Goal: Transaction & Acquisition: Book appointment/travel/reservation

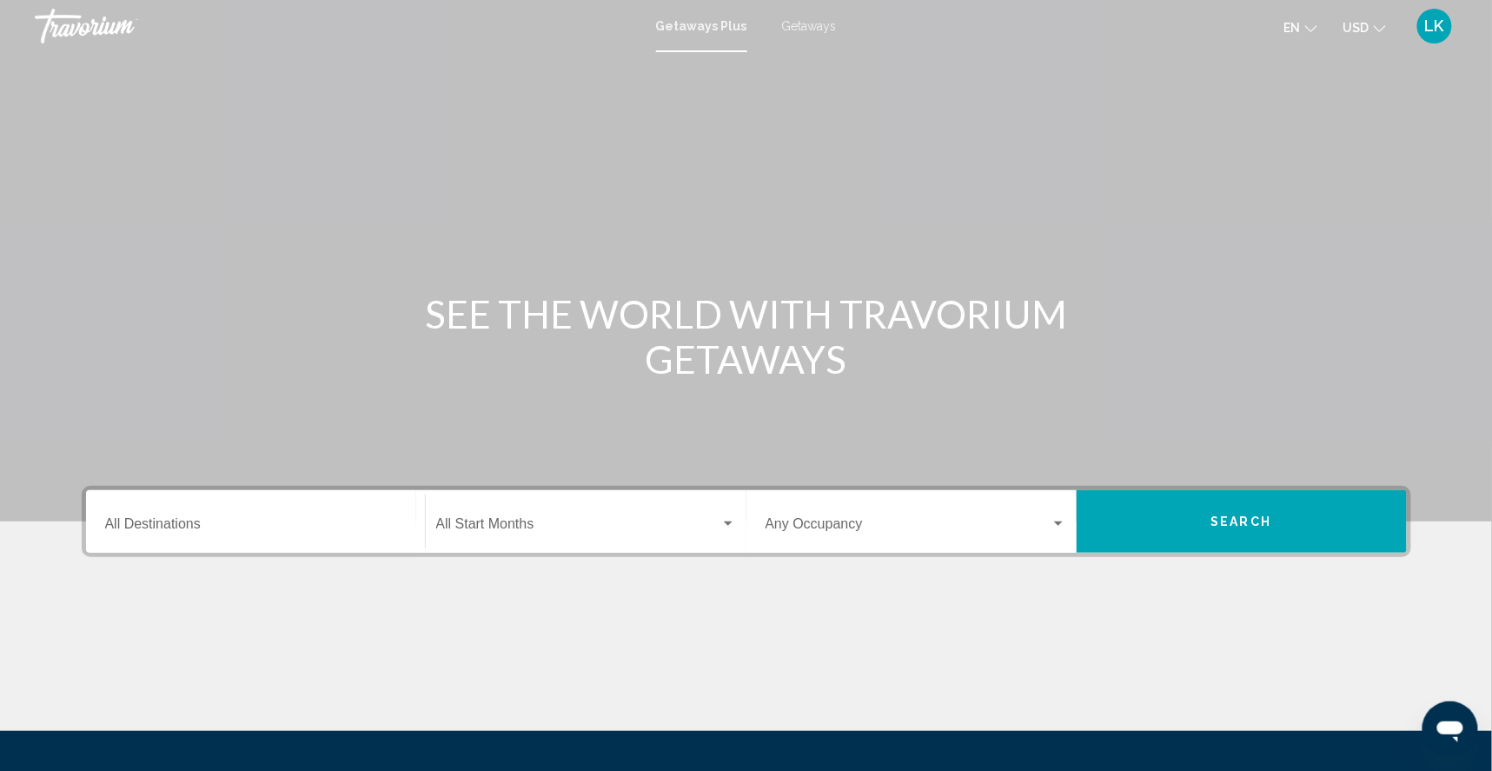
click at [820, 26] on span "Getaways" at bounding box center [809, 26] width 55 height 14
click at [149, 547] on div "Destination All Destinations" at bounding box center [255, 521] width 301 height 55
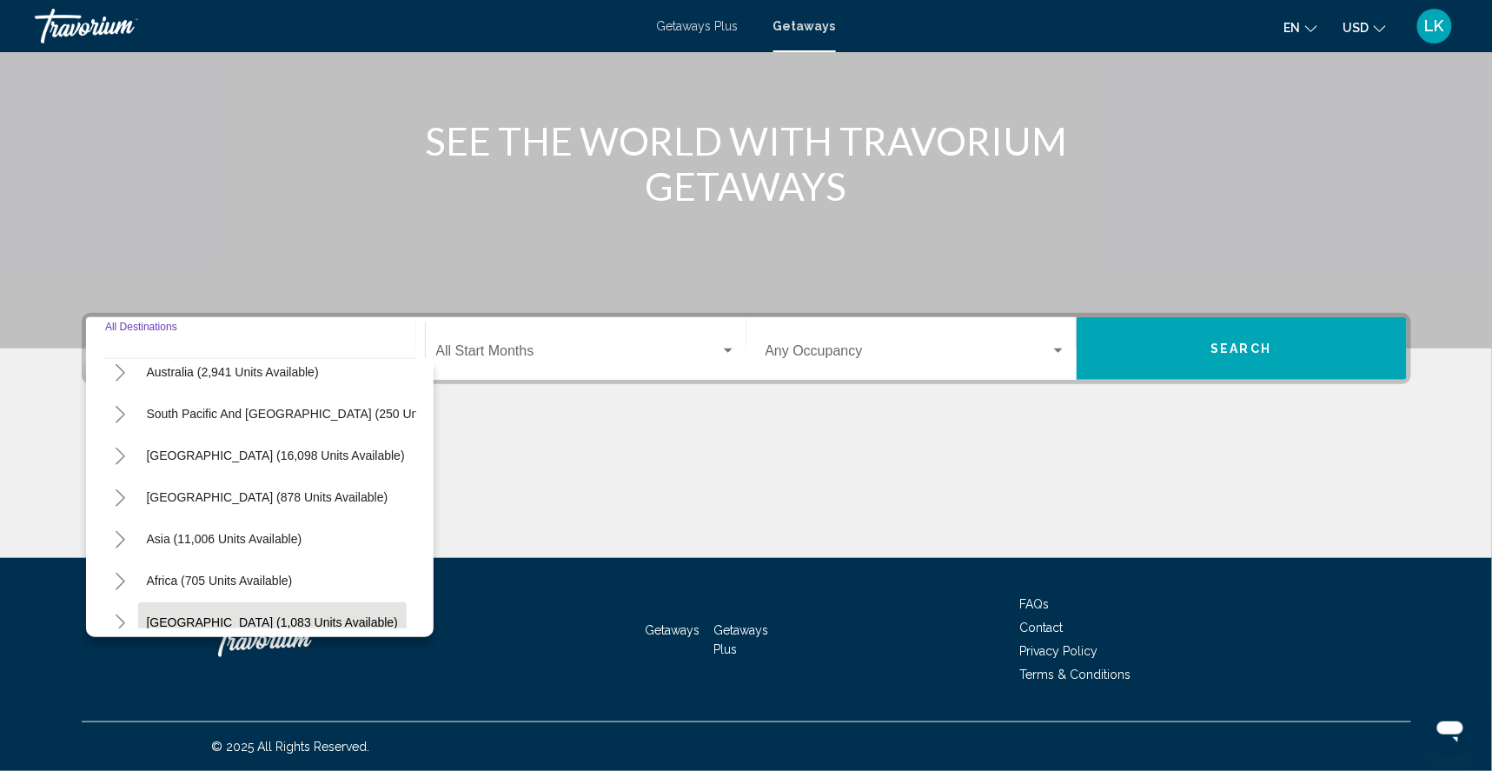
scroll to position [265, 0]
click at [114, 616] on icon "Toggle Middle East (1,083 units available)" at bounding box center [120, 624] width 13 height 17
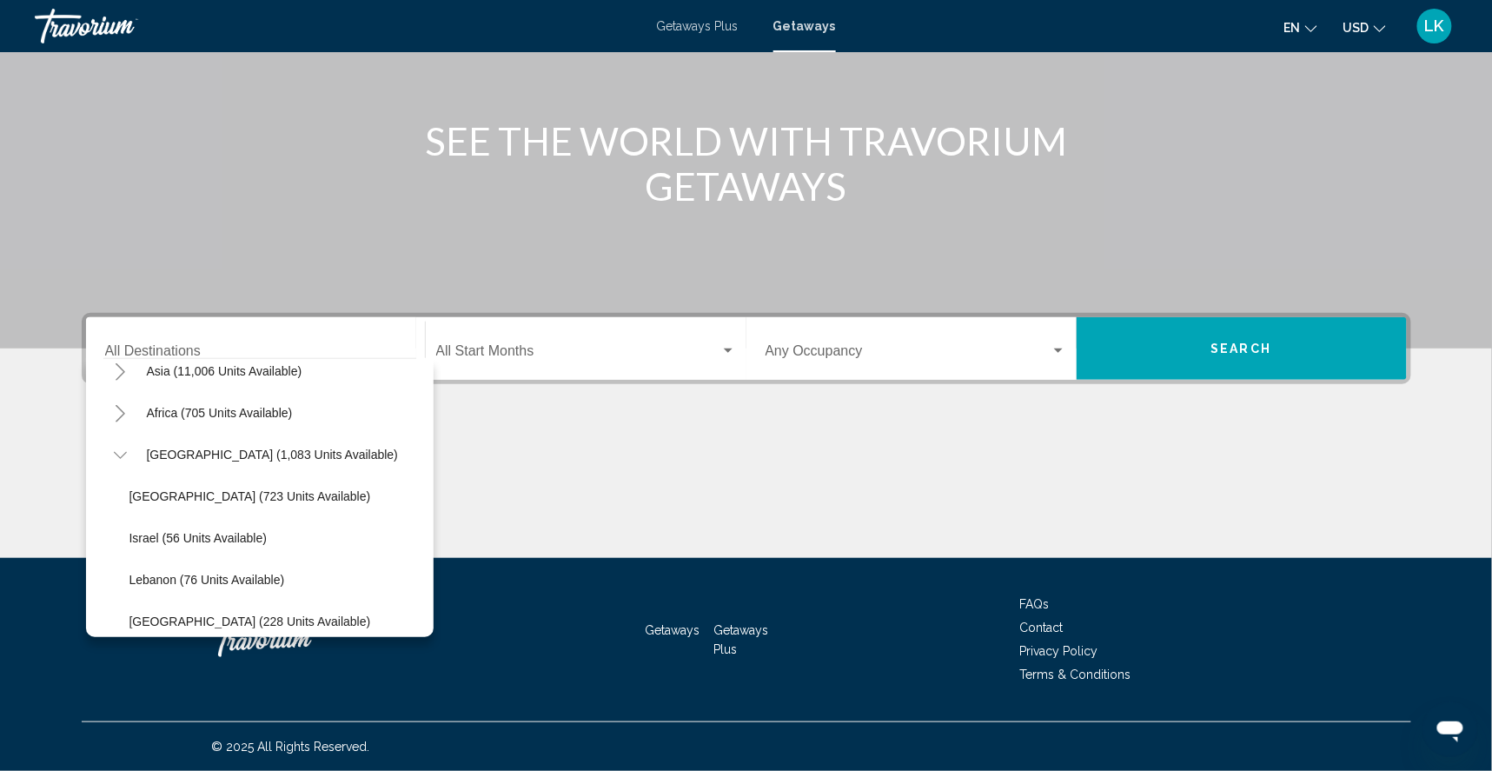
scroll to position [433, 0]
click at [129, 491] on span "[GEOGRAPHIC_DATA] (723 units available)" at bounding box center [250, 498] width 242 height 14
type input "**********"
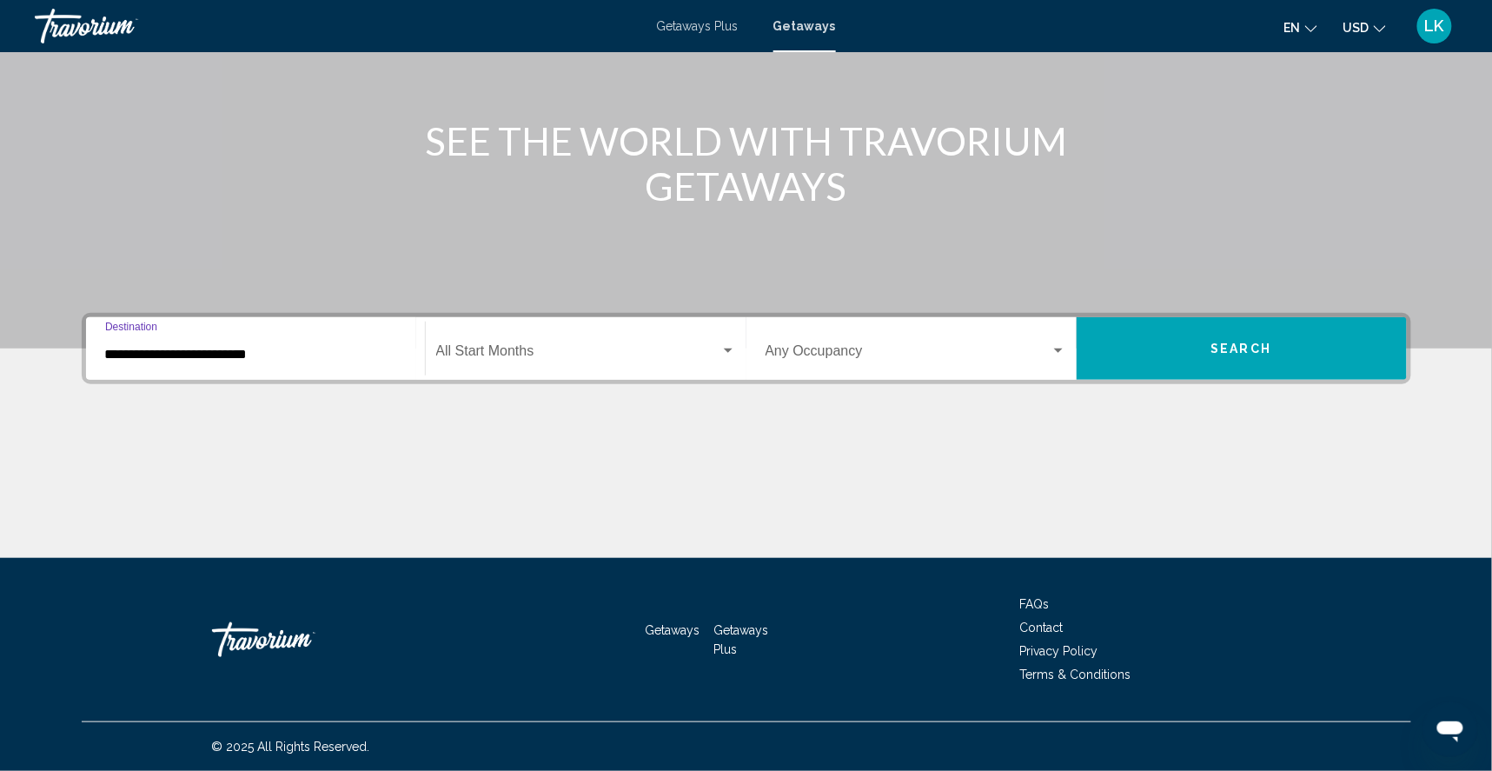
click at [1253, 342] on span "Search" at bounding box center [1241, 349] width 61 height 14
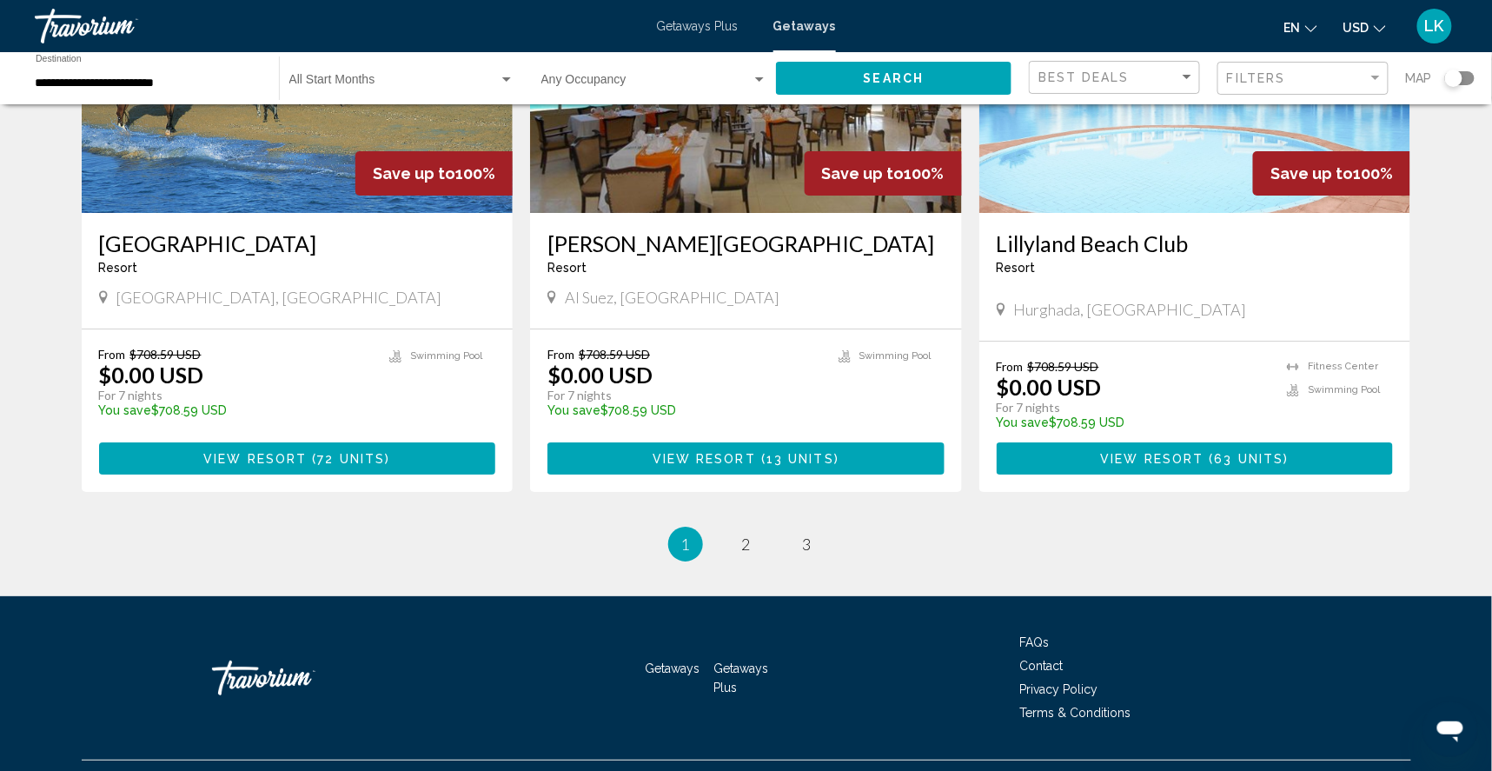
scroll to position [2014, 0]
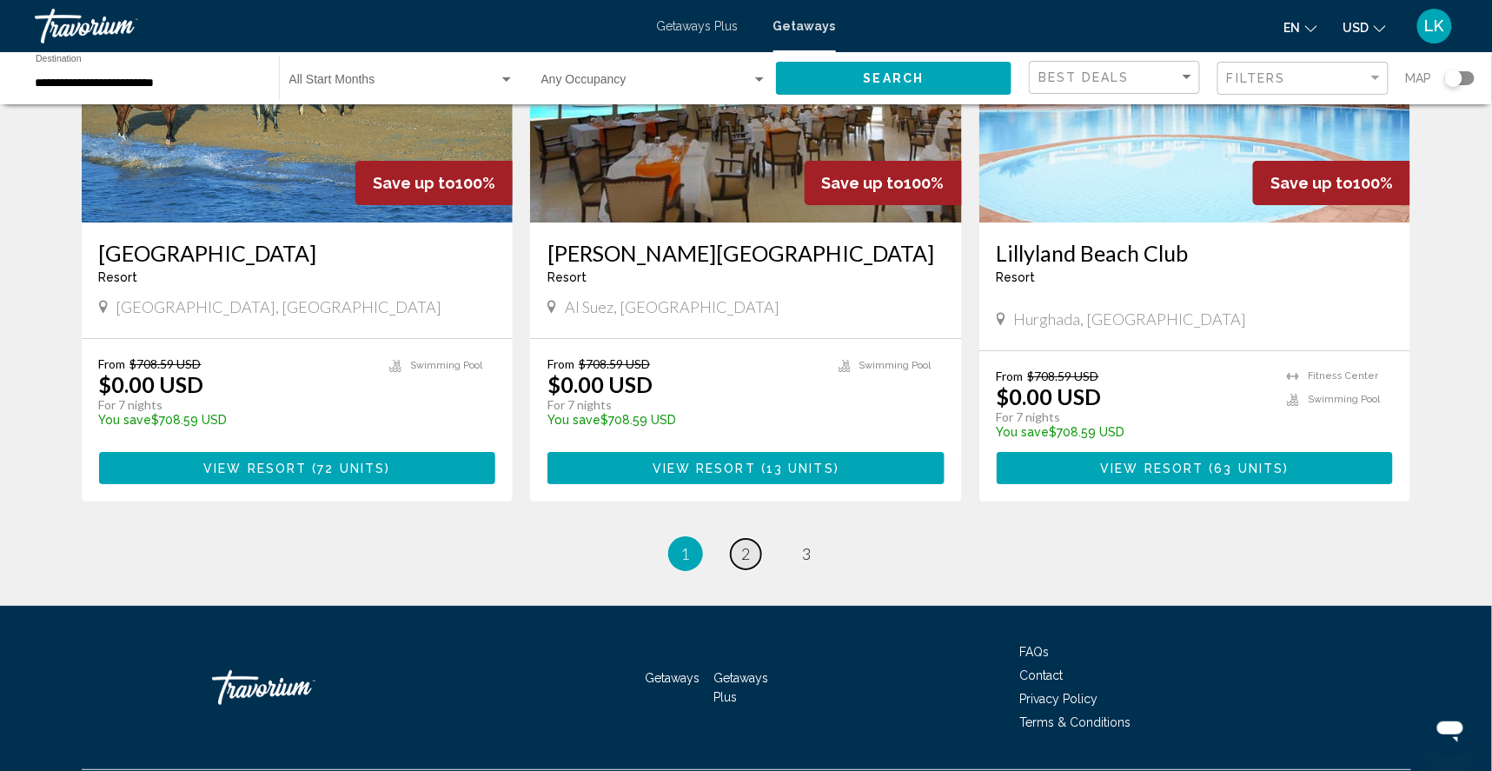
click at [751, 569] on link "page 2" at bounding box center [746, 554] width 30 height 30
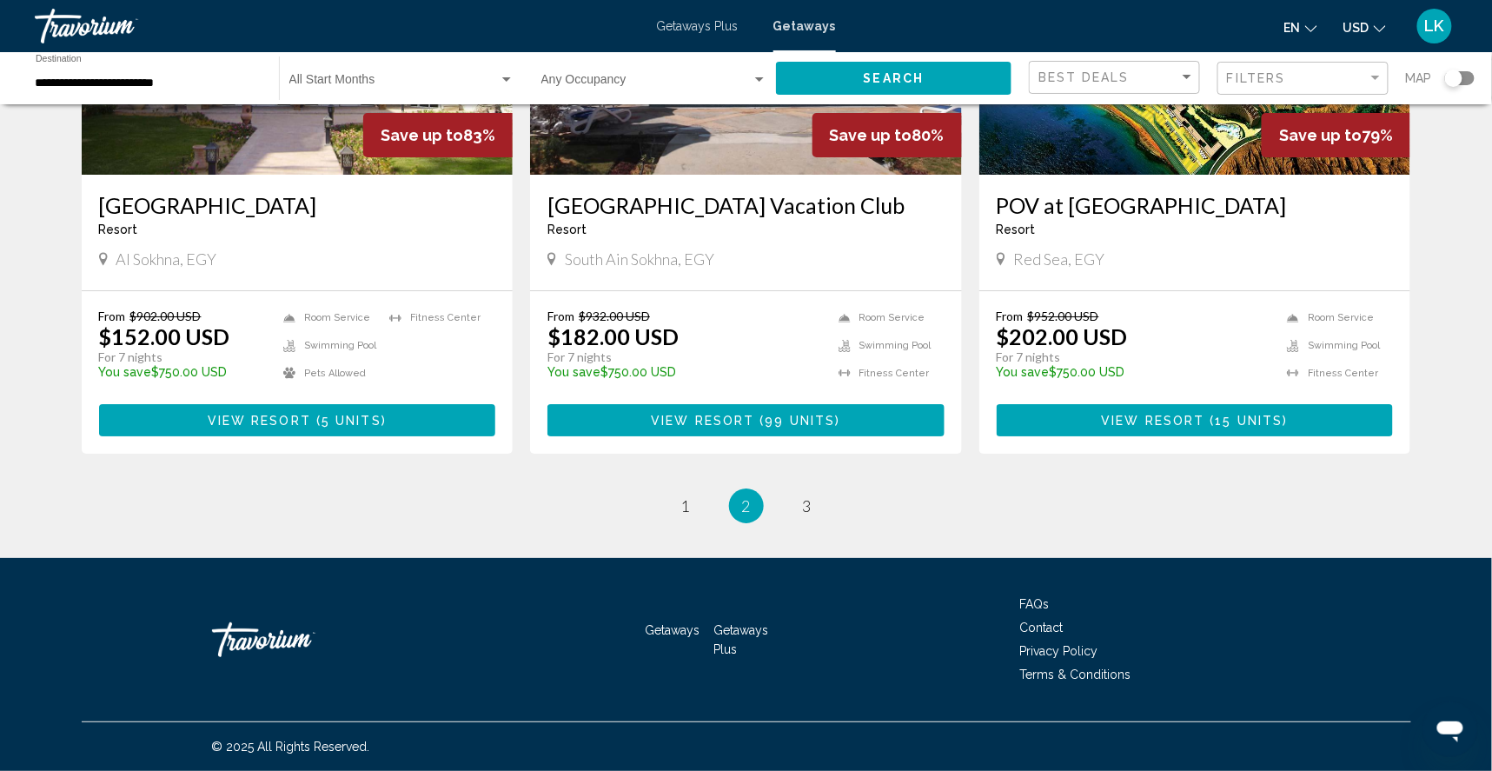
scroll to position [2165, 0]
click at [806, 515] on span "3" at bounding box center [807, 505] width 9 height 19
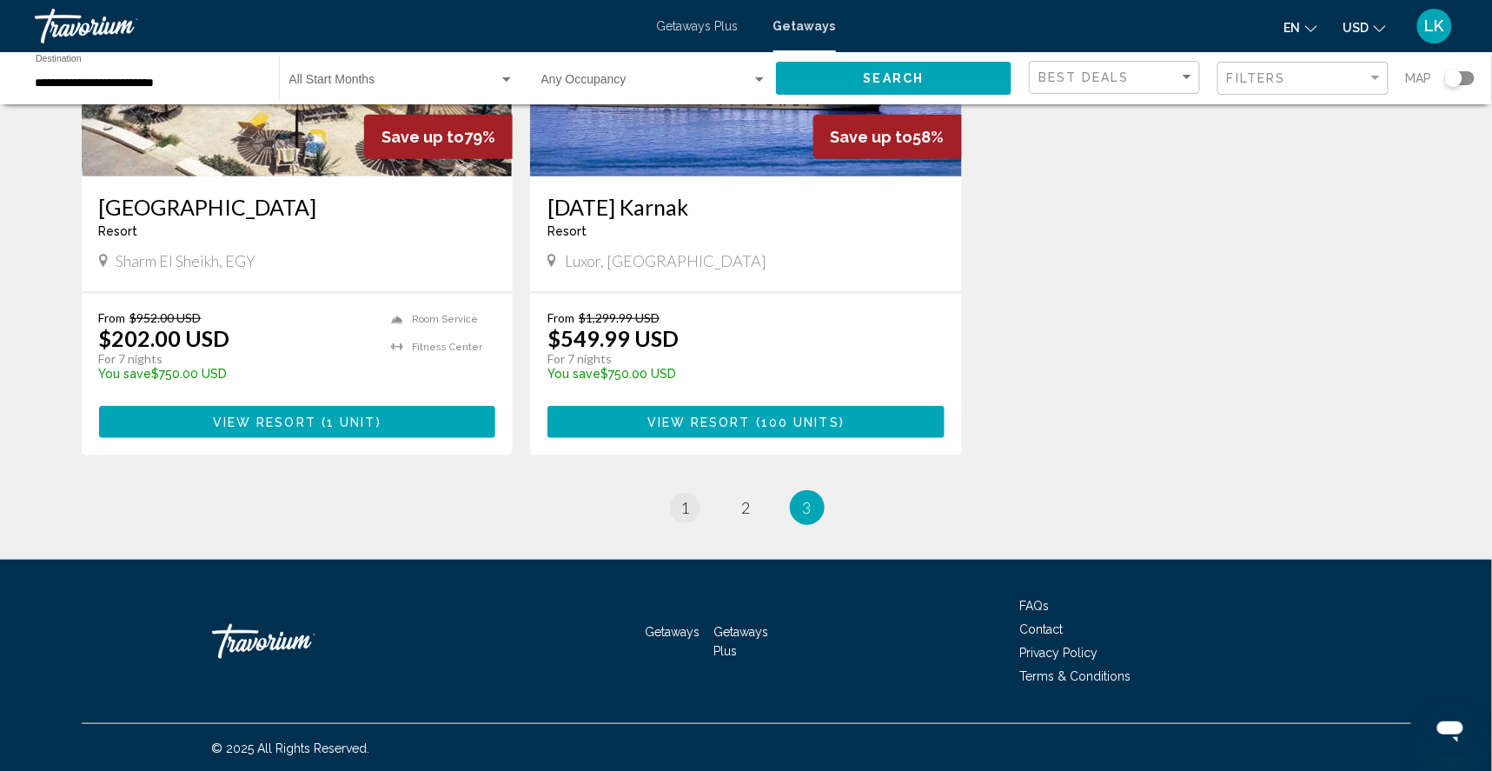
scroll to position [285, 0]
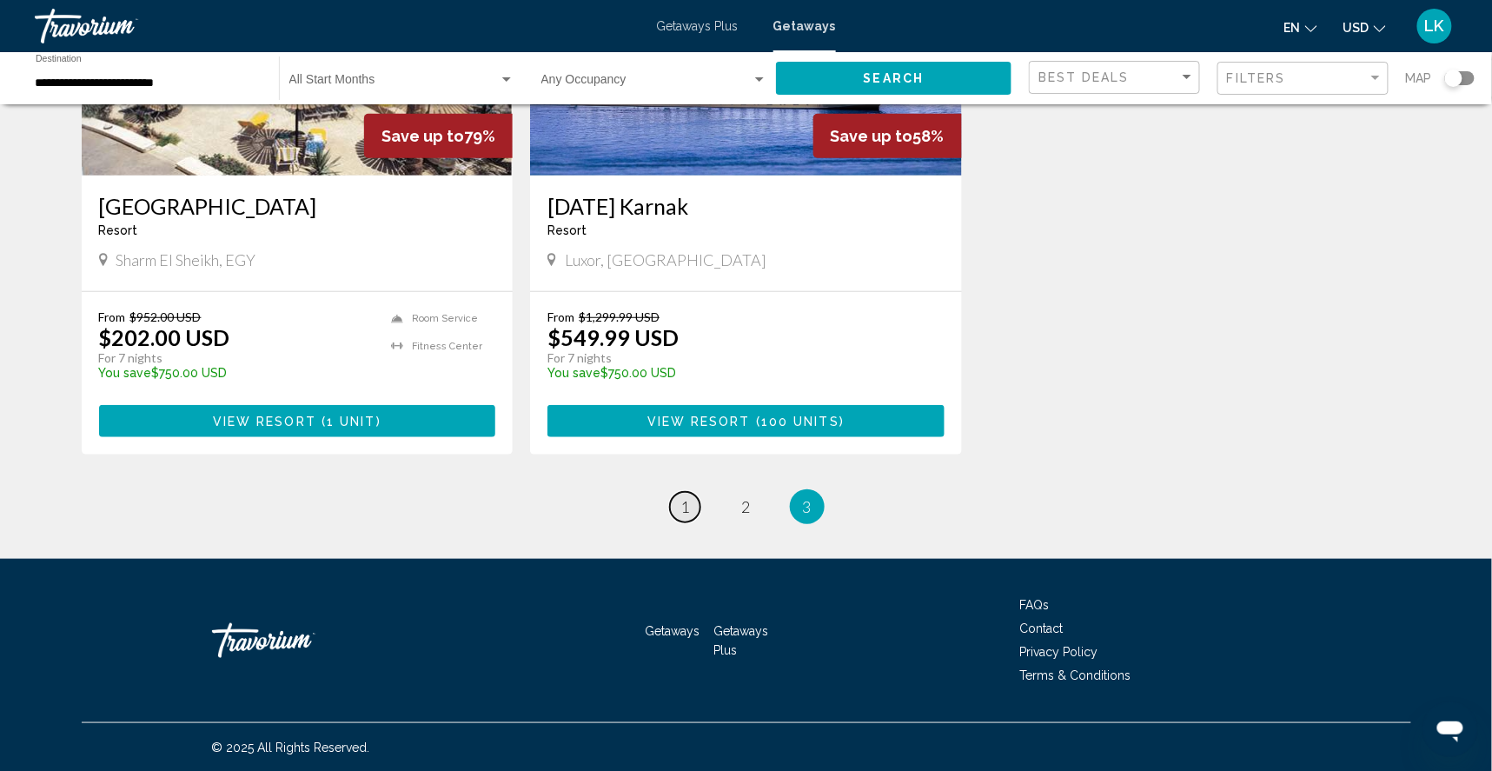
click at [681, 516] on span "1" at bounding box center [685, 506] width 9 height 19
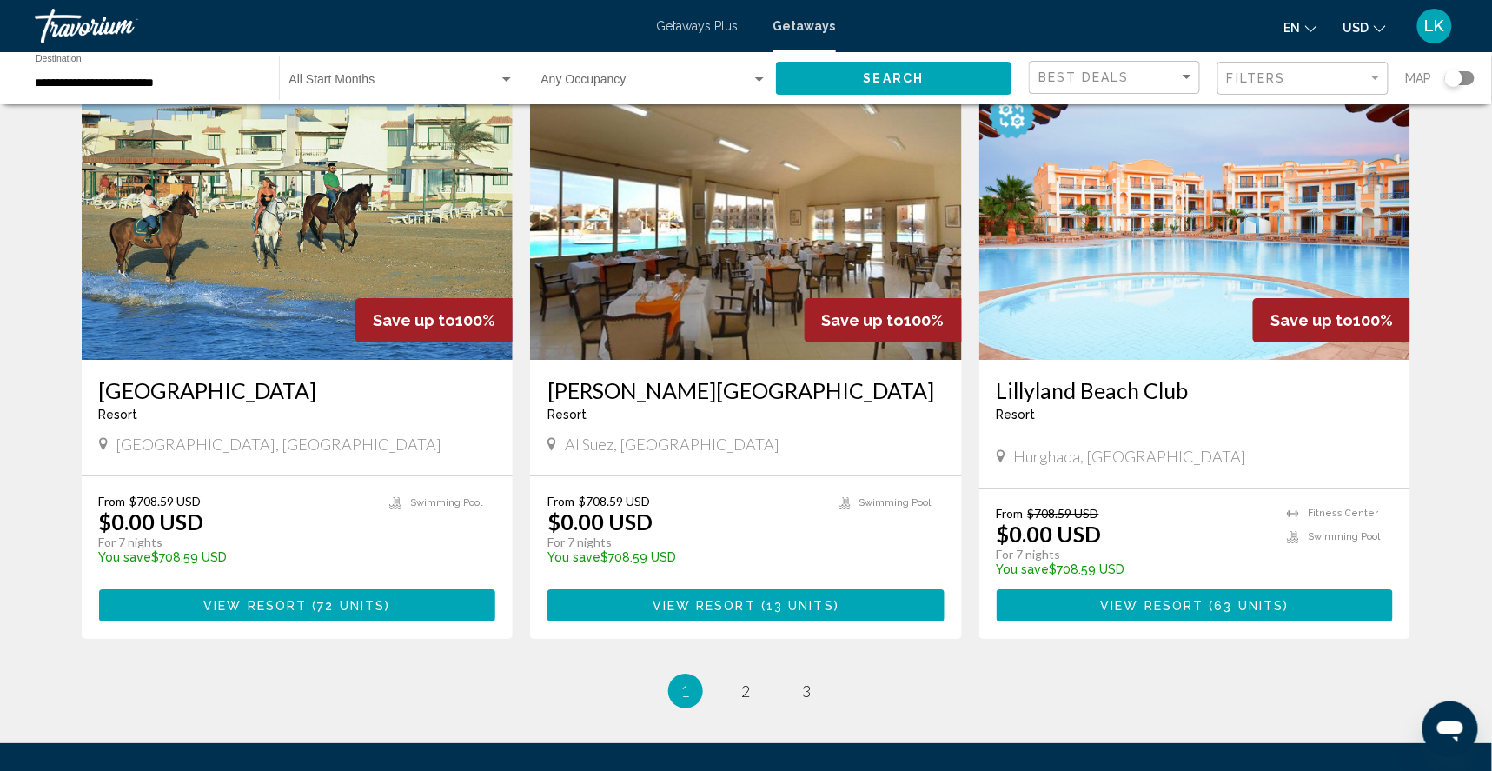
scroll to position [1890, 0]
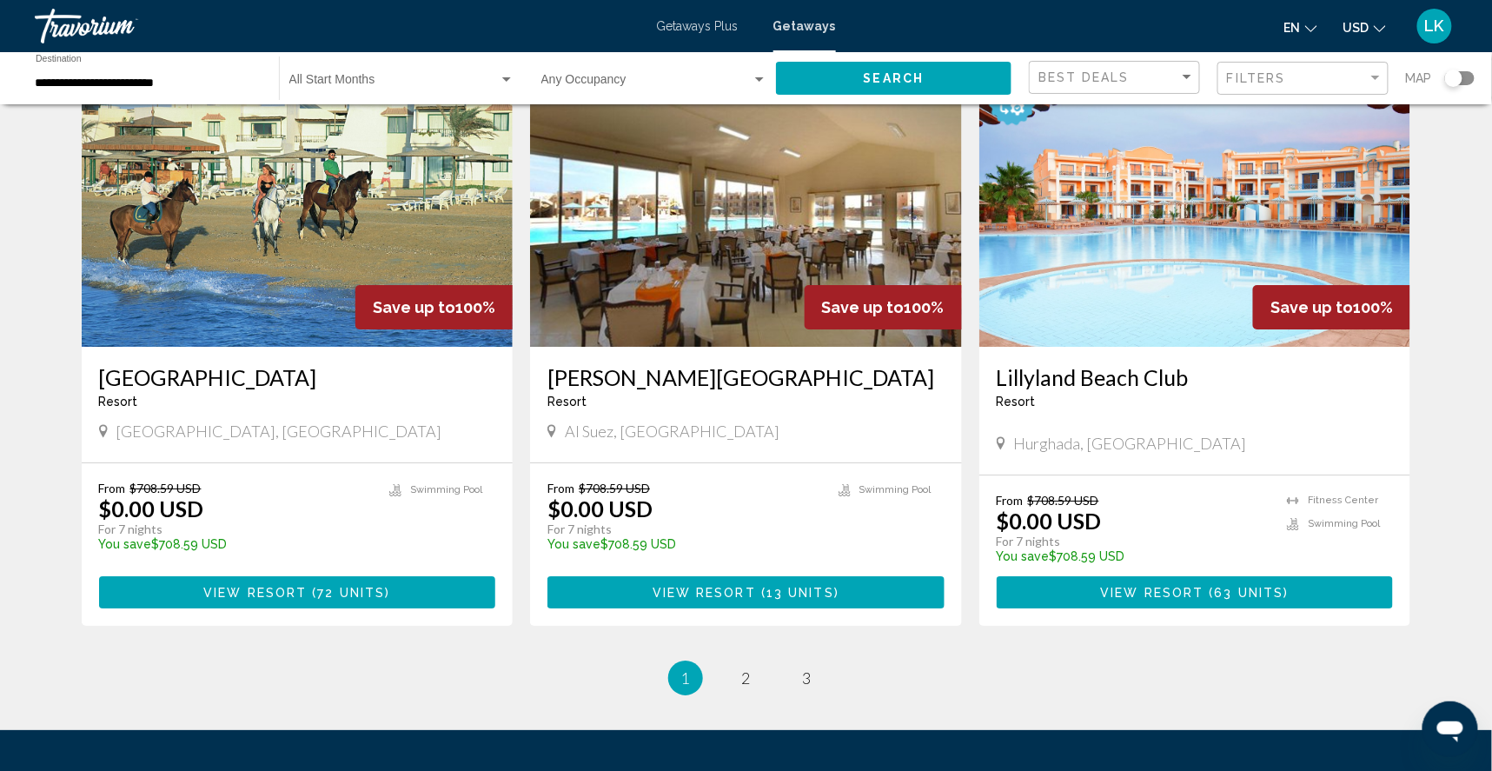
click at [1113, 347] on img "Main content" at bounding box center [1195, 208] width 432 height 278
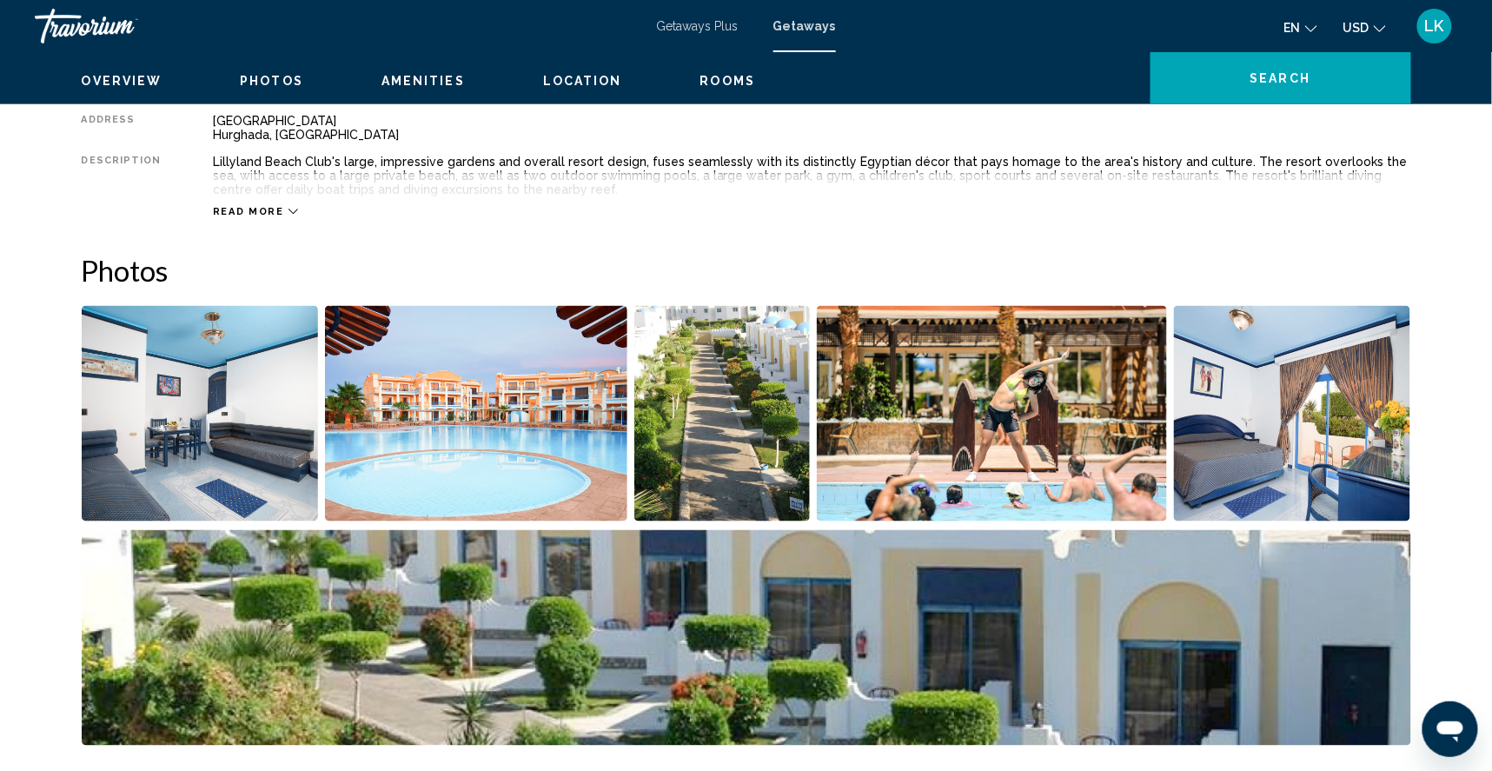
scroll to position [650, 0]
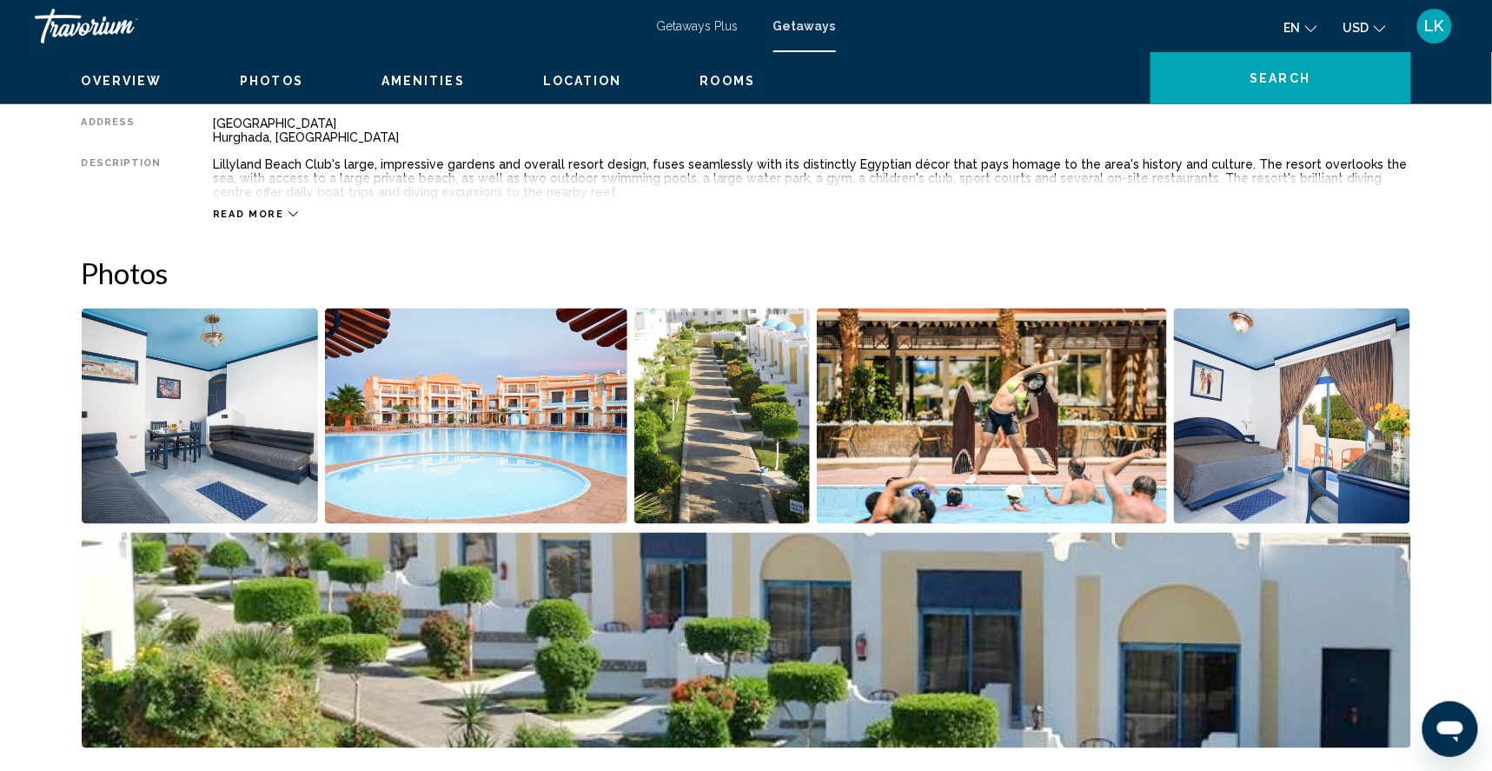
click at [172, 465] on img "Open full-screen image slider" at bounding box center [200, 415] width 237 height 215
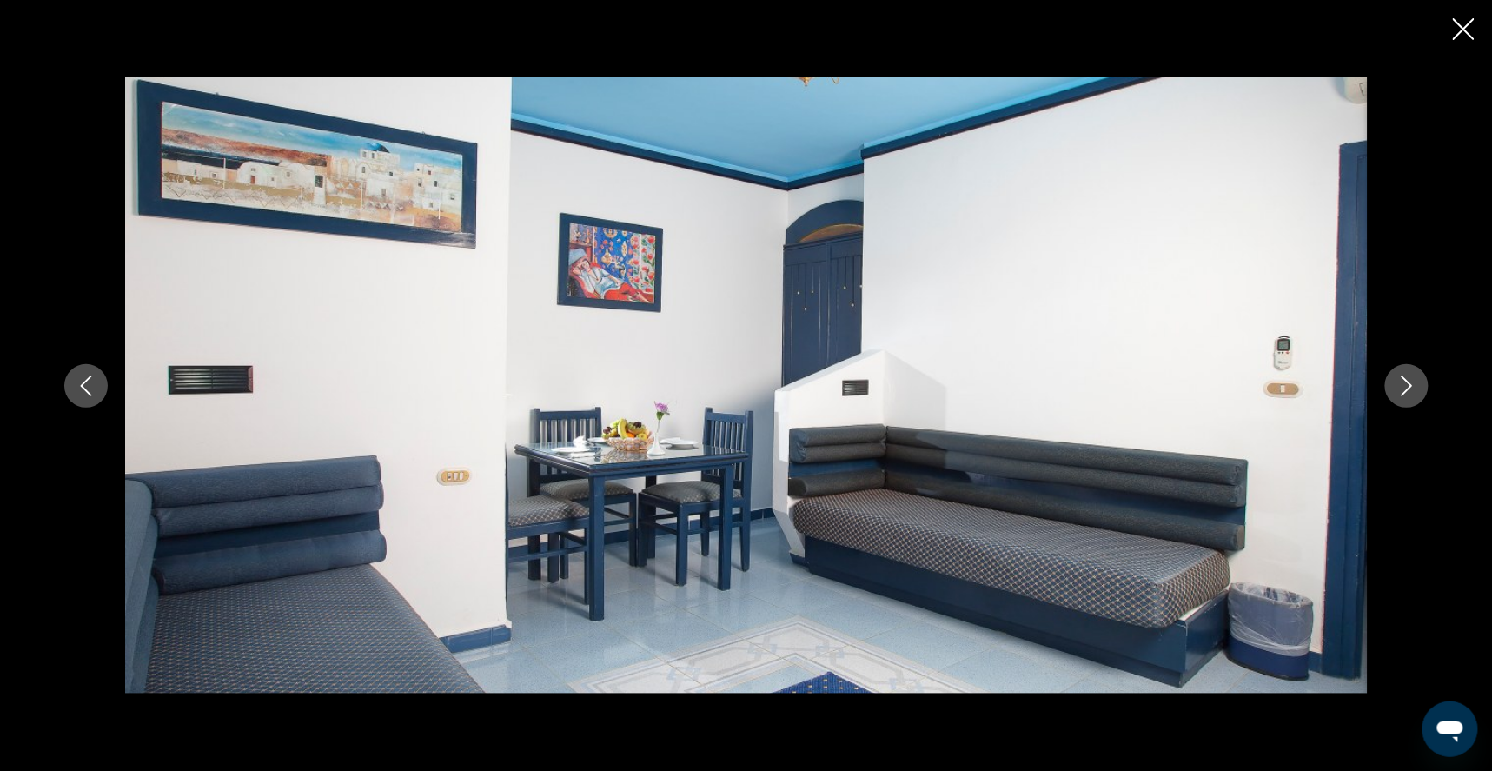
click at [1428, 386] on button "Next image" at bounding box center [1406, 385] width 43 height 43
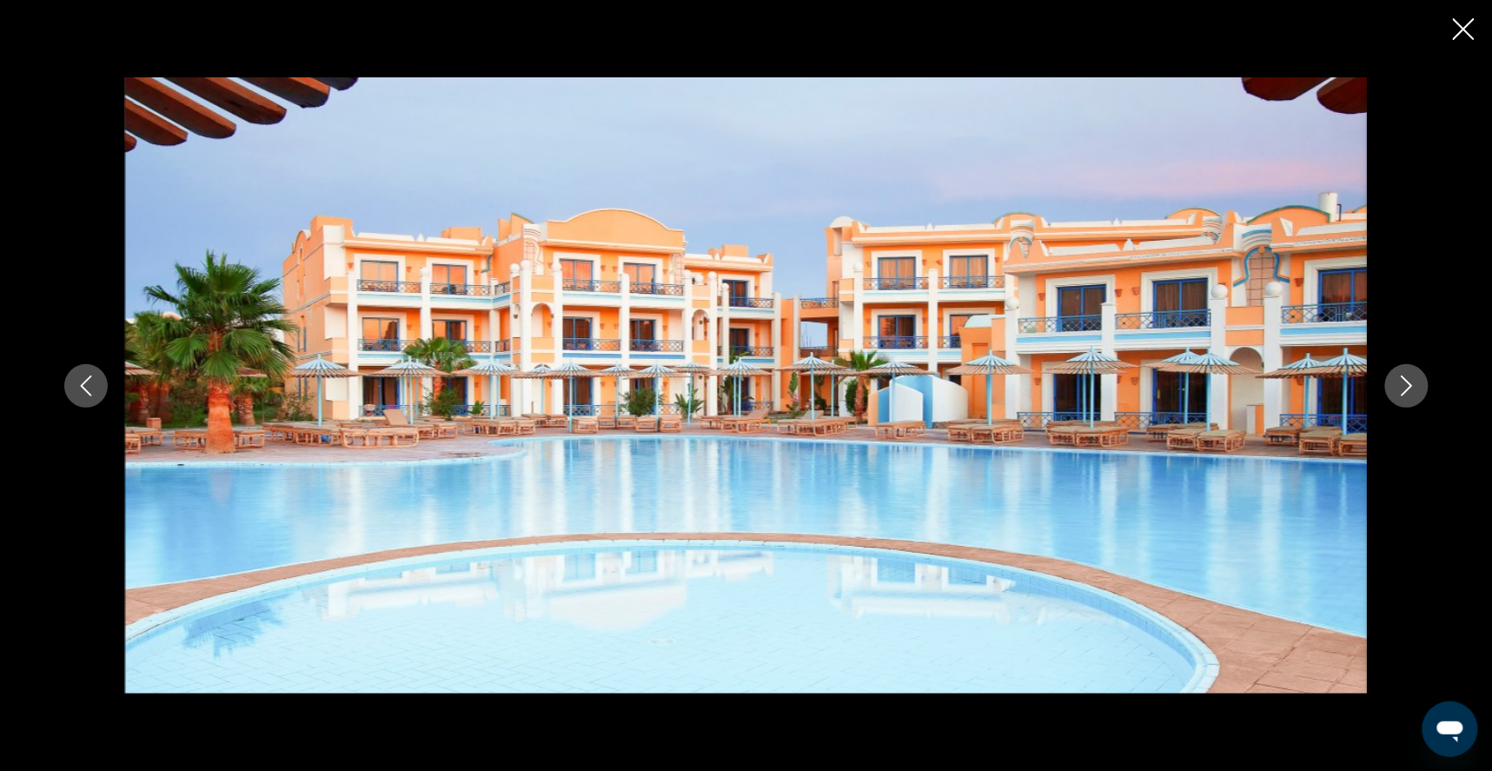
click at [1428, 386] on button "Next image" at bounding box center [1406, 385] width 43 height 43
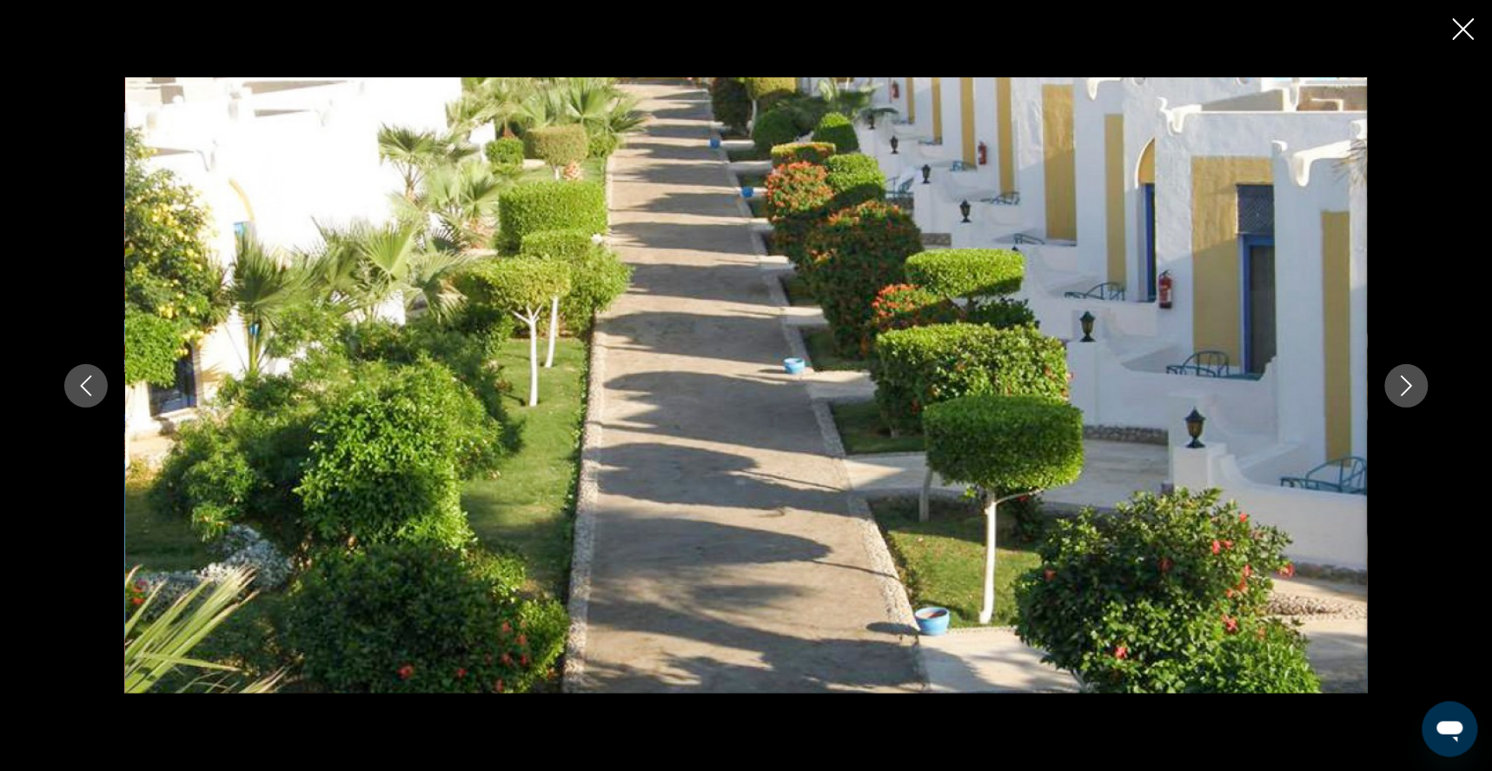
click at [1417, 380] on icon "Next image" at bounding box center [1406, 385] width 21 height 21
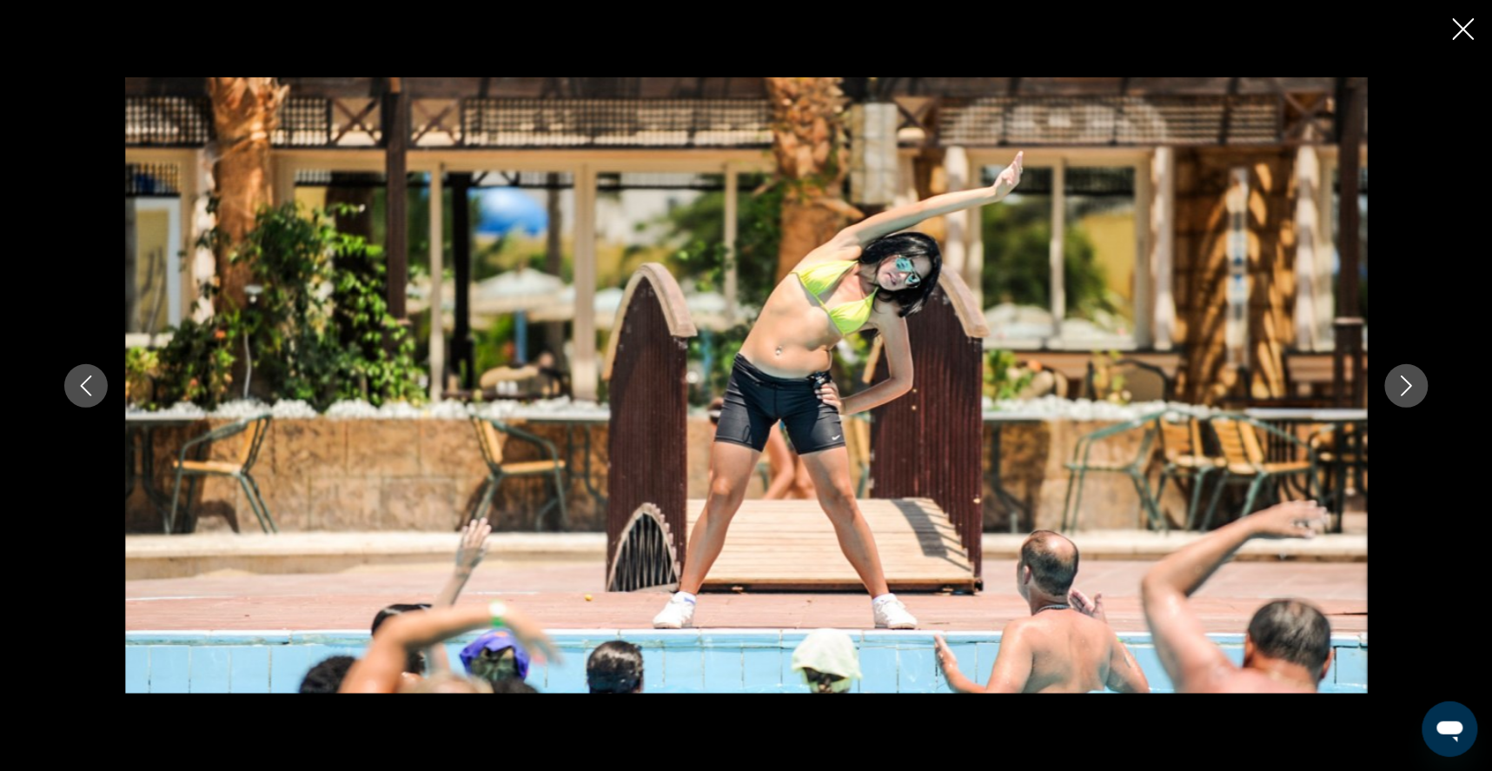
click at [1417, 380] on icon "Next image" at bounding box center [1406, 385] width 21 height 21
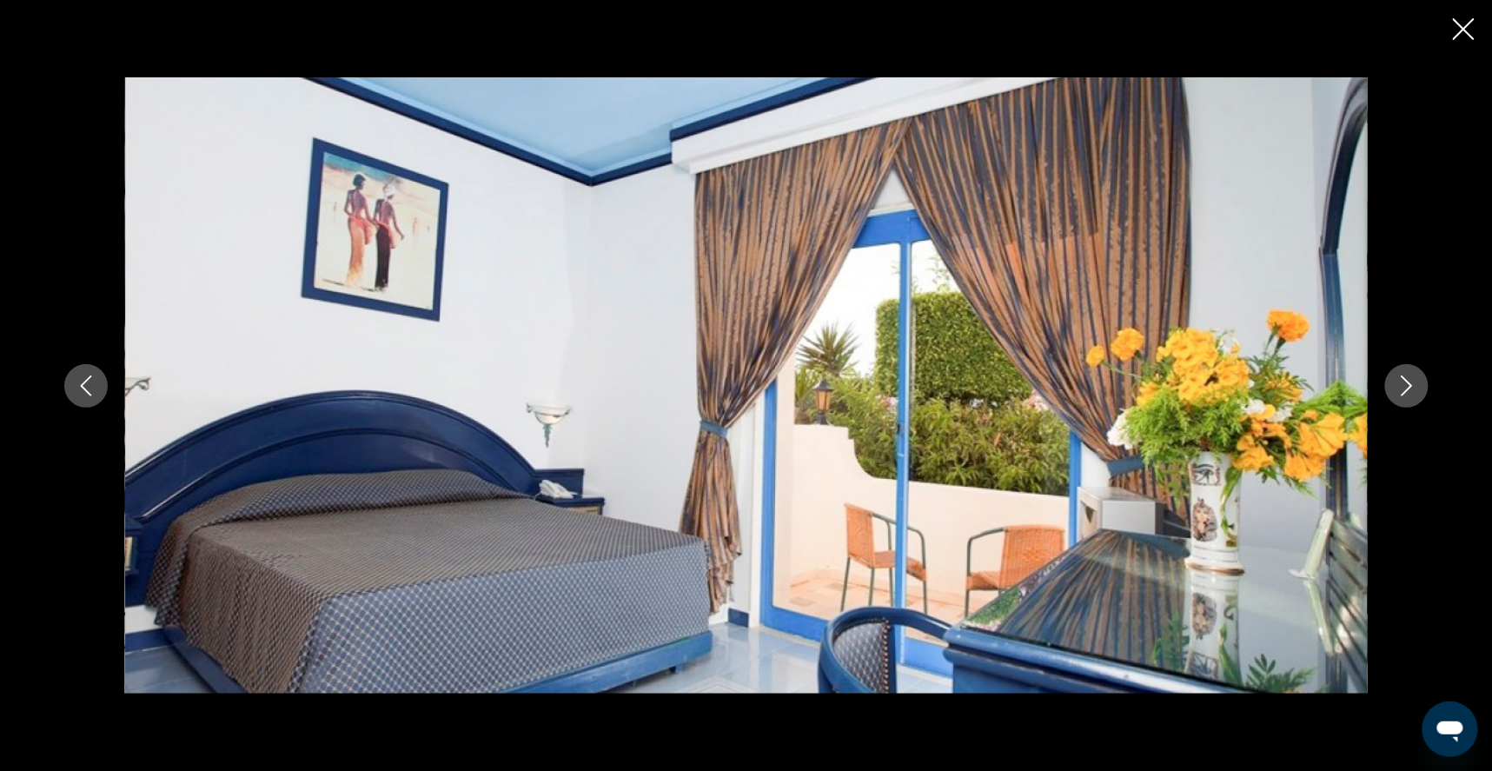
click at [1417, 380] on icon "Next image" at bounding box center [1406, 385] width 21 height 21
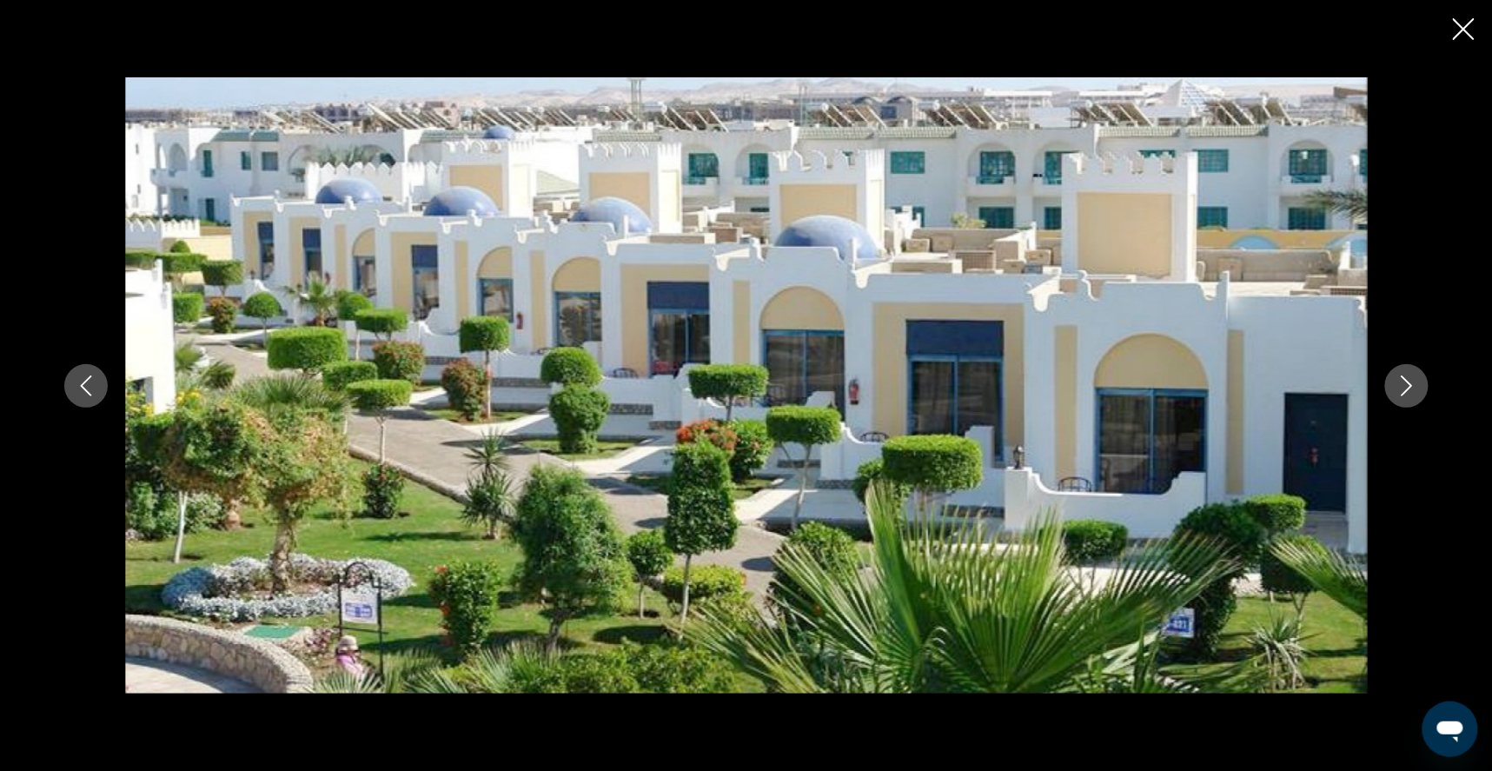
click at [1428, 389] on button "Next image" at bounding box center [1406, 385] width 43 height 43
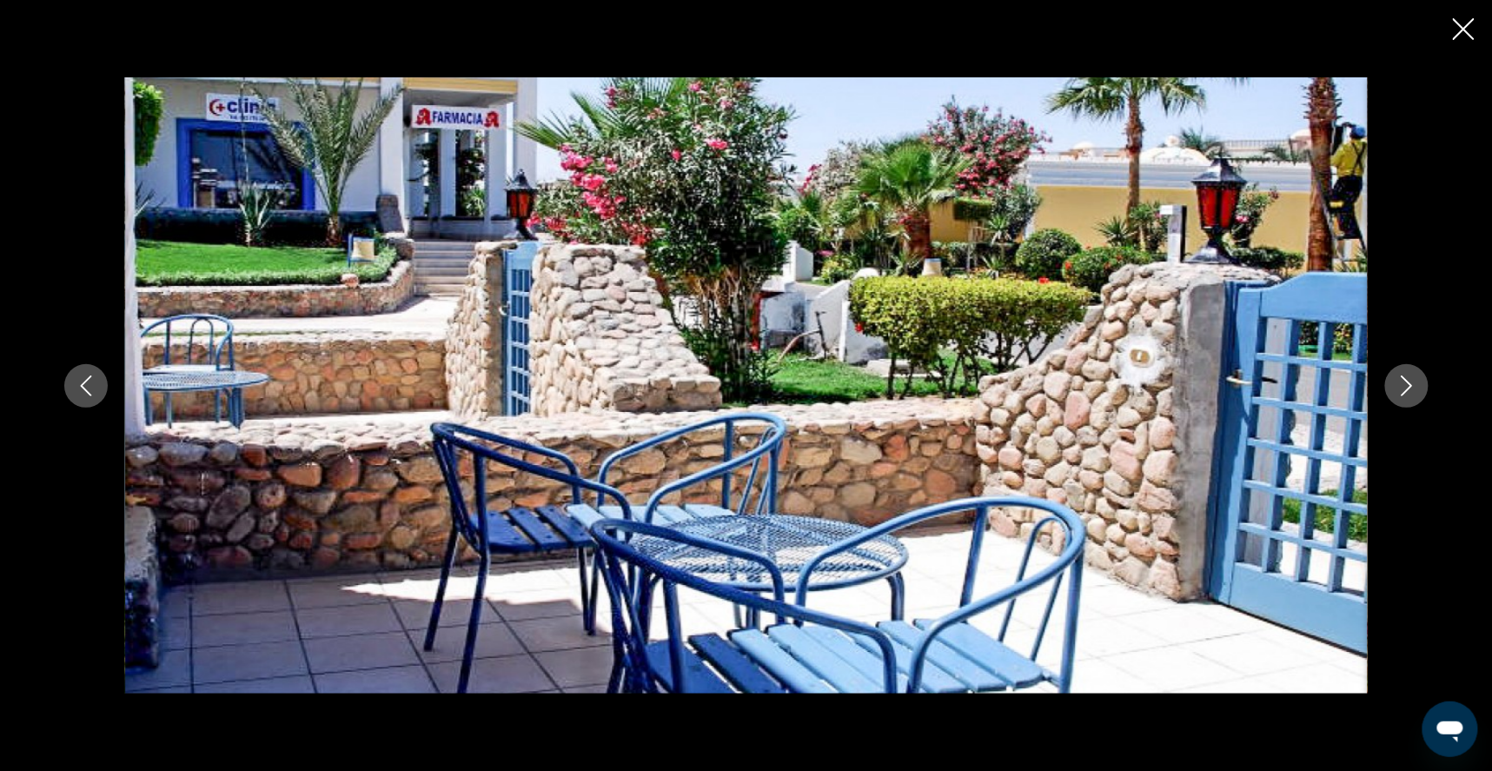
click at [1417, 390] on icon "Next image" at bounding box center [1406, 385] width 21 height 21
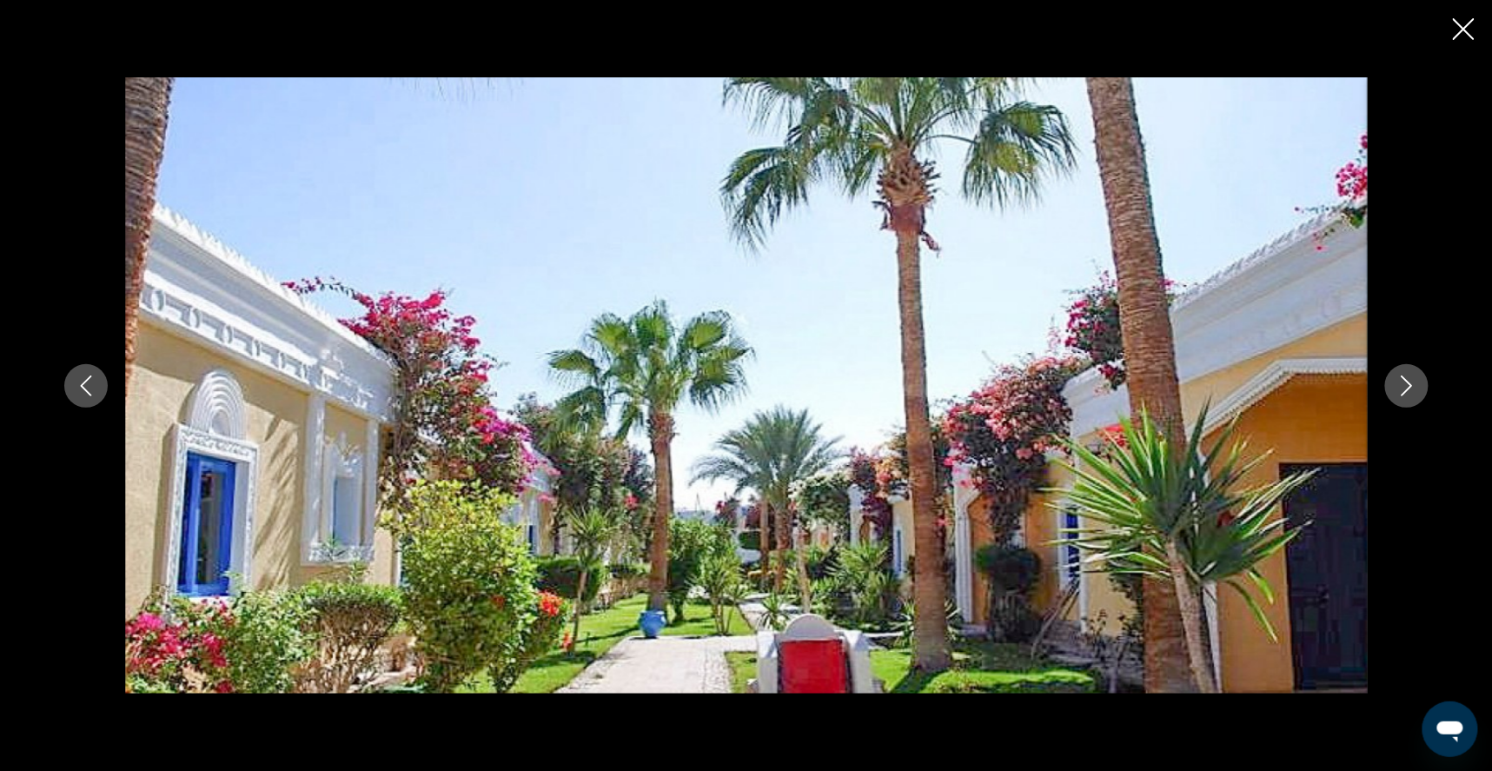
click at [1417, 387] on icon "Next image" at bounding box center [1406, 385] width 21 height 21
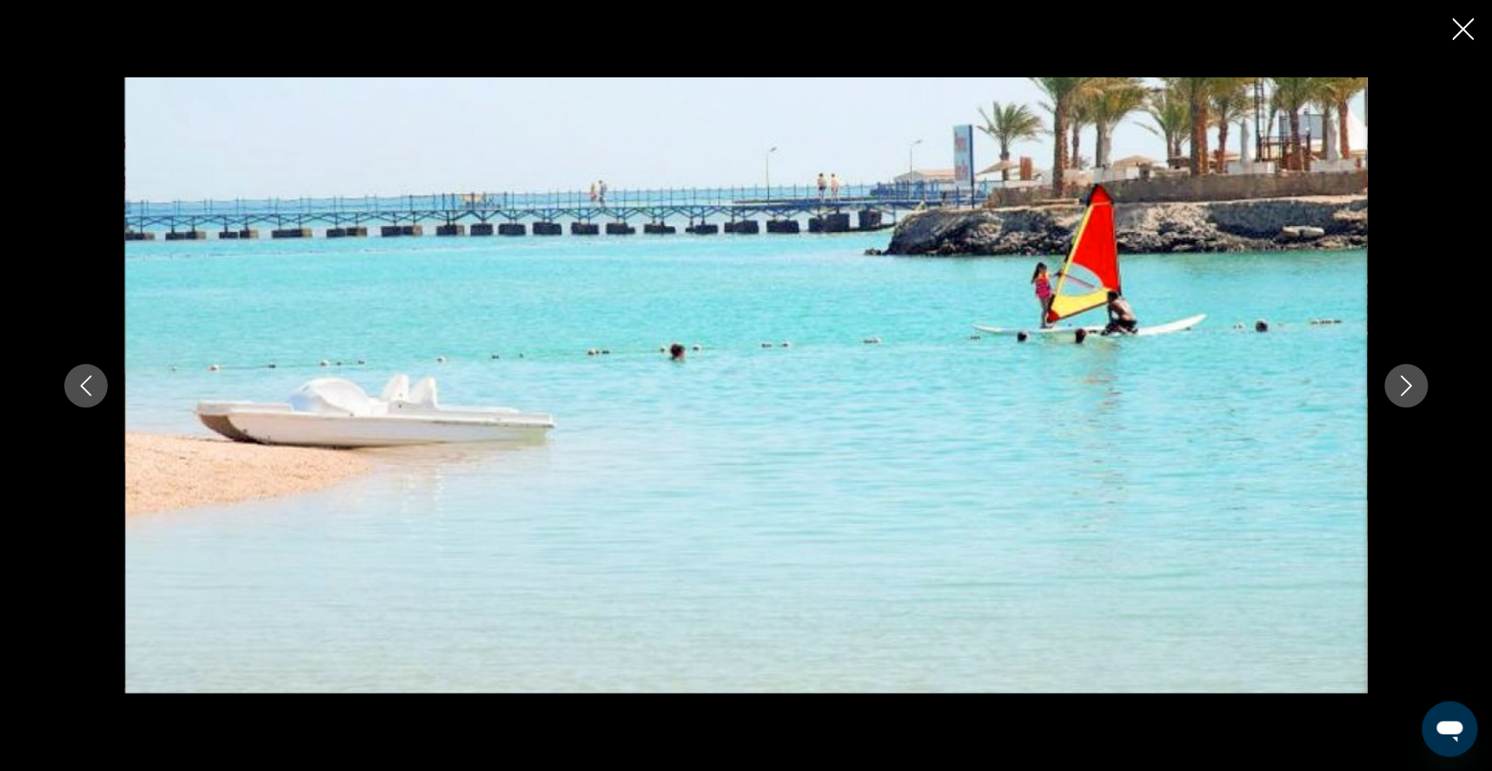
click at [1417, 375] on icon "Next image" at bounding box center [1406, 385] width 21 height 21
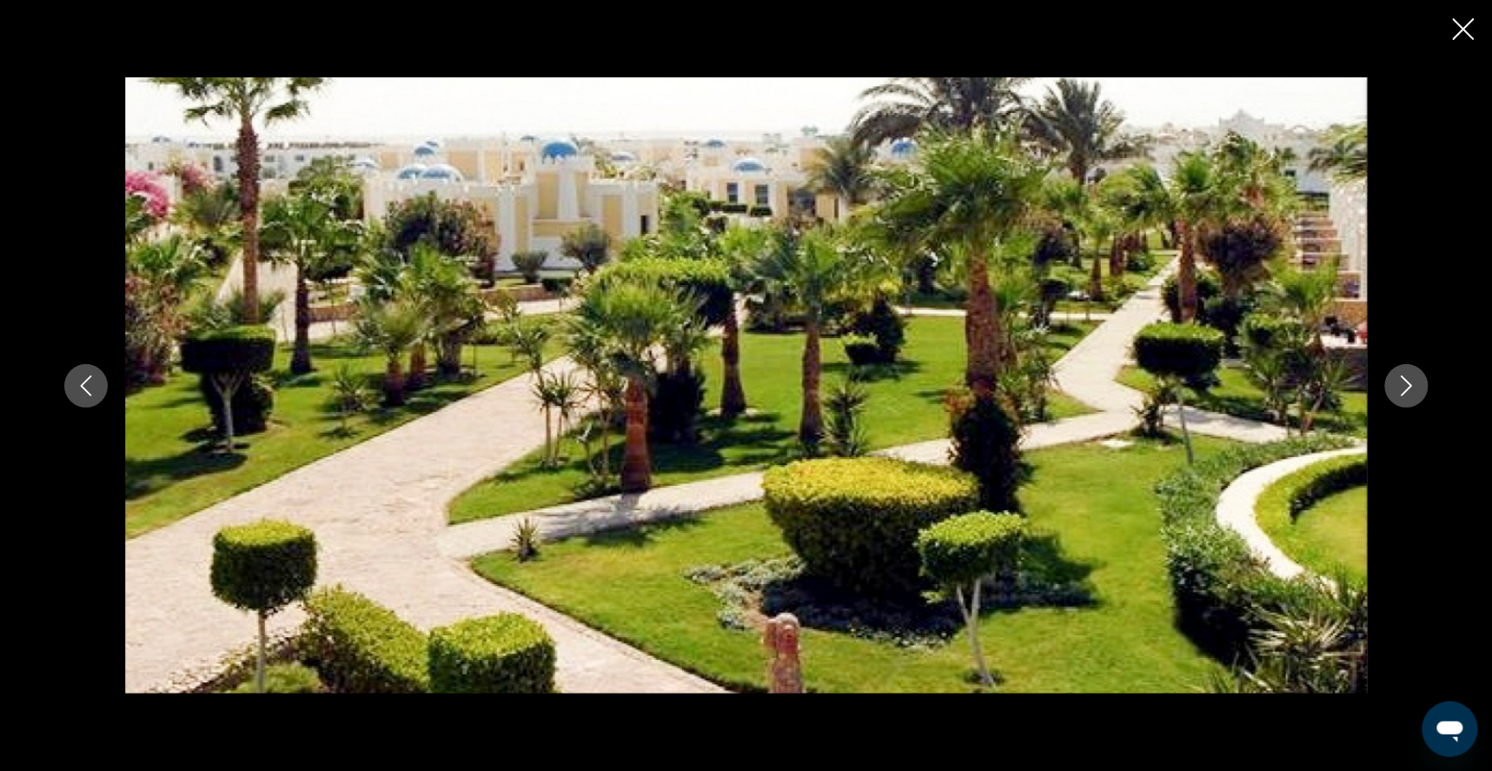
click at [1428, 368] on button "Next image" at bounding box center [1406, 385] width 43 height 43
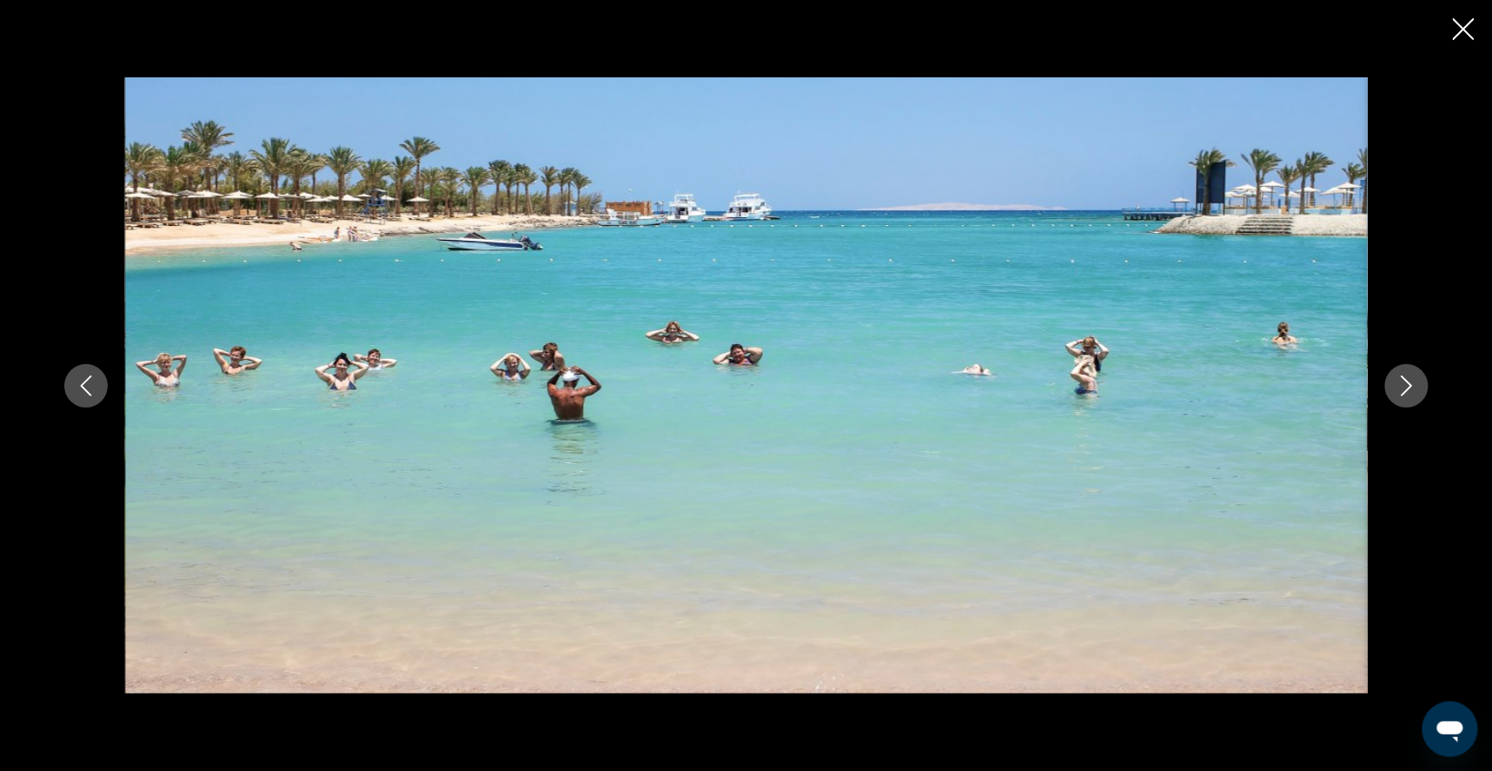
click at [1417, 378] on icon "Next image" at bounding box center [1406, 385] width 21 height 21
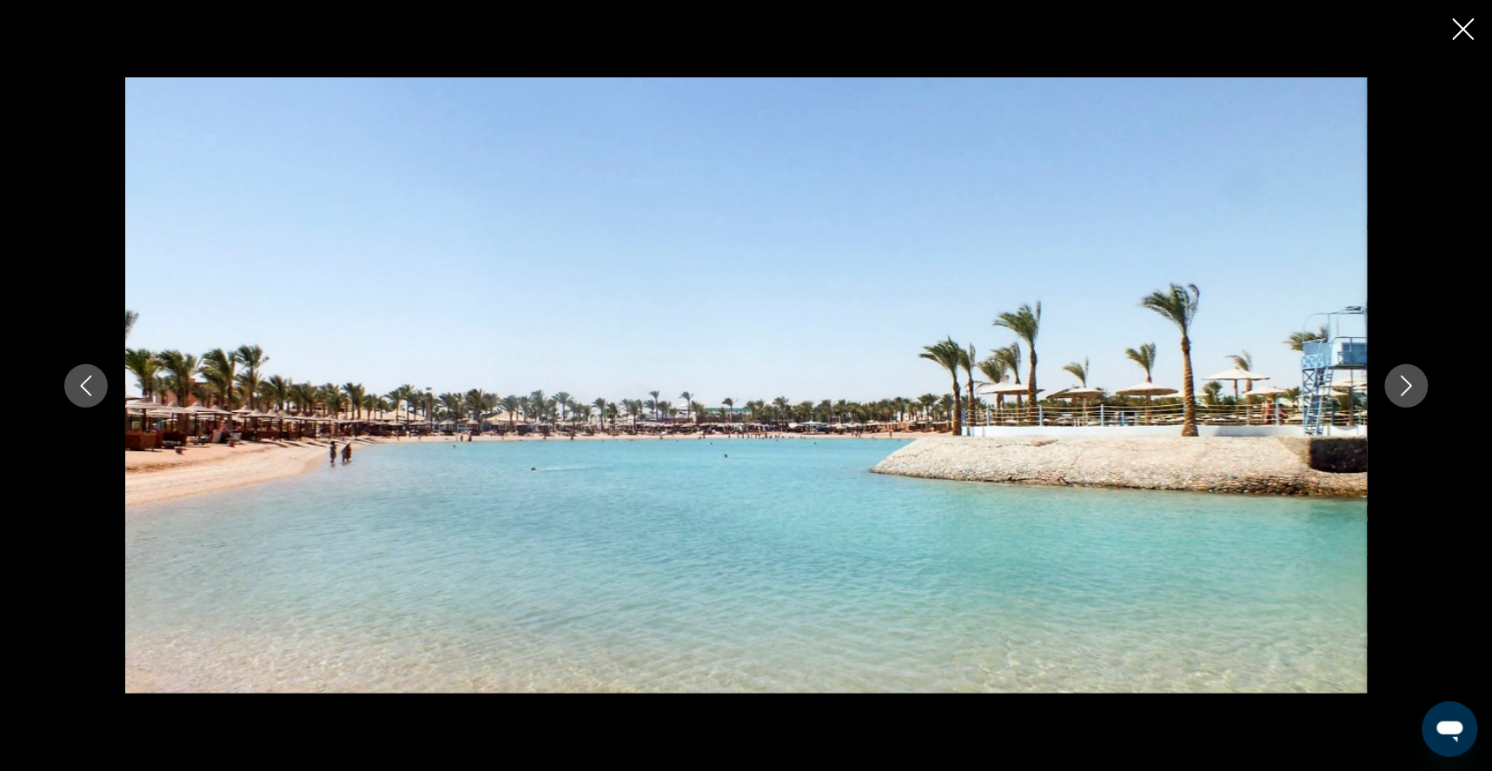
click at [1417, 379] on icon "Next image" at bounding box center [1406, 385] width 21 height 21
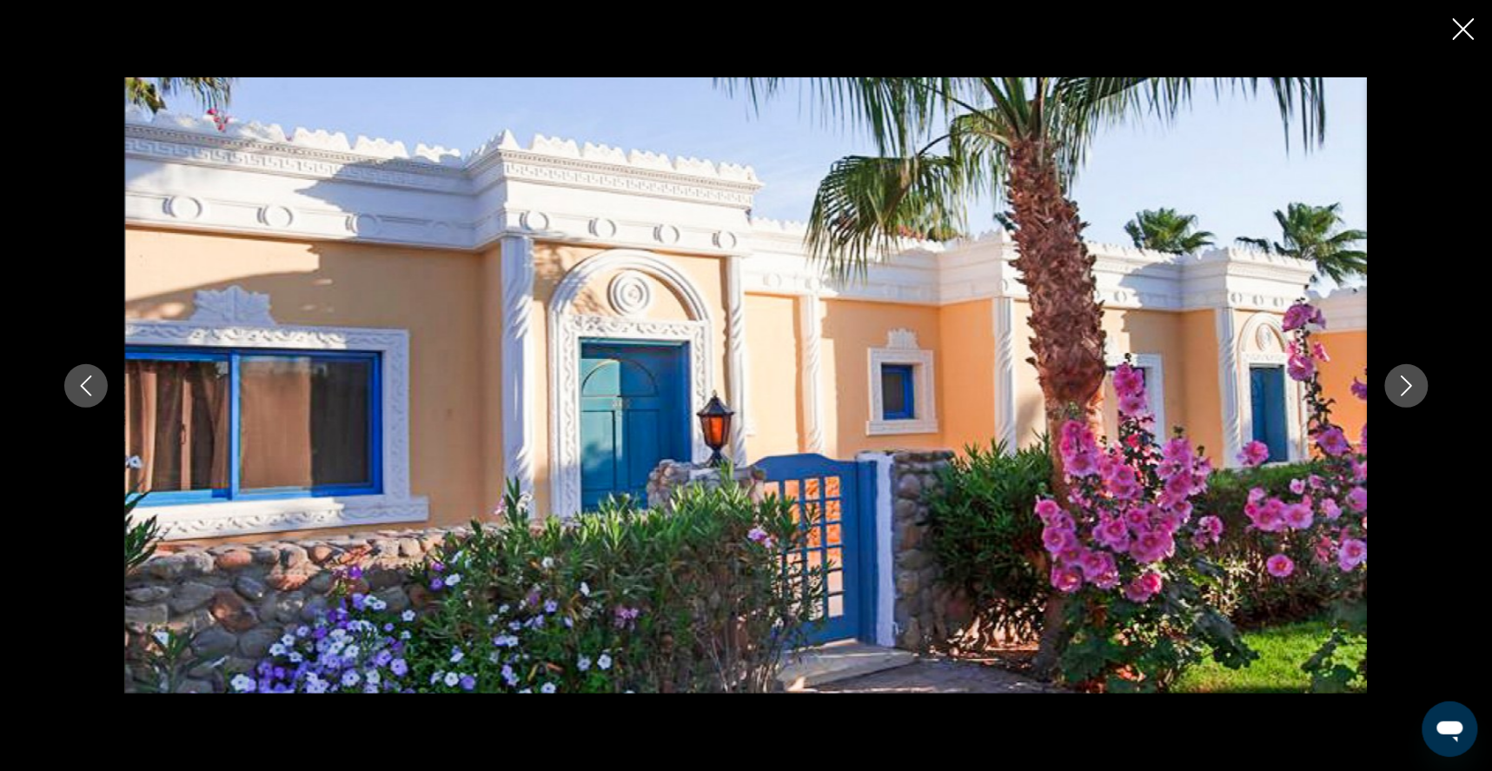
click at [1417, 381] on icon "Next image" at bounding box center [1406, 385] width 21 height 21
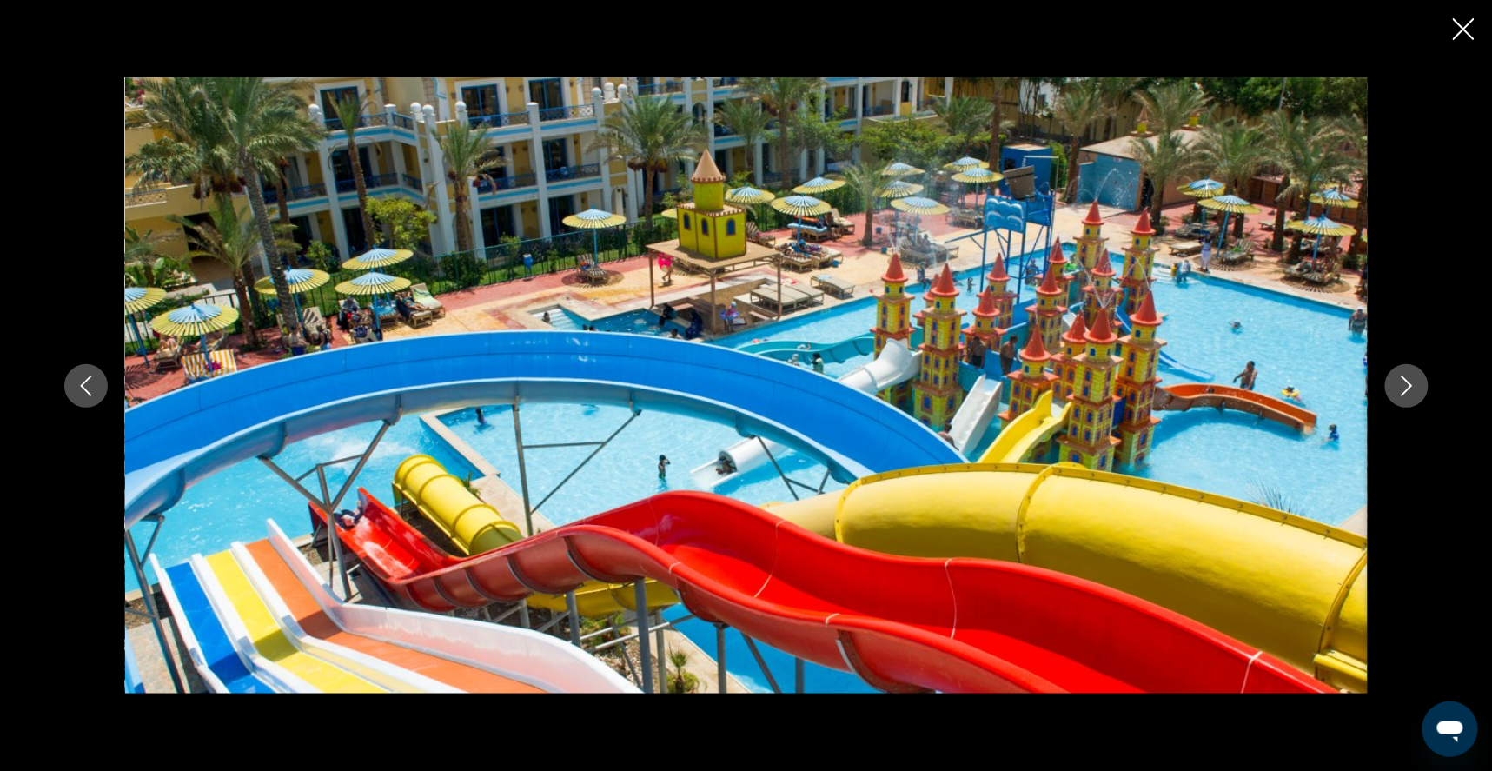
click at [1417, 385] on icon "Next image" at bounding box center [1406, 385] width 21 height 21
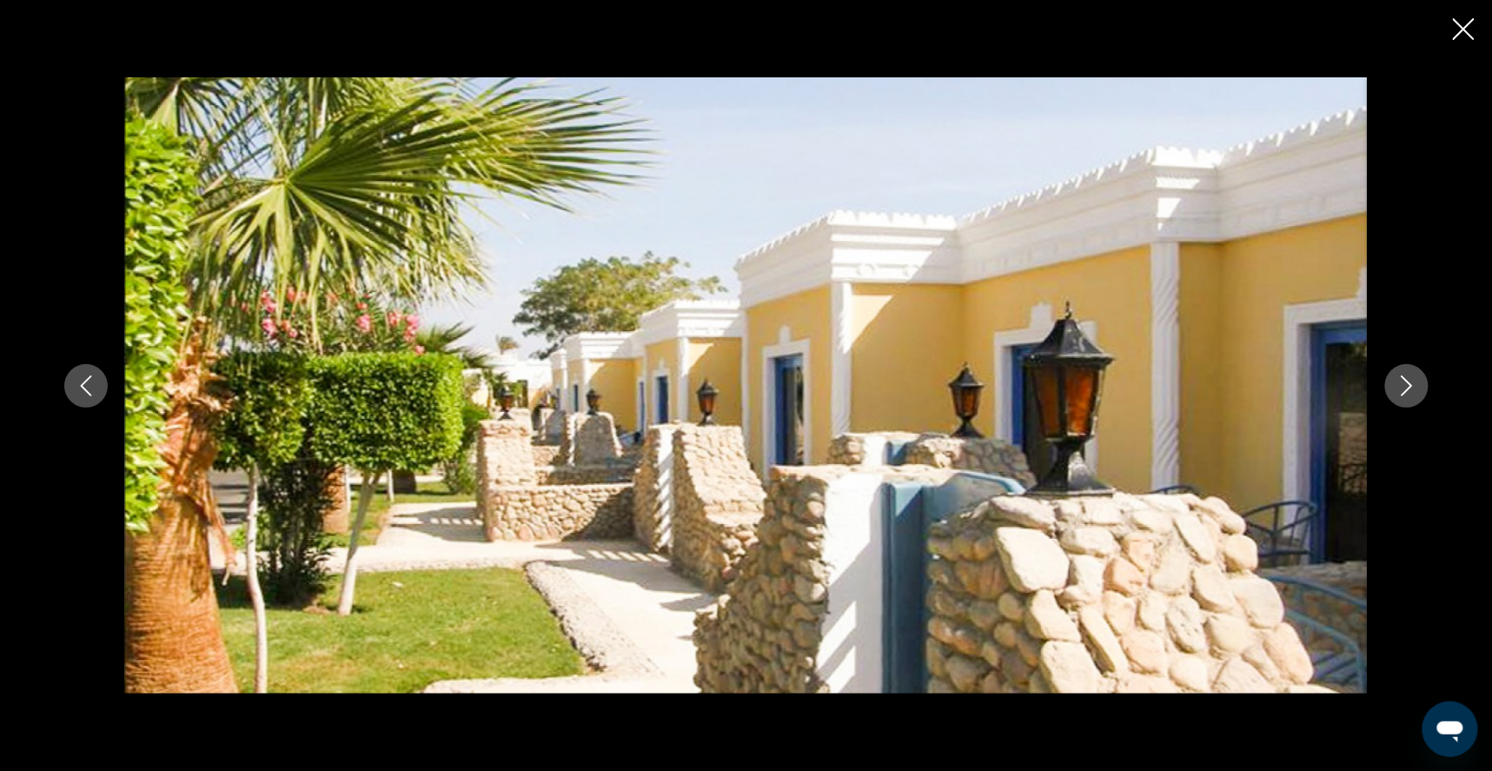
click at [1417, 385] on icon "Next image" at bounding box center [1406, 385] width 21 height 21
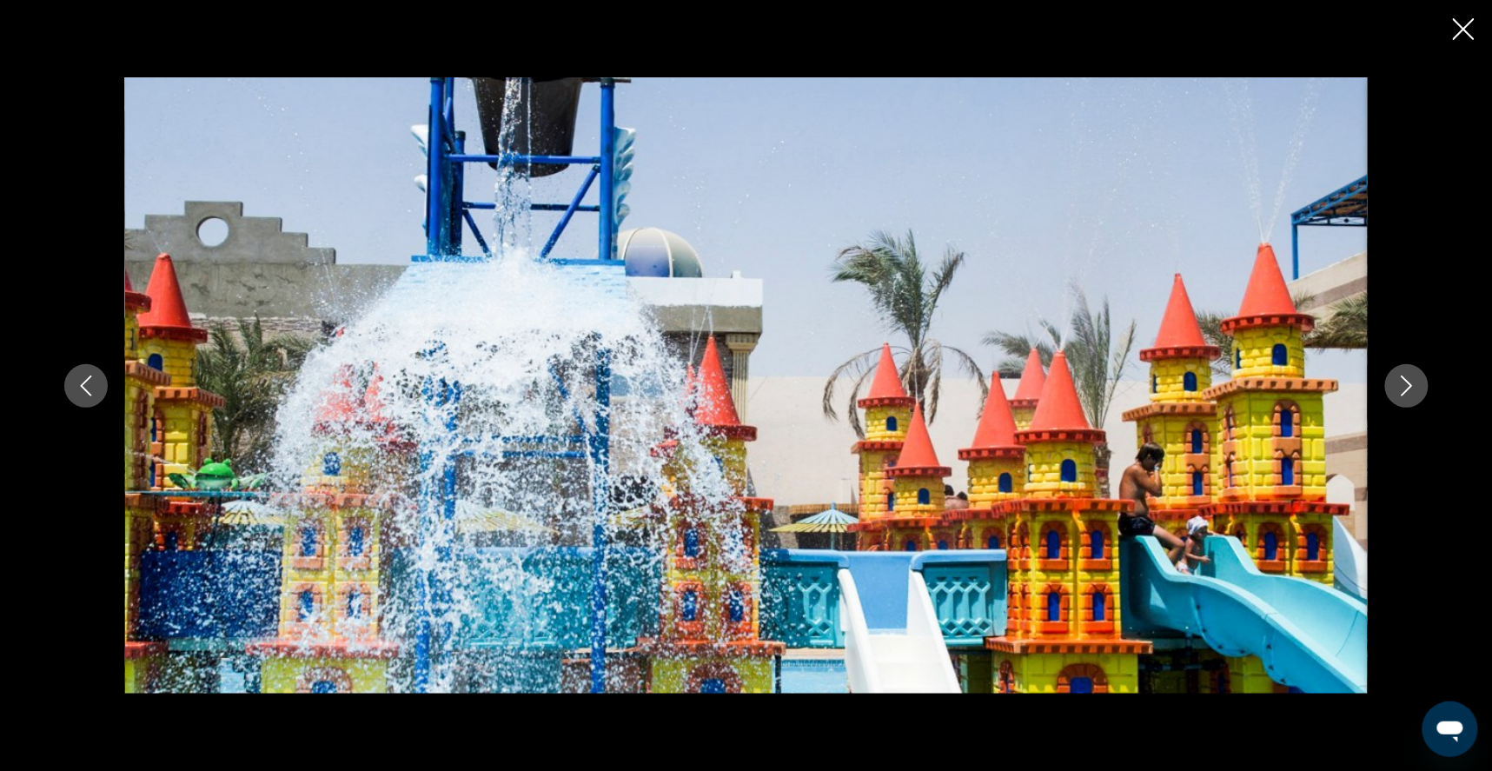
click at [1417, 385] on icon "Next image" at bounding box center [1406, 385] width 21 height 21
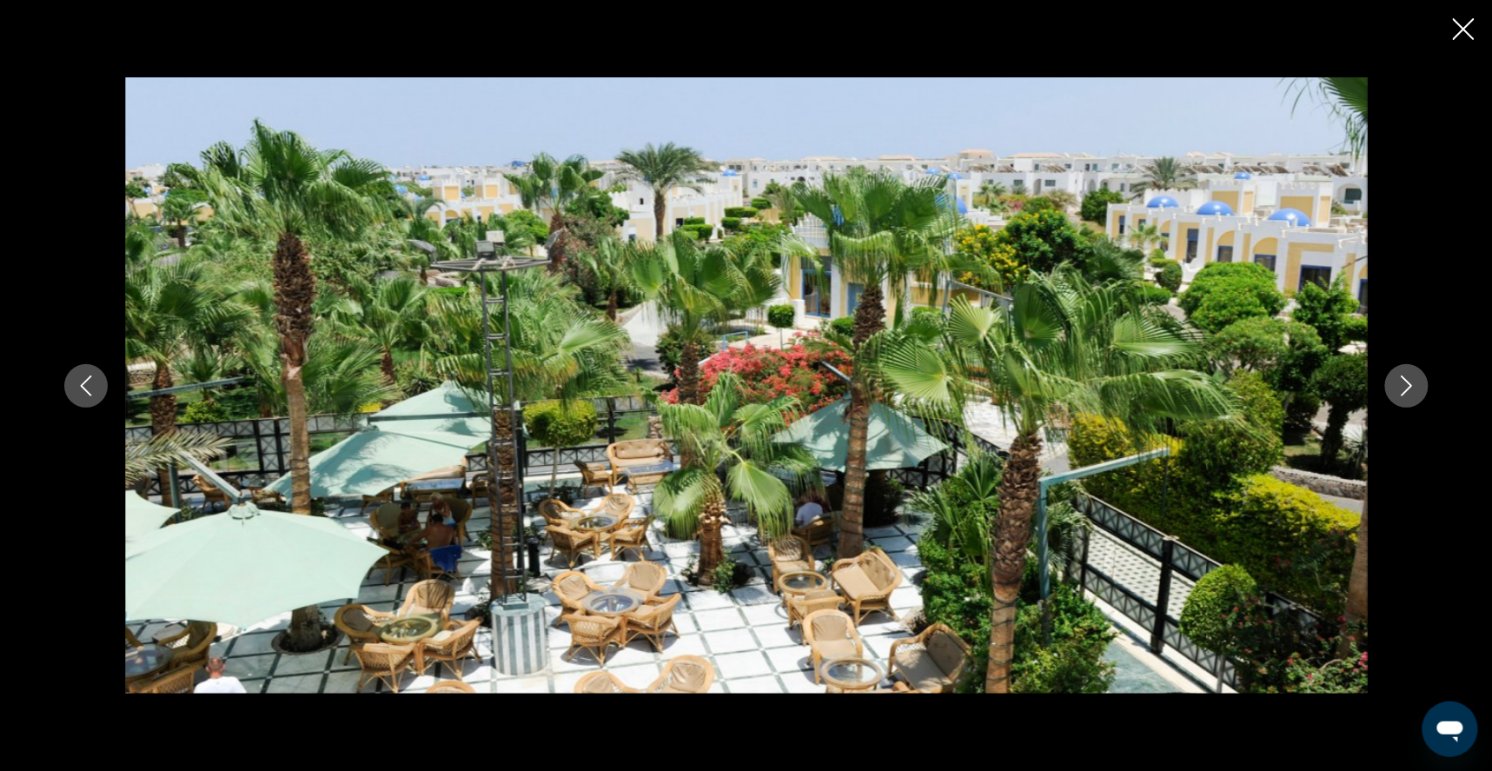
click at [1417, 386] on icon "Next image" at bounding box center [1406, 385] width 21 height 21
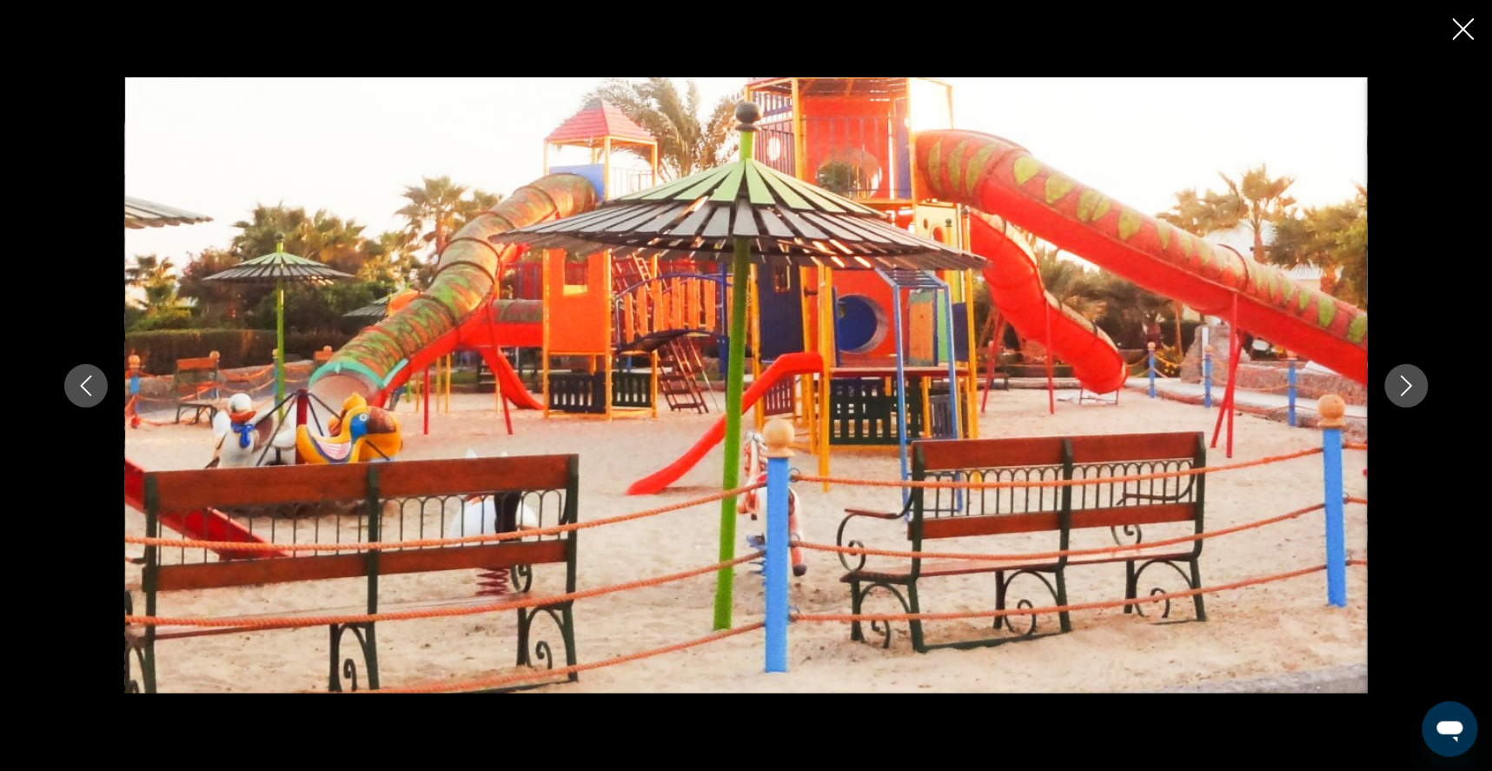
click at [1417, 387] on icon "Next image" at bounding box center [1406, 385] width 21 height 21
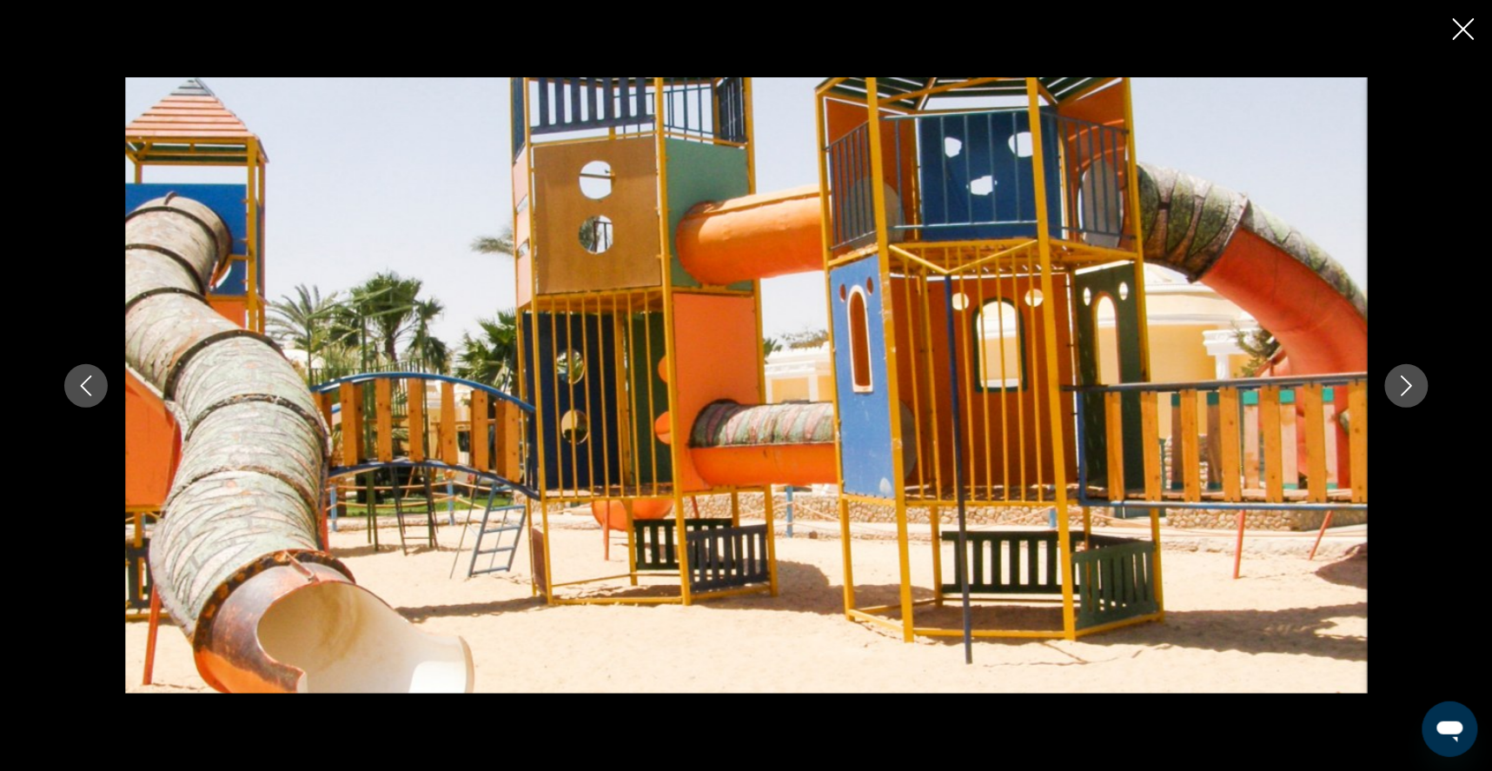
click at [1417, 387] on icon "Next image" at bounding box center [1406, 385] width 21 height 21
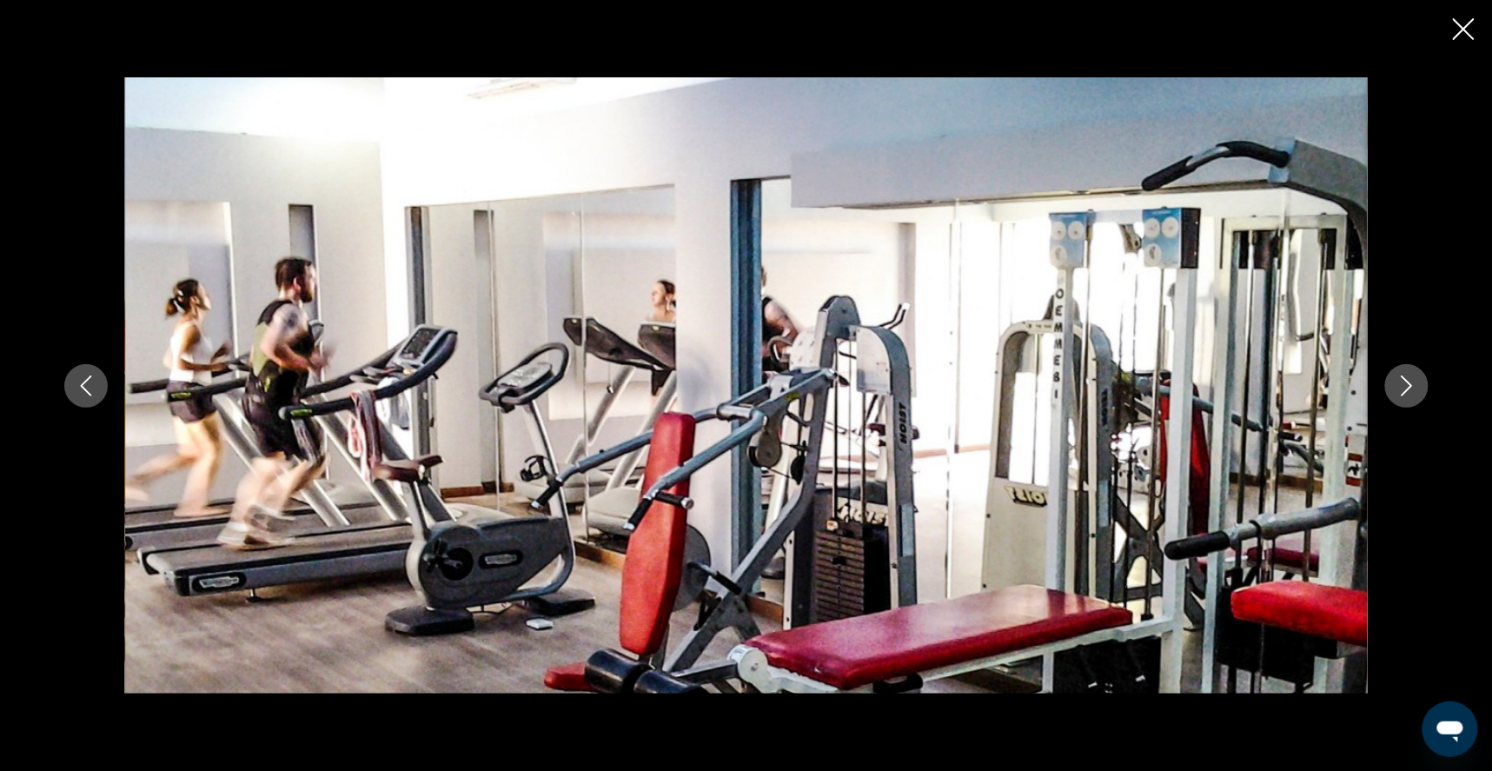
click at [1462, 30] on icon "Close slideshow" at bounding box center [1464, 29] width 22 height 22
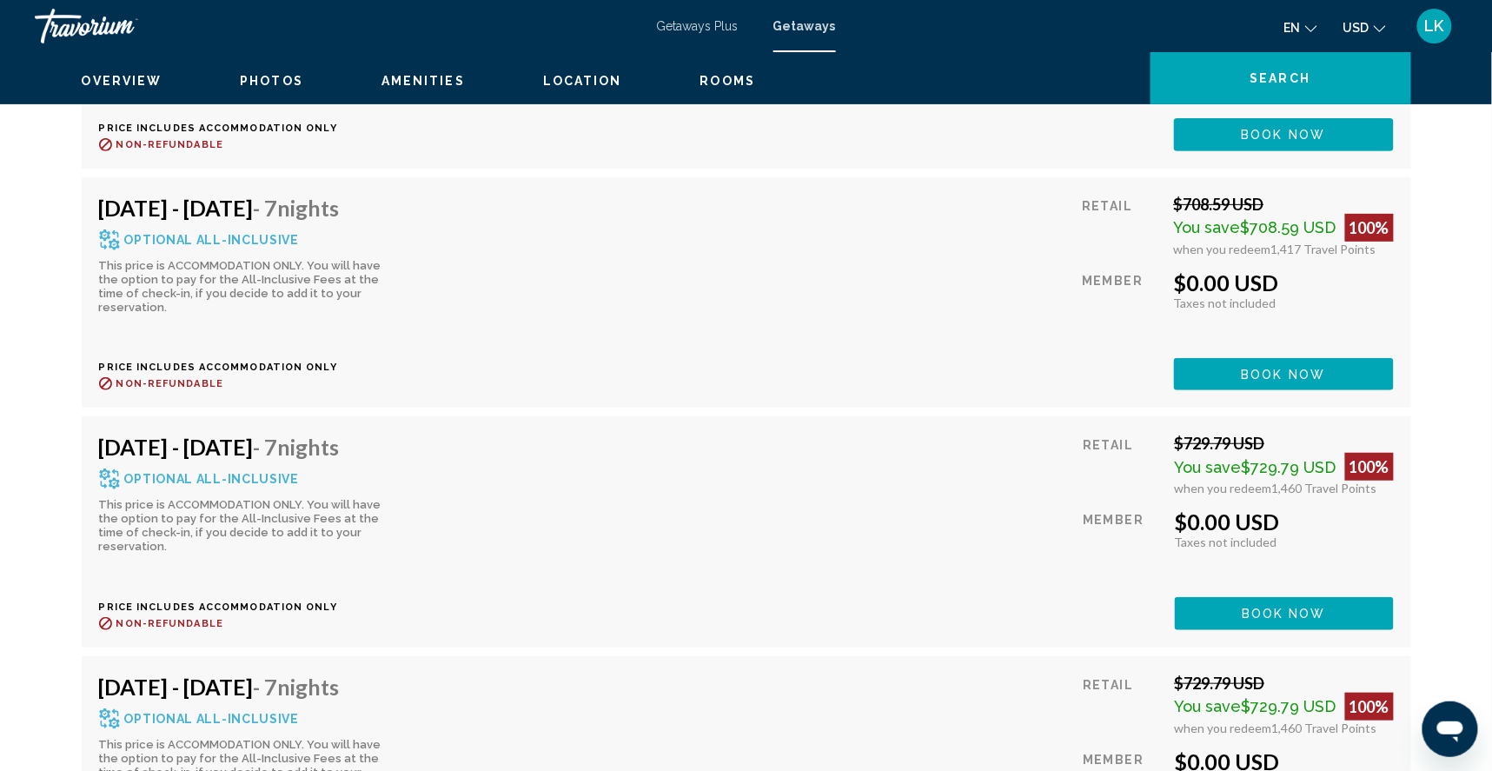
scroll to position [4729, 0]
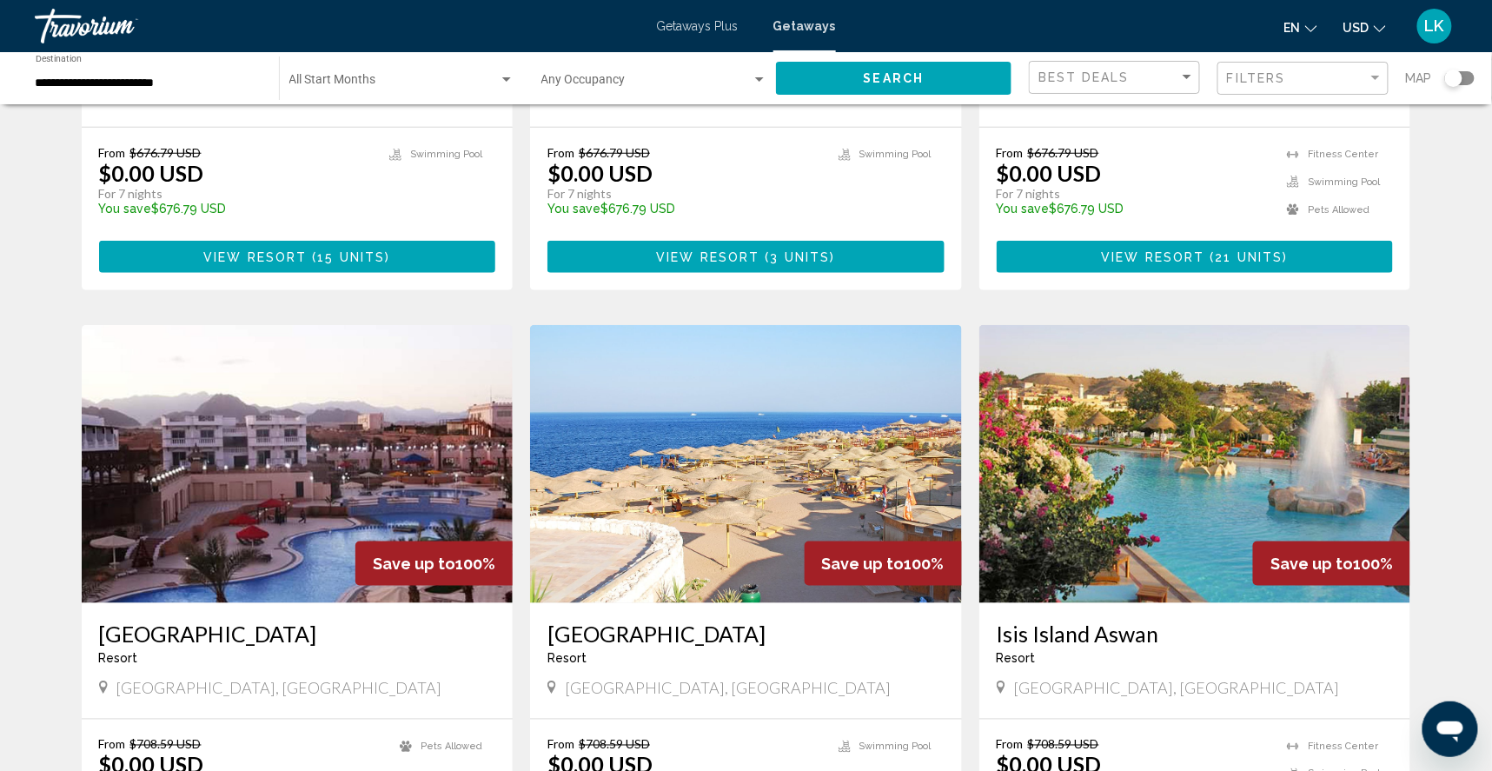
scroll to position [447, 0]
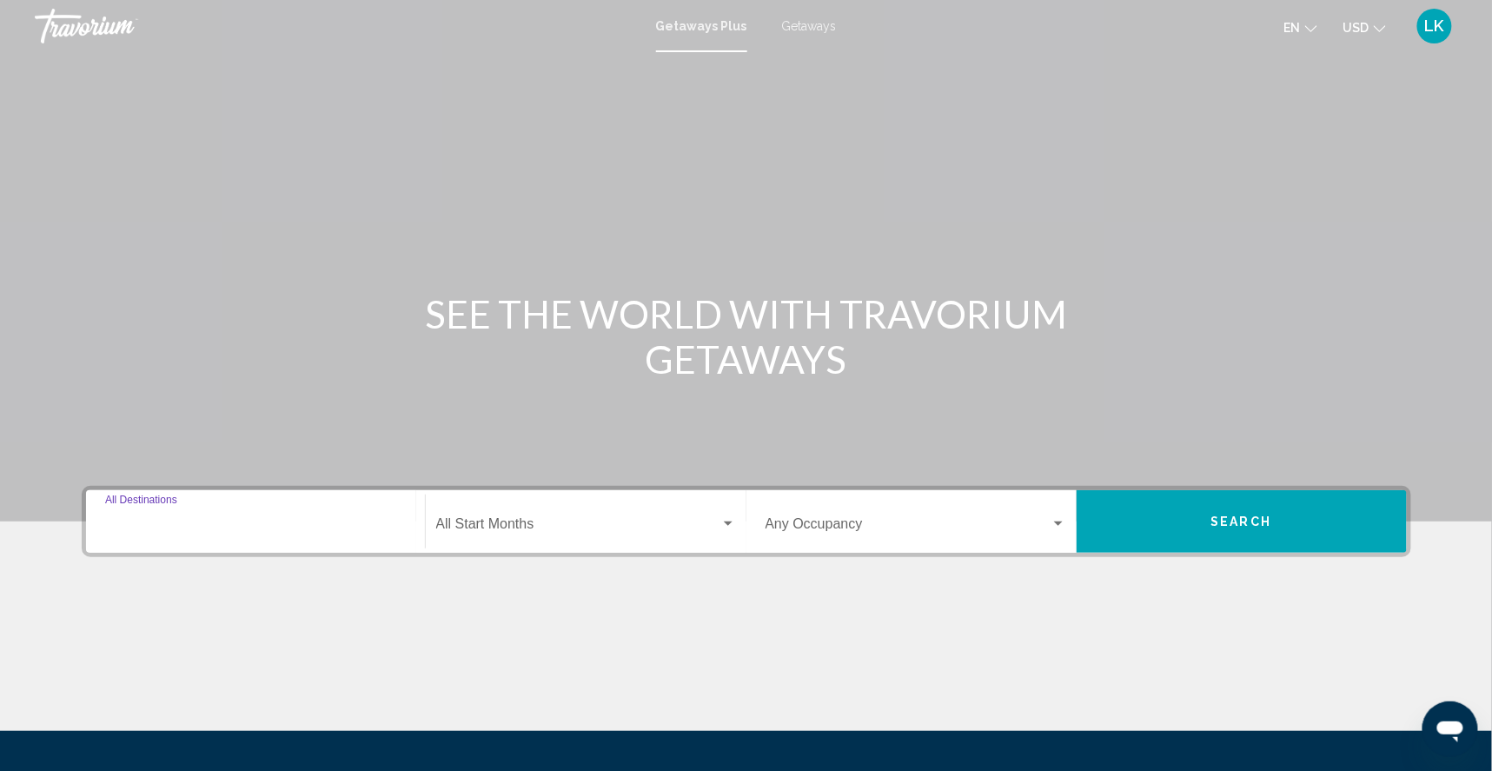
click at [162, 535] on input "Destination All Destinations" at bounding box center [255, 528] width 301 height 16
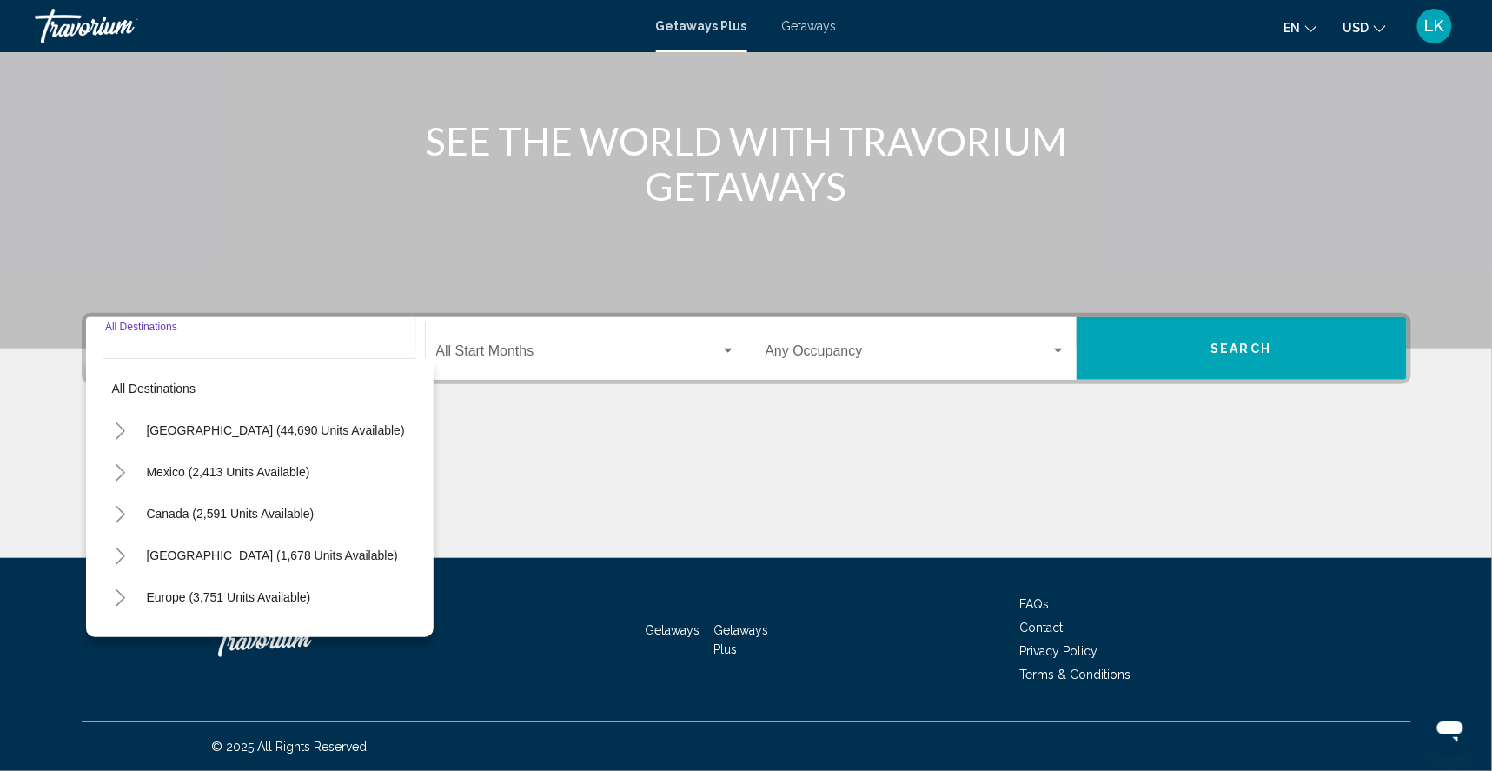
click at [116, 422] on icon "Toggle United States (44,690 units available)" at bounding box center [121, 430] width 10 height 17
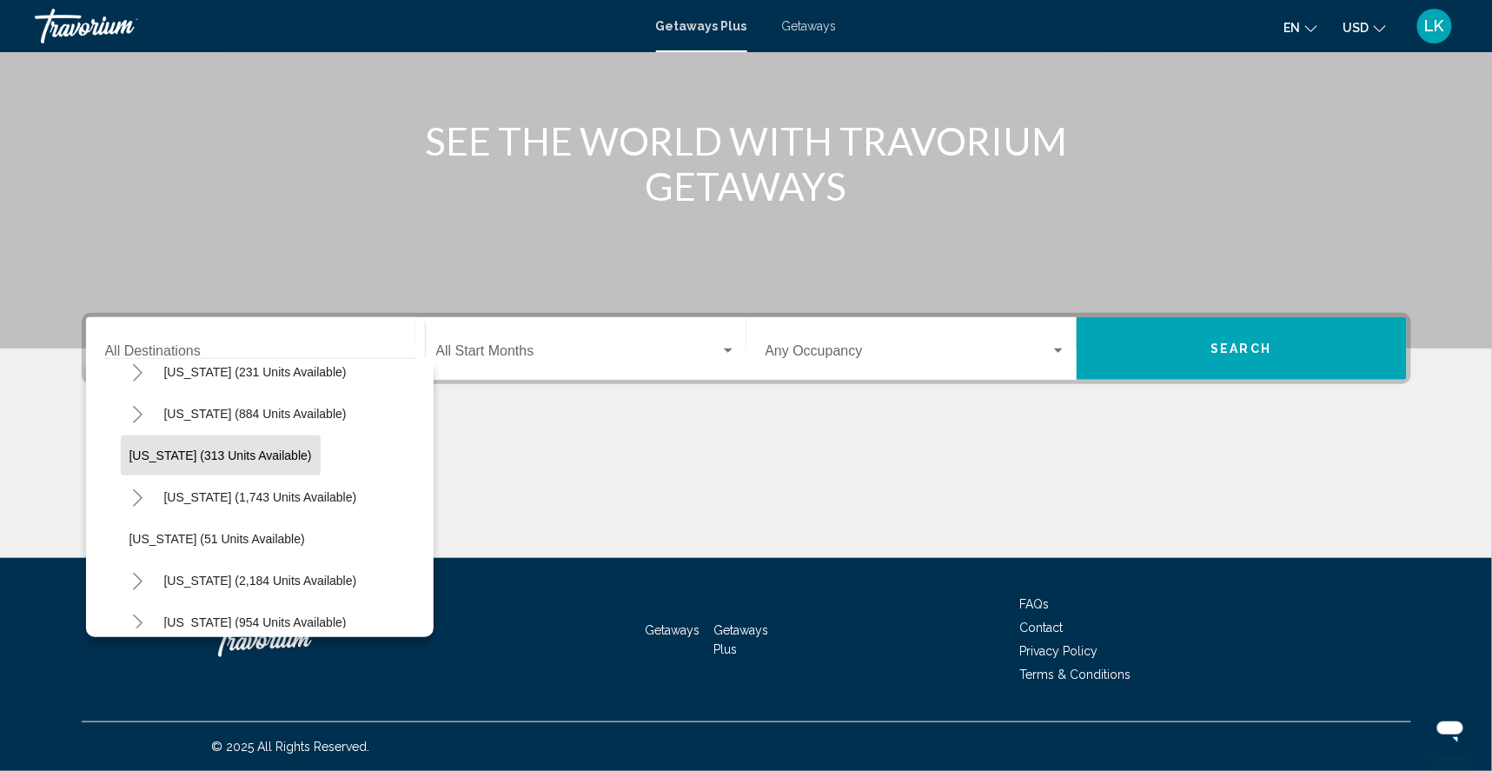
scroll to position [1186, 0]
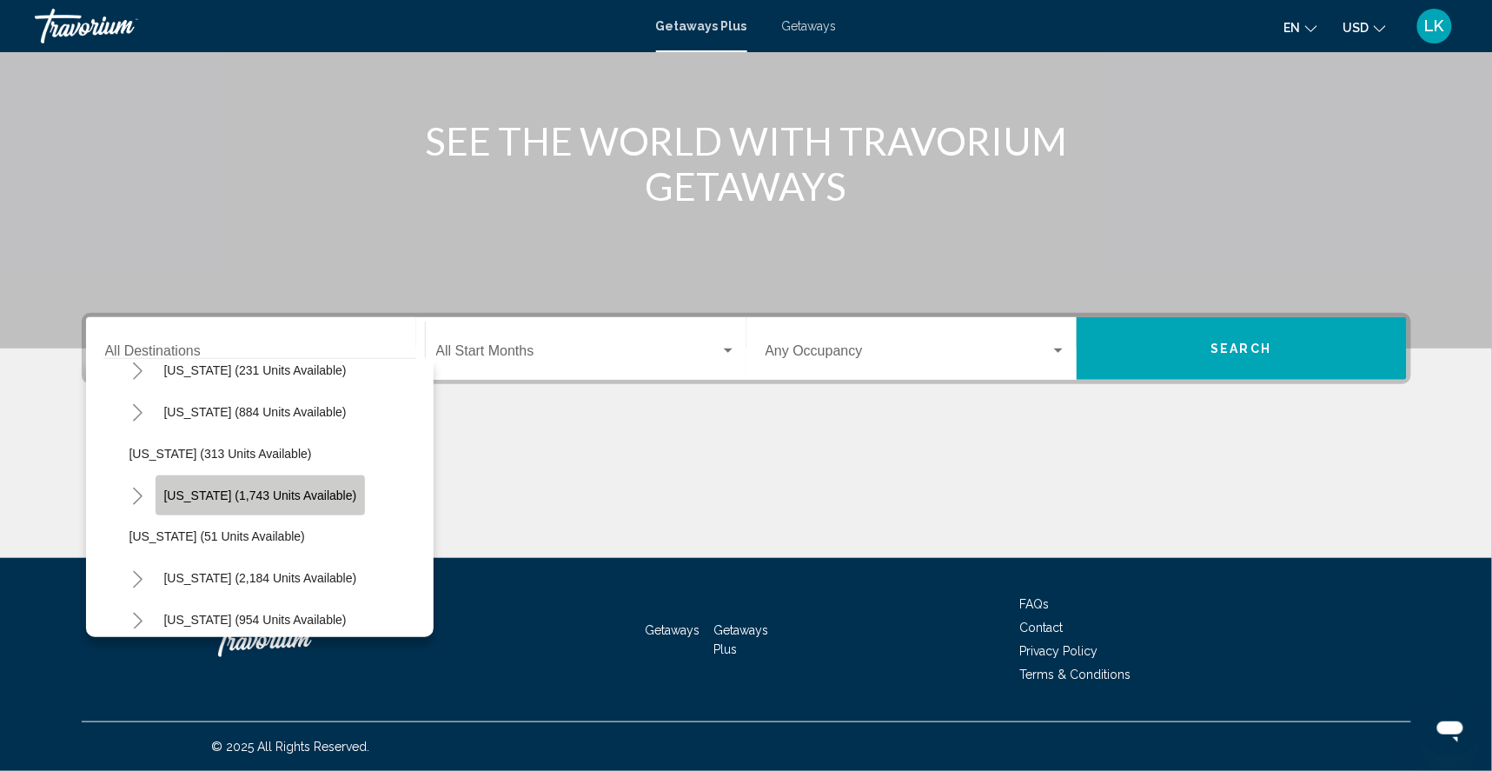
click at [164, 488] on span "Pennsylvania (1,743 units available)" at bounding box center [260, 495] width 193 height 14
type input "**********"
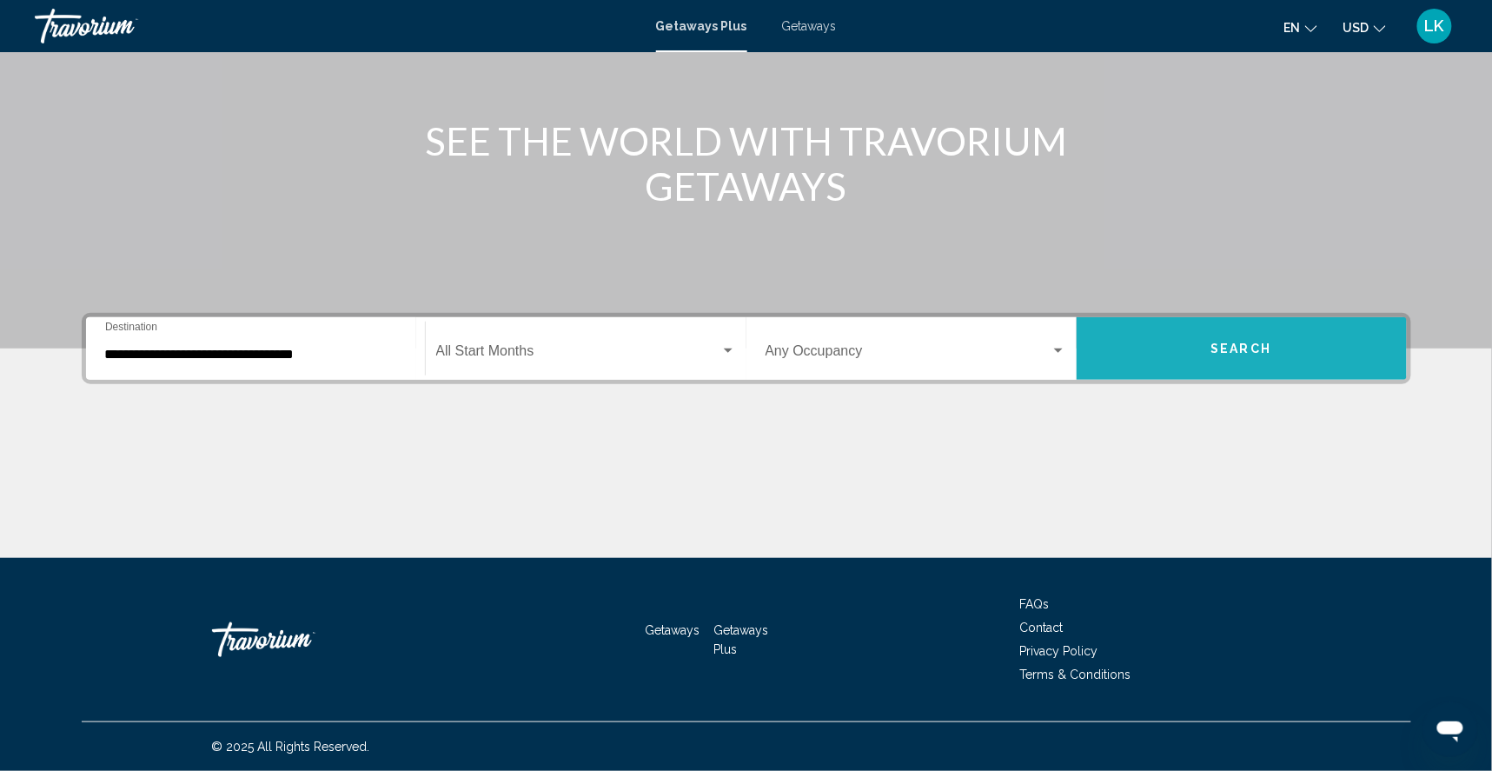
click at [1277, 337] on button "Search" at bounding box center [1241, 348] width 330 height 63
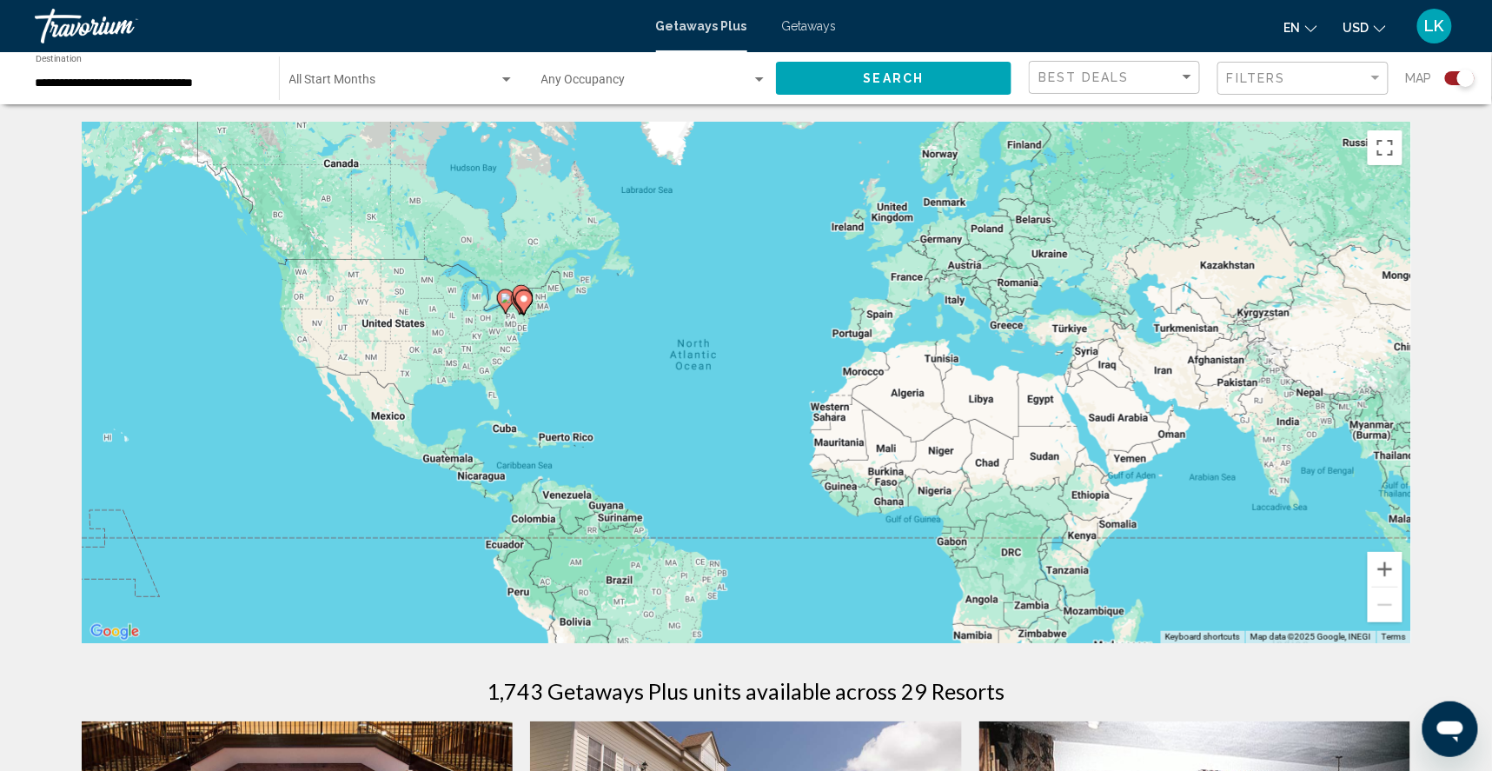
click at [809, 24] on span "Getaways" at bounding box center [809, 26] width 55 height 14
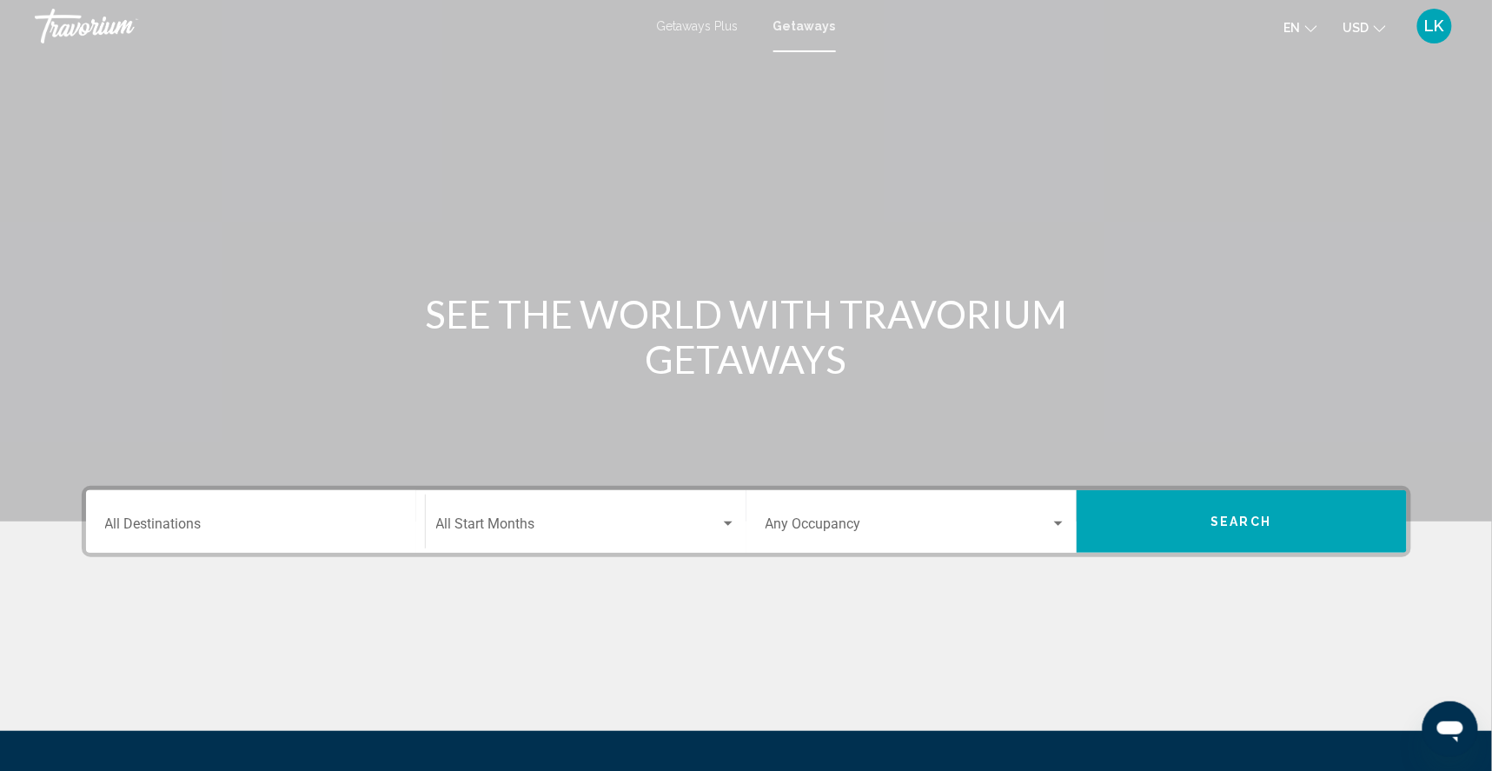
click at [182, 535] on input "Destination All Destinations" at bounding box center [255, 528] width 301 height 16
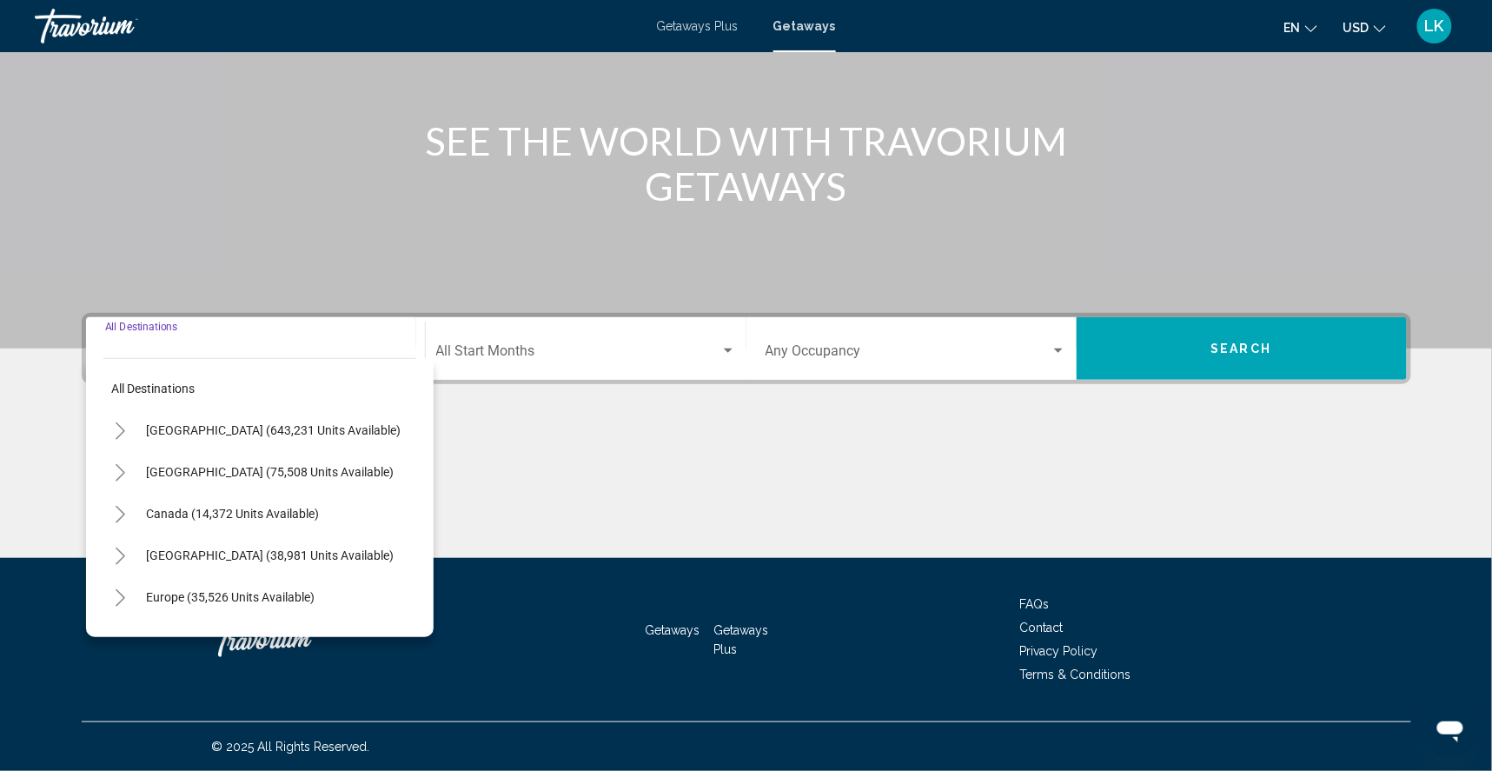
scroll to position [224, 0]
click at [114, 422] on icon "Toggle United States (643,231 units available)" at bounding box center [120, 430] width 13 height 17
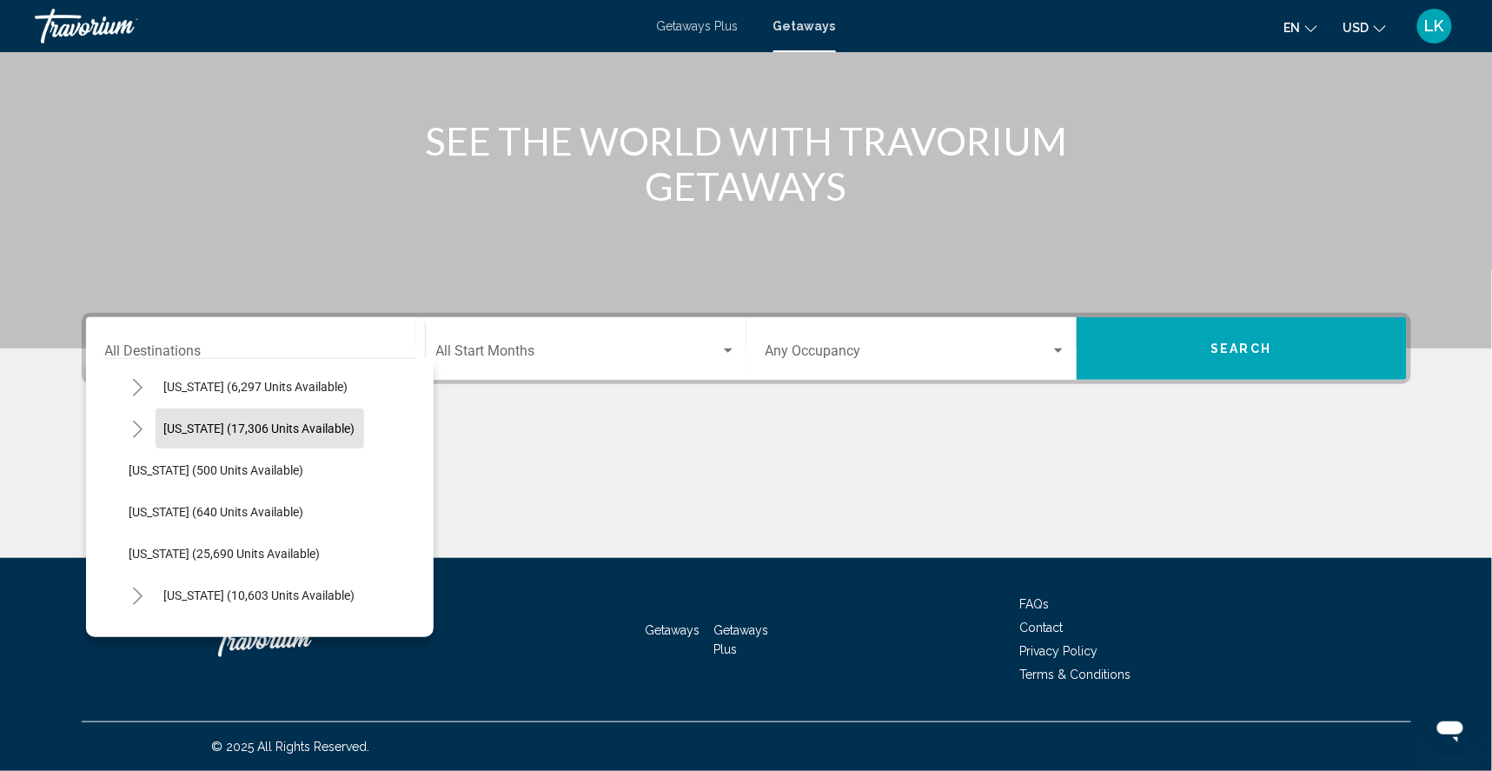
scroll to position [1212, 0]
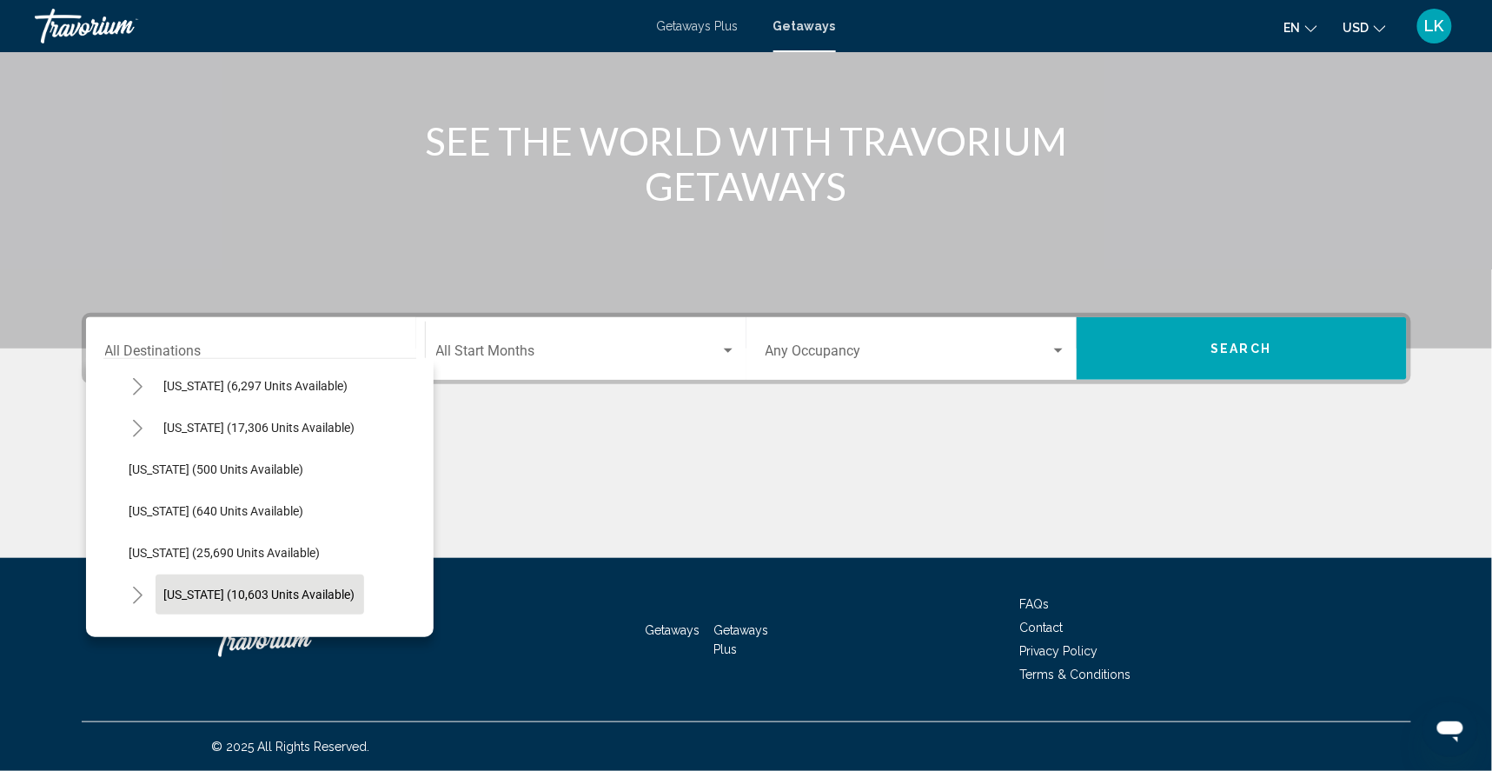
click at [175, 587] on span "Pennsylvania (10,603 units available)" at bounding box center [259, 594] width 191 height 14
type input "**********"
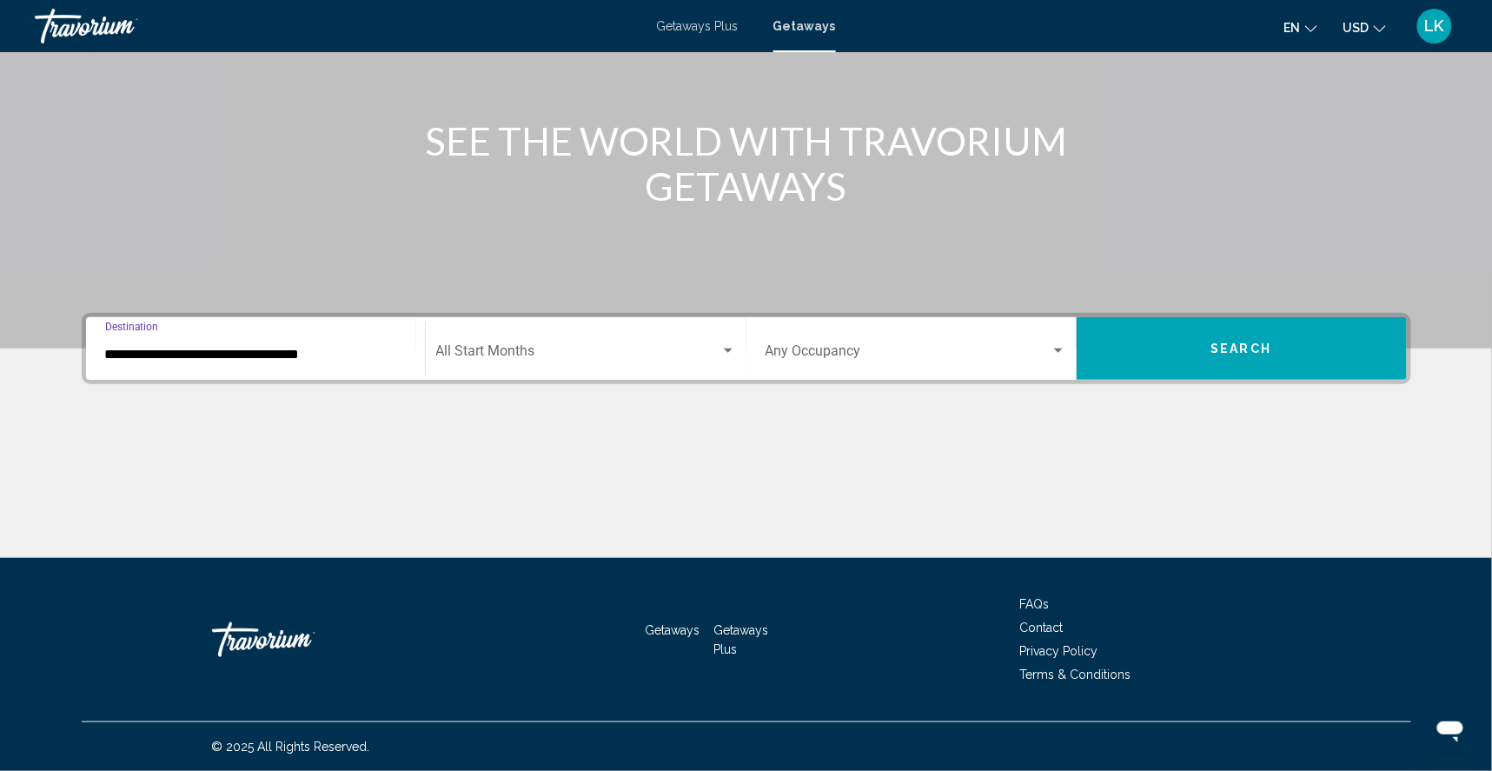
click at [1189, 317] on button "Search" at bounding box center [1241, 348] width 330 height 63
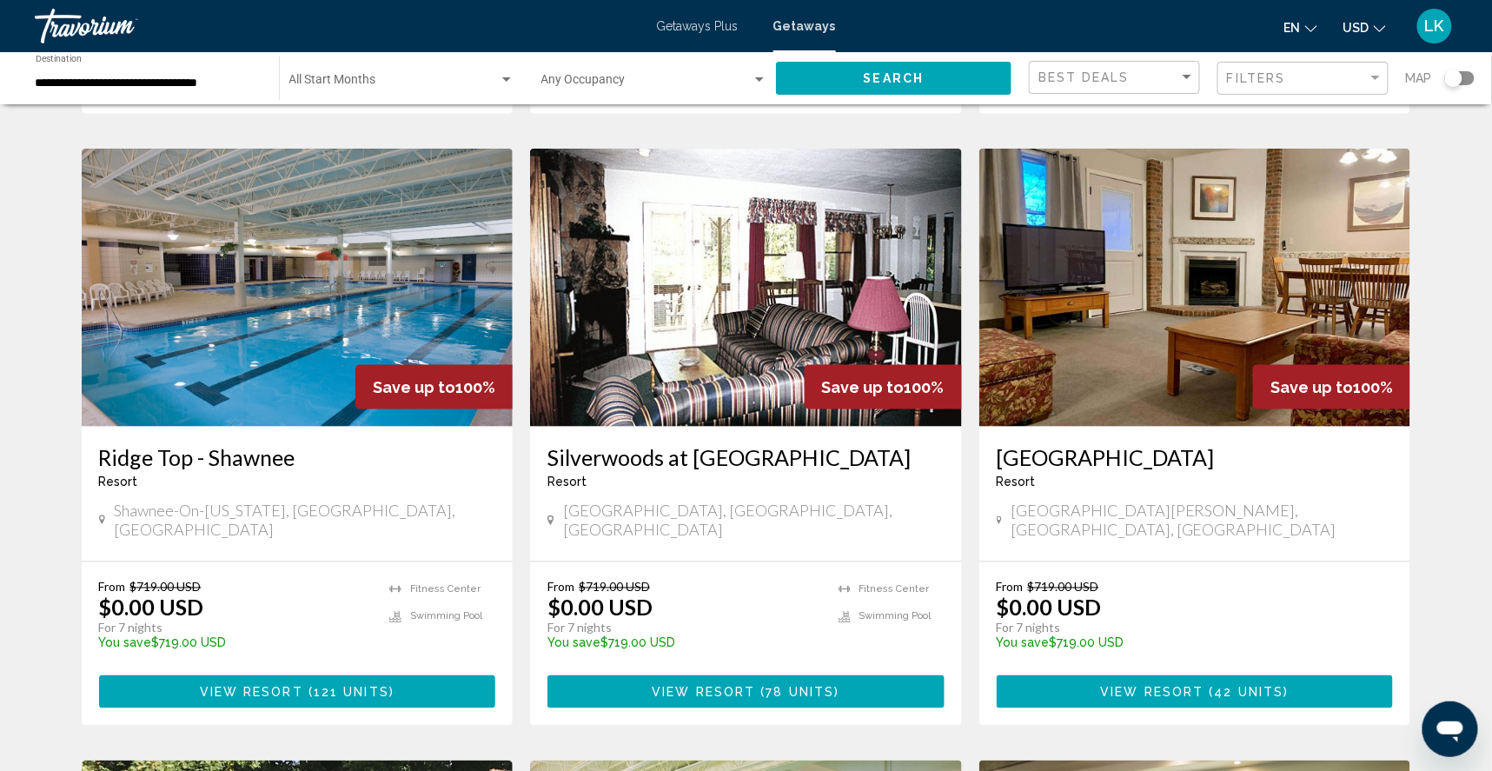
scroll to position [643, 0]
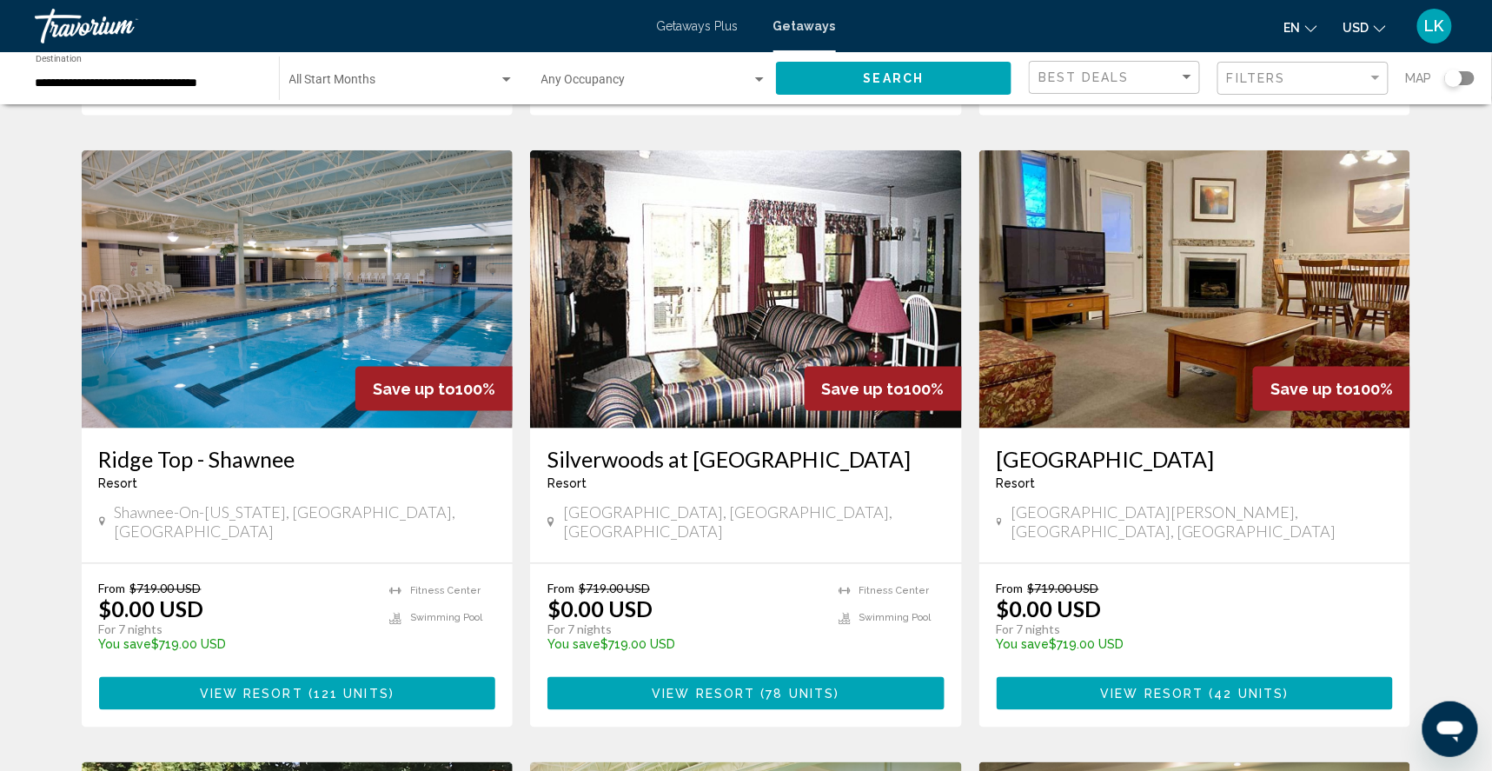
click at [284, 377] on img "Main content" at bounding box center [298, 289] width 432 height 278
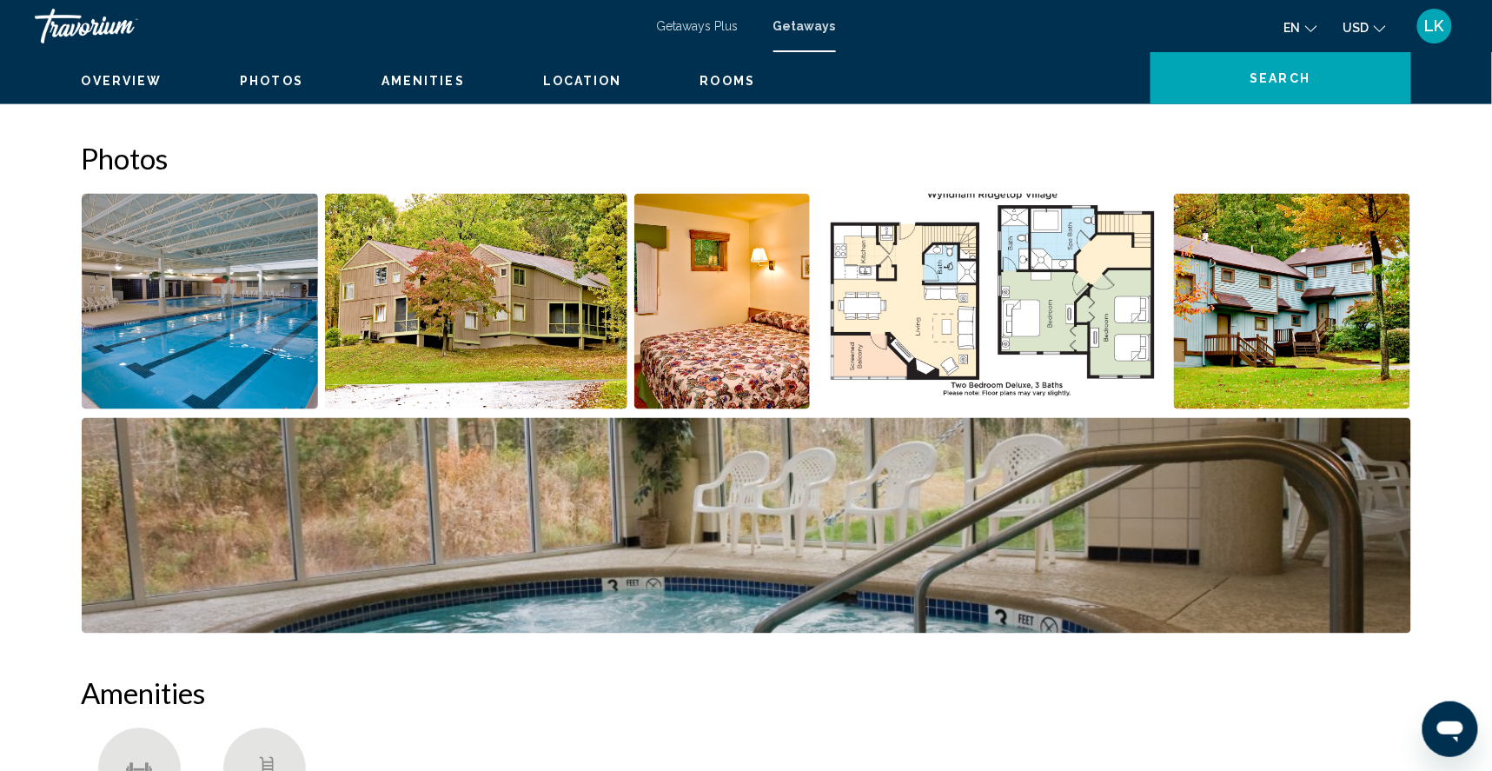
scroll to position [767, 0]
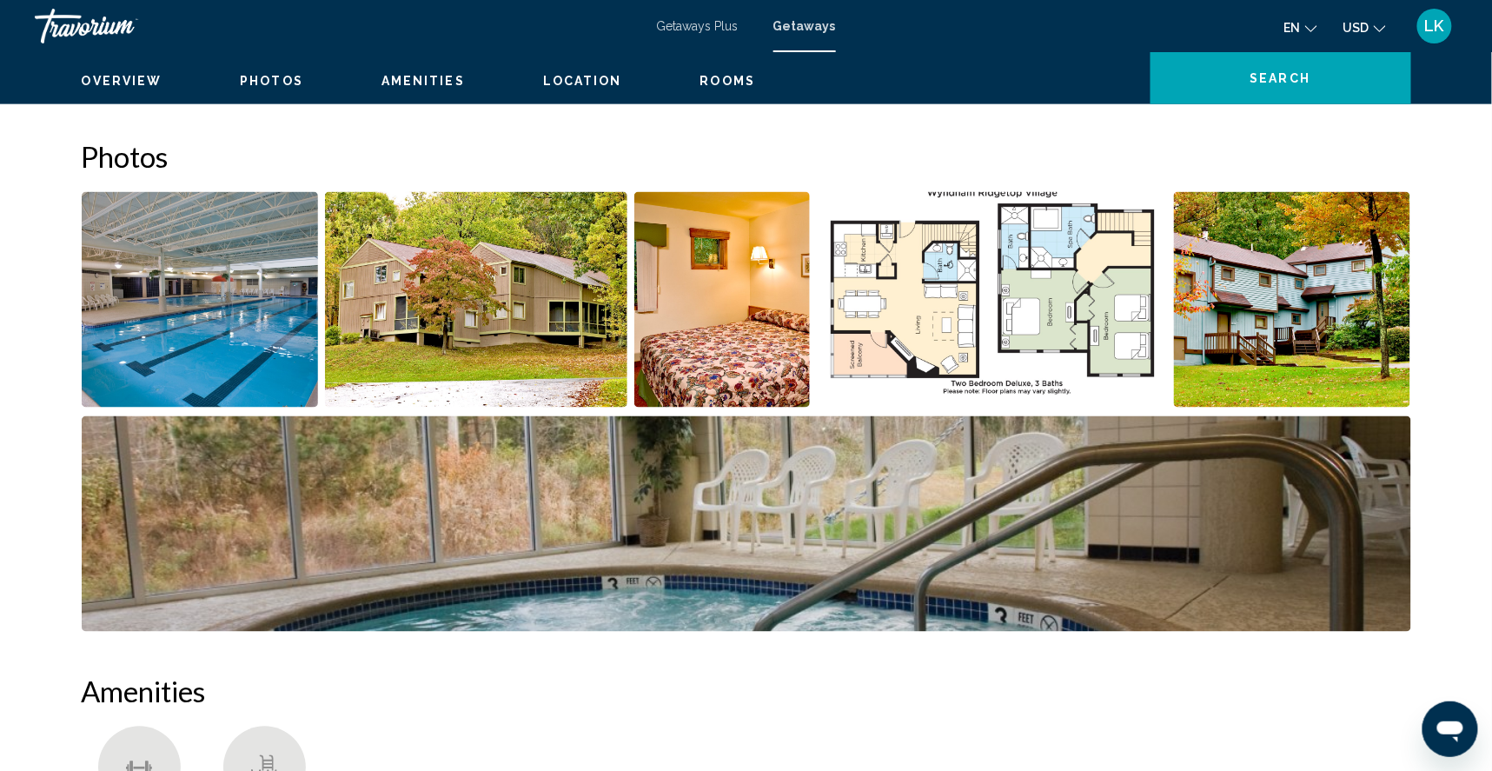
click at [233, 367] on img "Open full-screen image slider" at bounding box center [200, 299] width 237 height 215
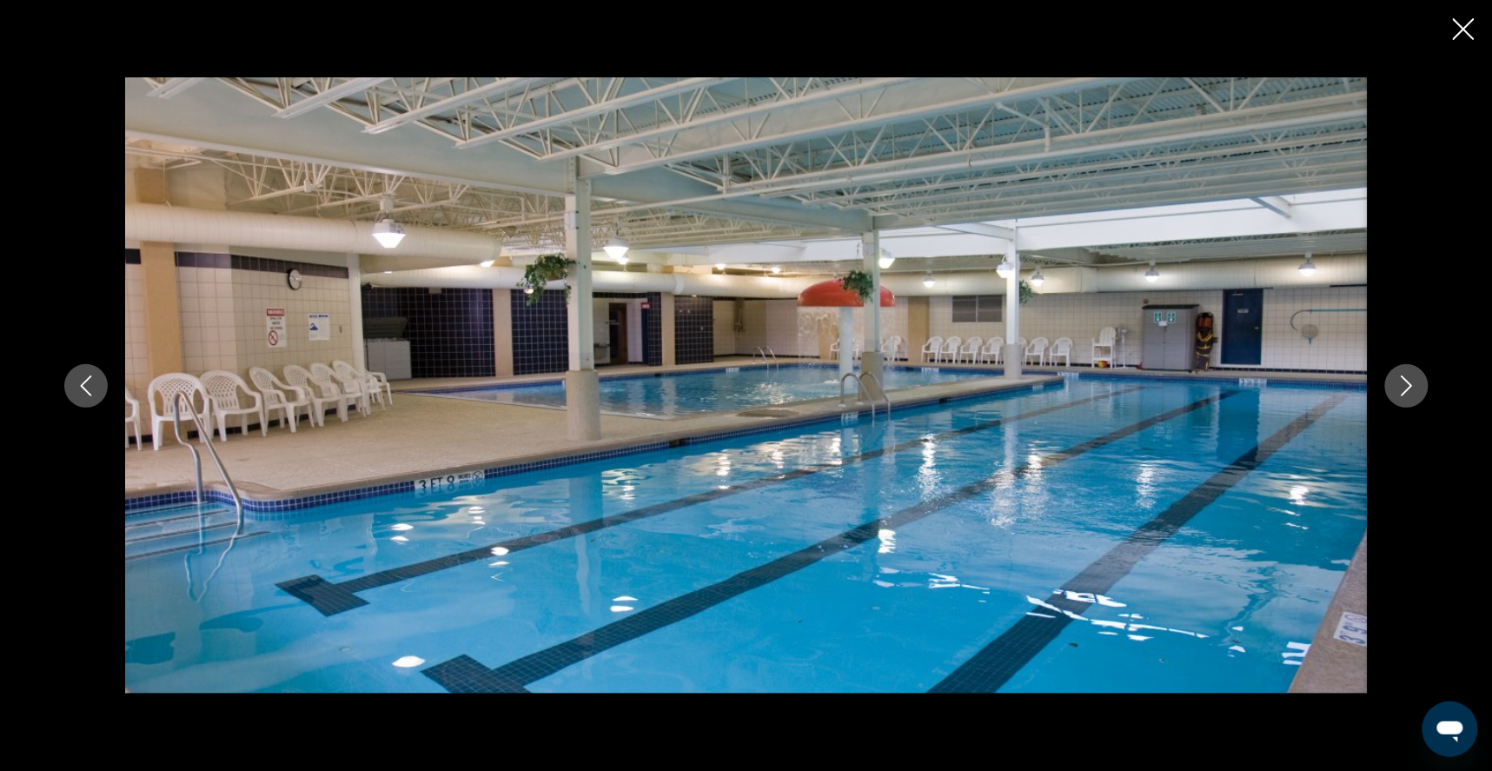
click at [1417, 383] on icon "Next image" at bounding box center [1406, 385] width 21 height 21
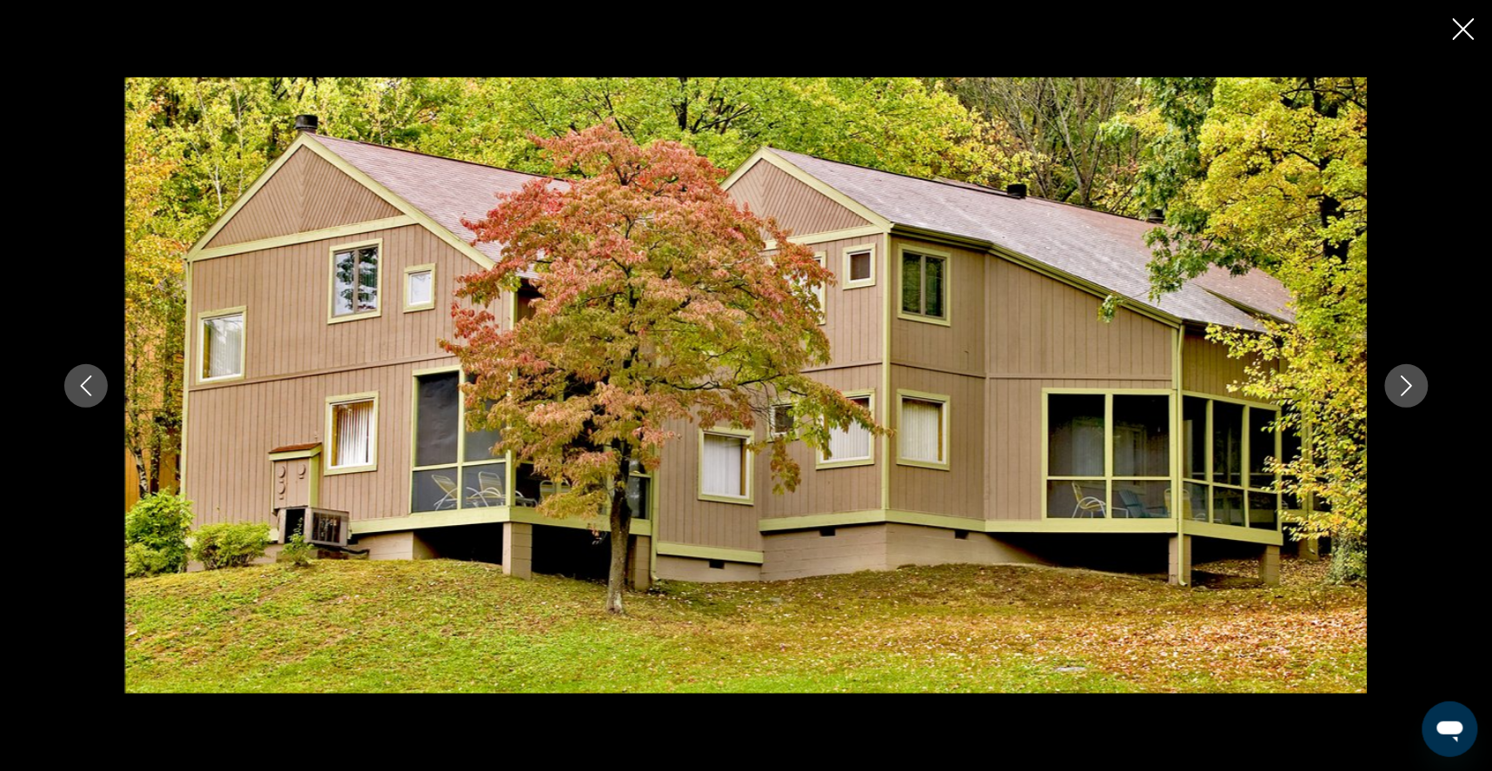
click at [80, 381] on icon "Previous image" at bounding box center [85, 385] width 11 height 21
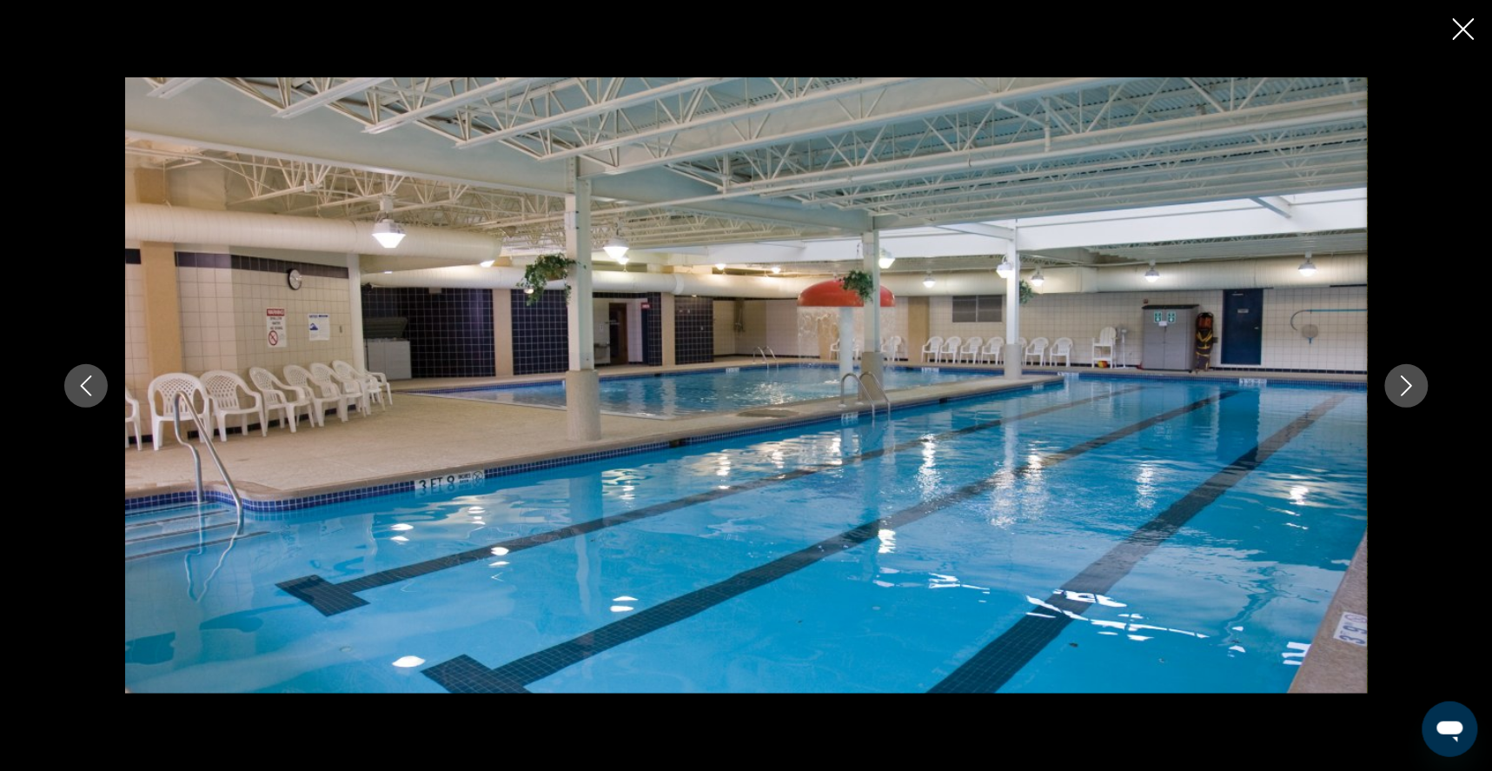
click at [1467, 30] on icon "Close slideshow" at bounding box center [1464, 29] width 22 height 22
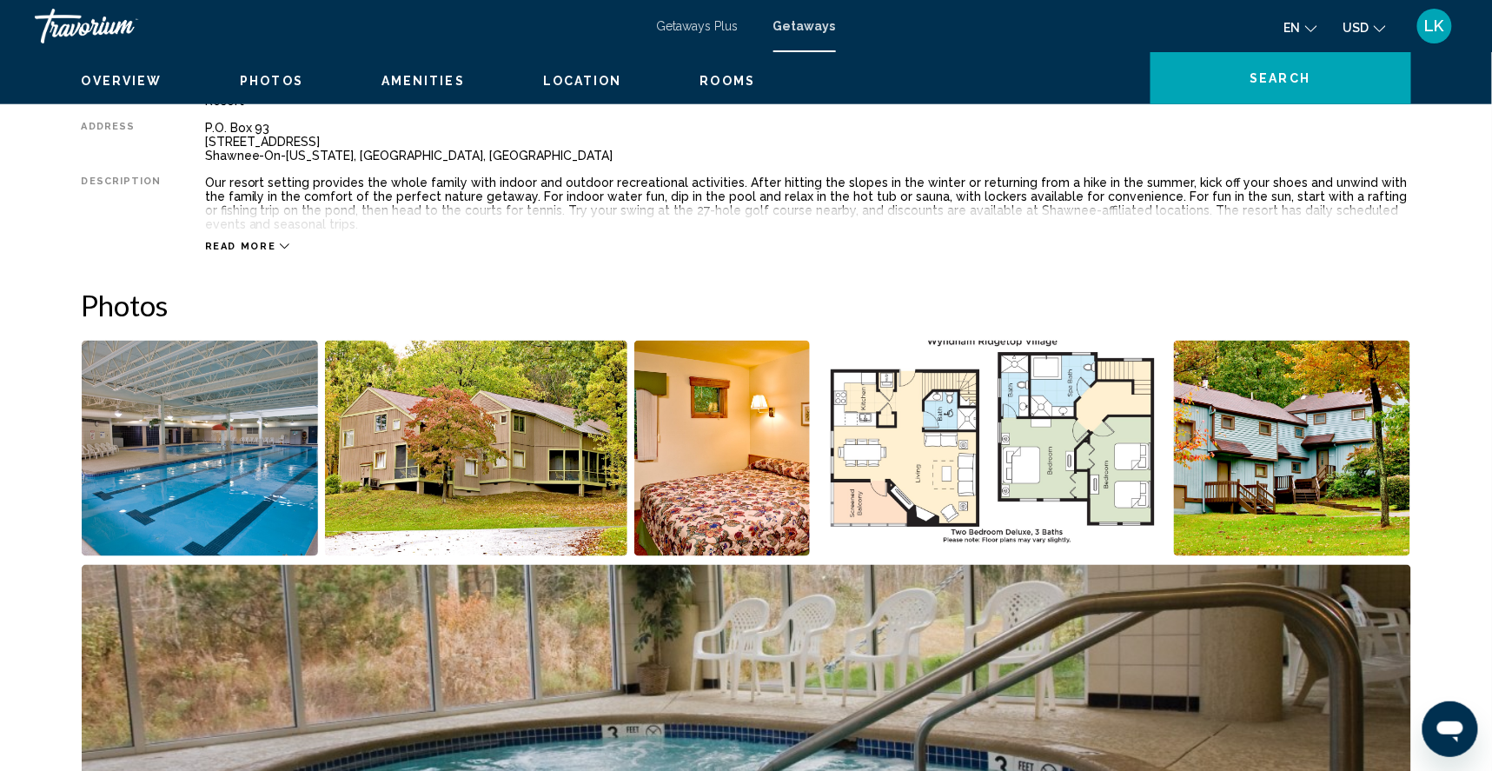
scroll to position [622, 0]
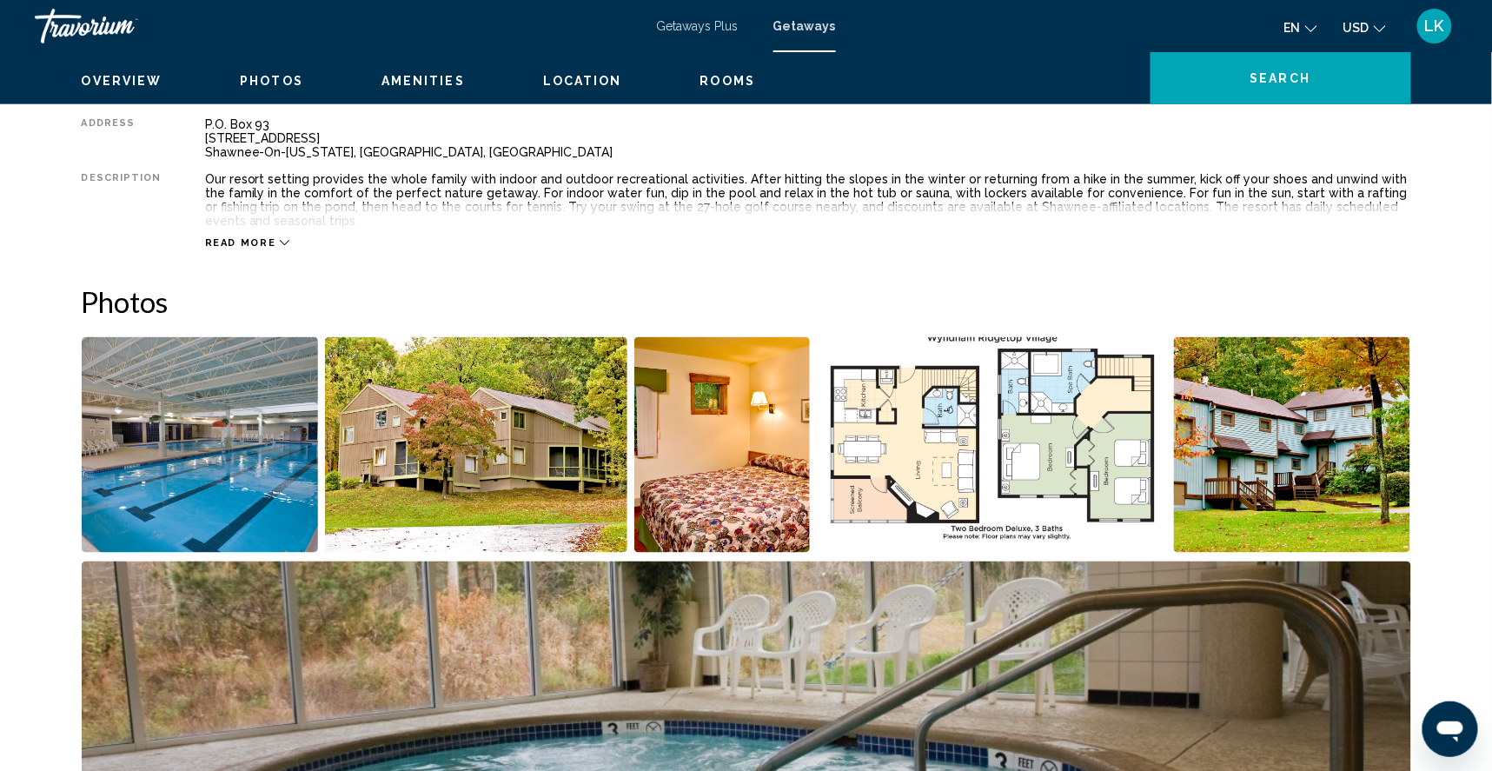
click at [245, 520] on img "Open full-screen image slider" at bounding box center [200, 444] width 237 height 215
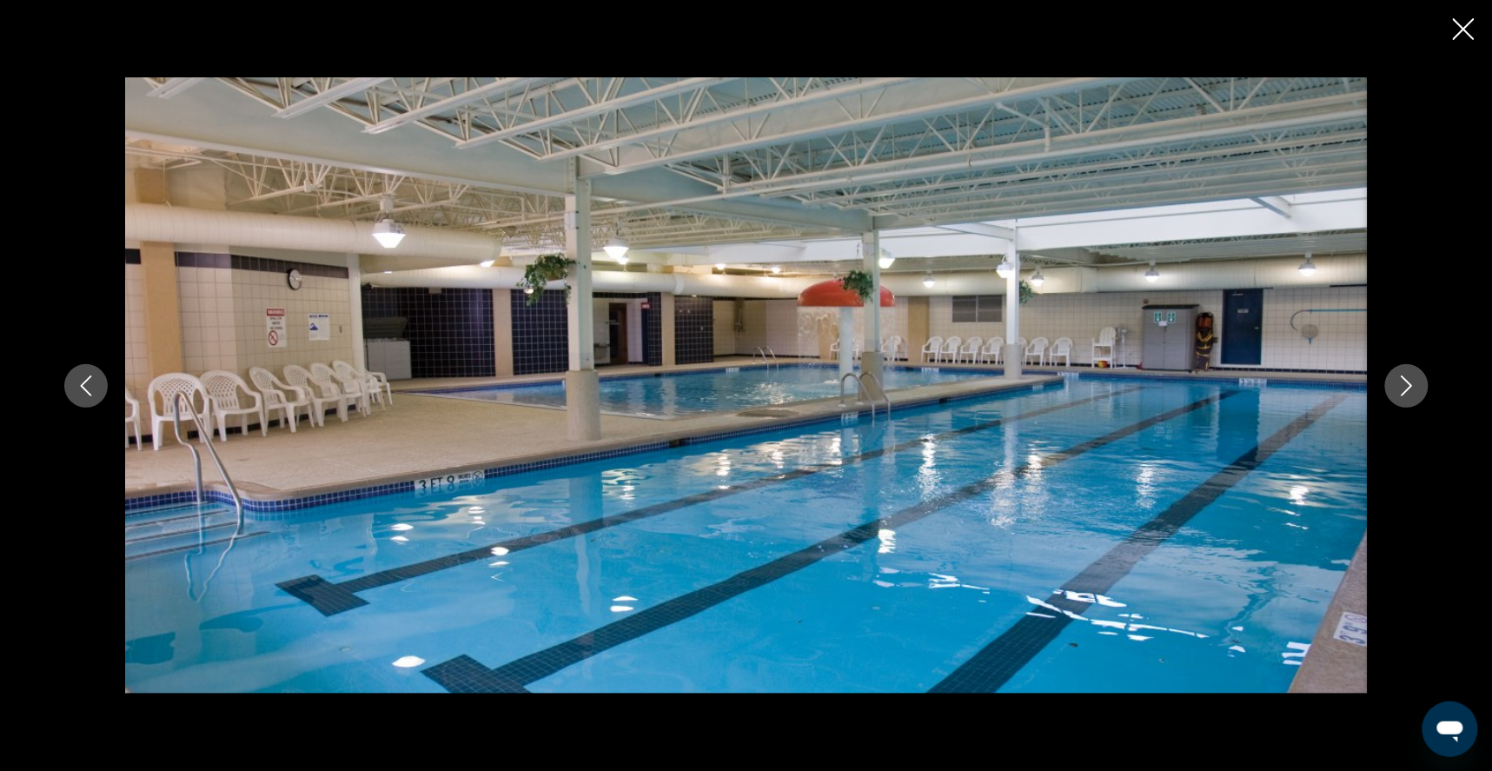
click at [1412, 386] on icon "Next image" at bounding box center [1405, 385] width 11 height 21
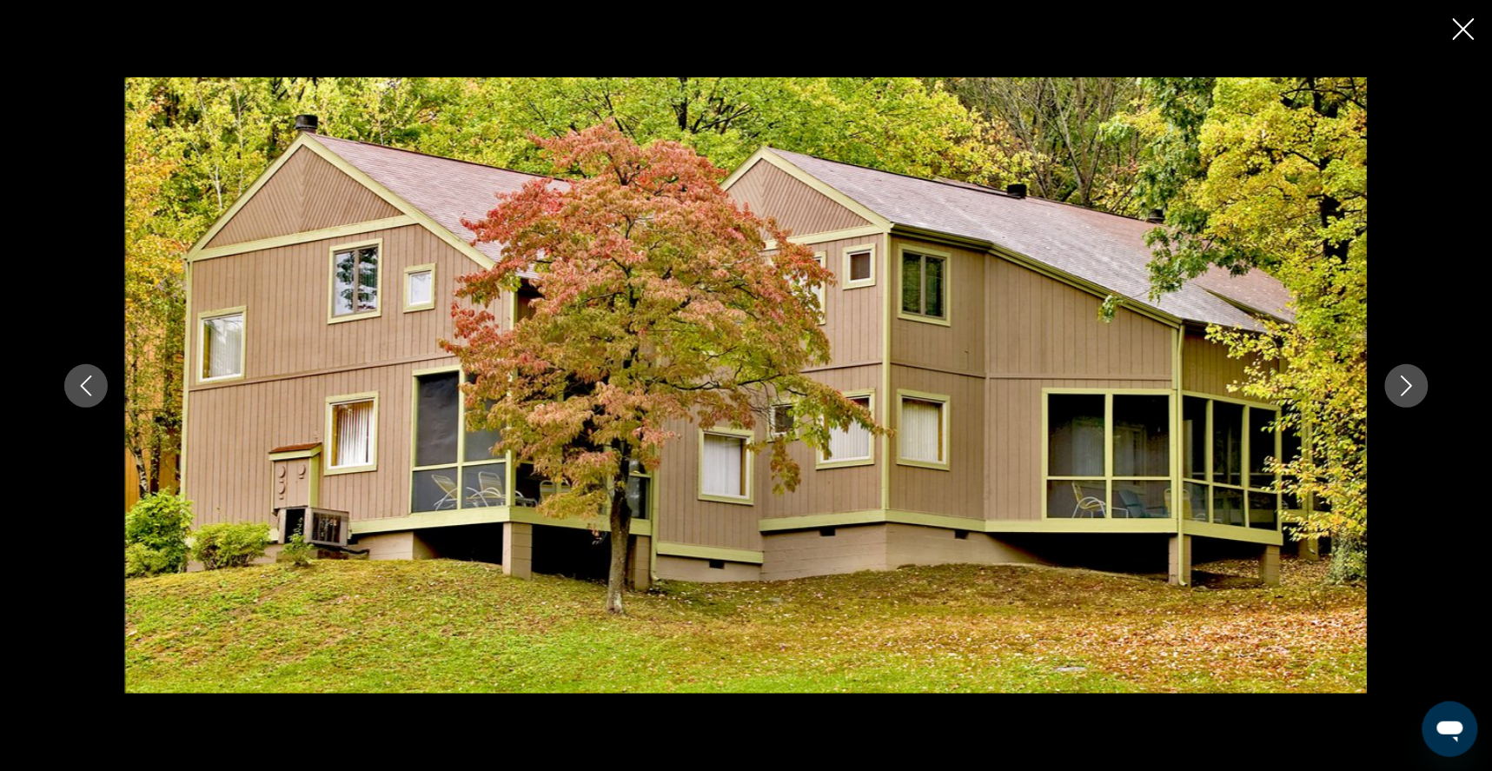
click at [1417, 387] on icon "Next image" at bounding box center [1406, 385] width 21 height 21
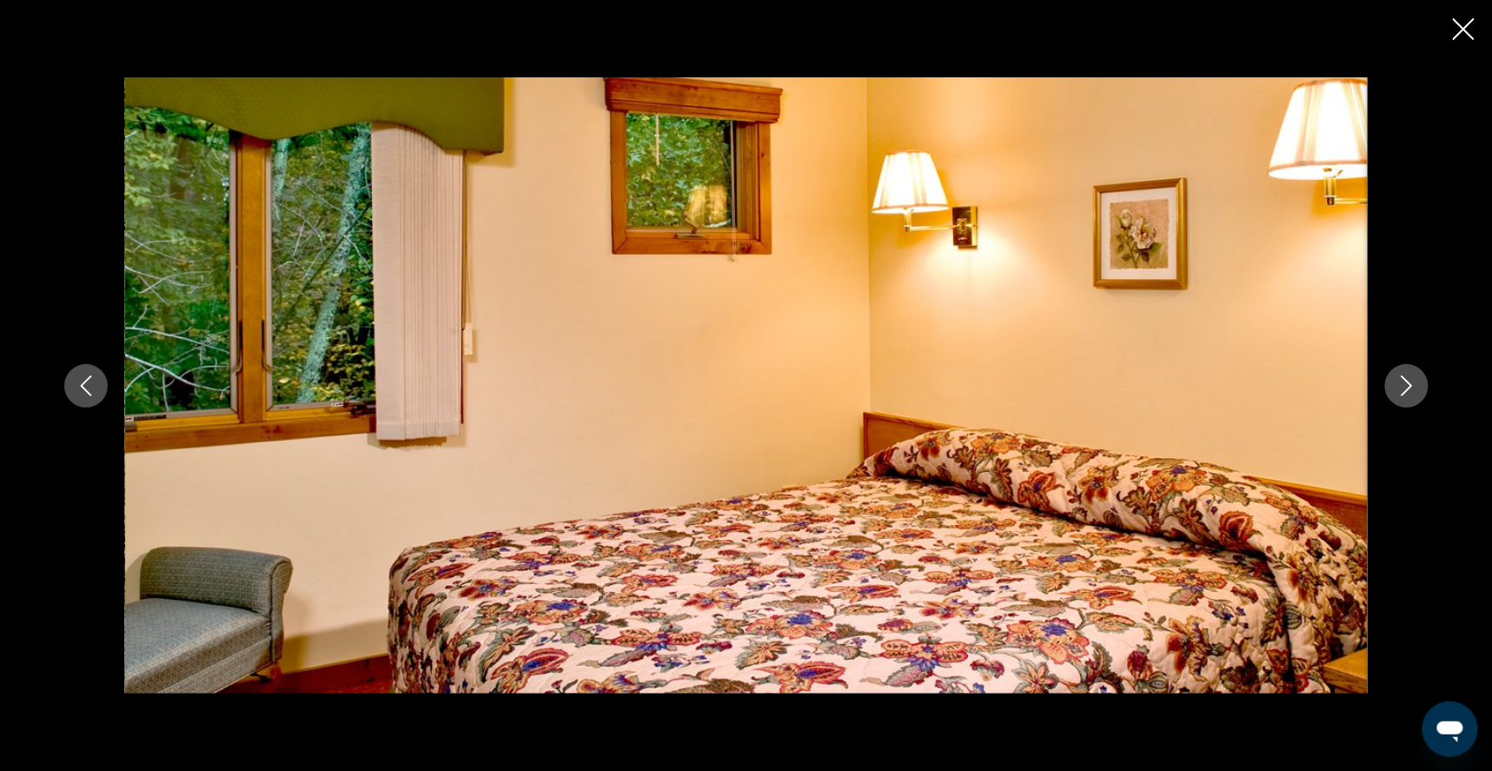
click at [1417, 387] on icon "Next image" at bounding box center [1406, 385] width 21 height 21
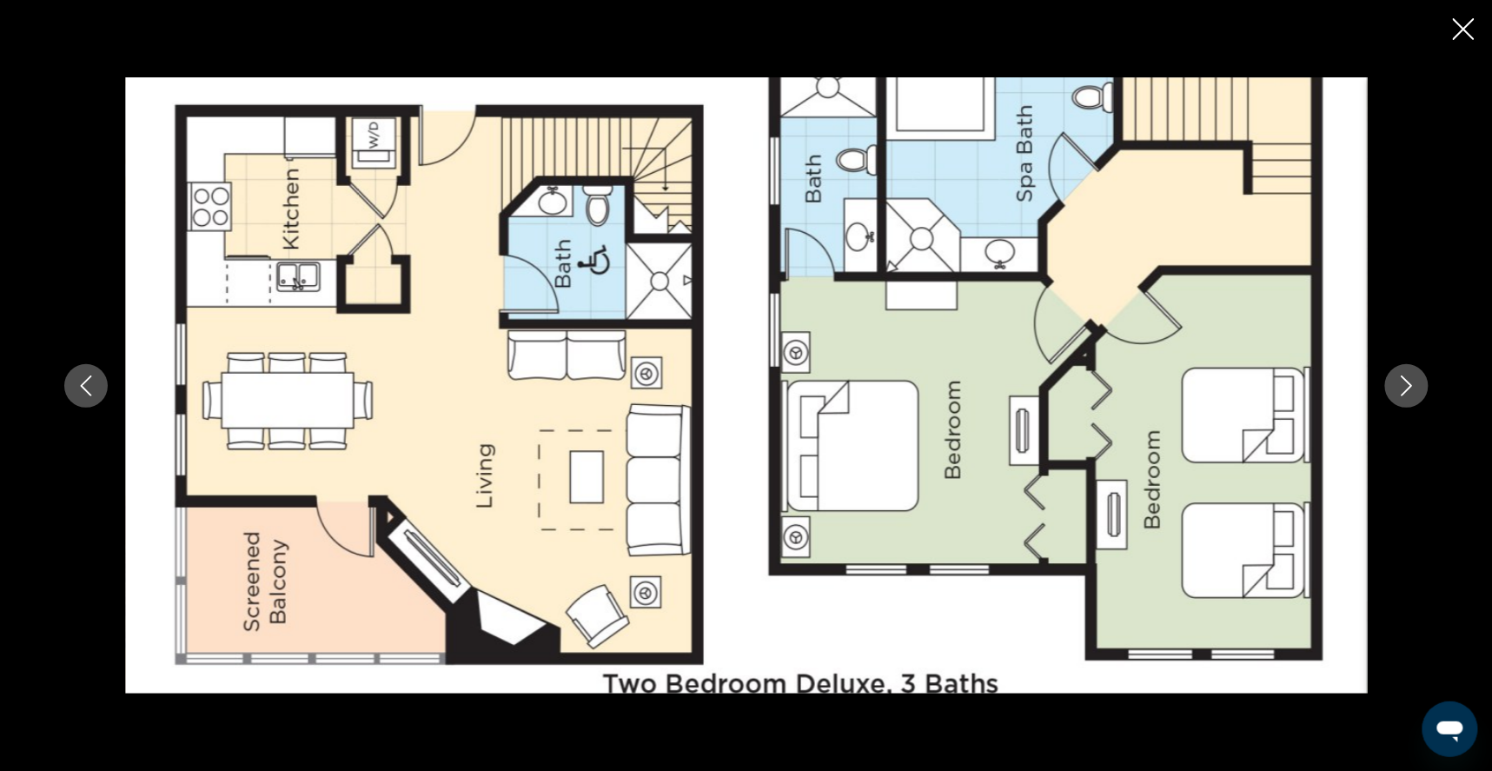
click at [1417, 387] on icon "Next image" at bounding box center [1406, 385] width 21 height 21
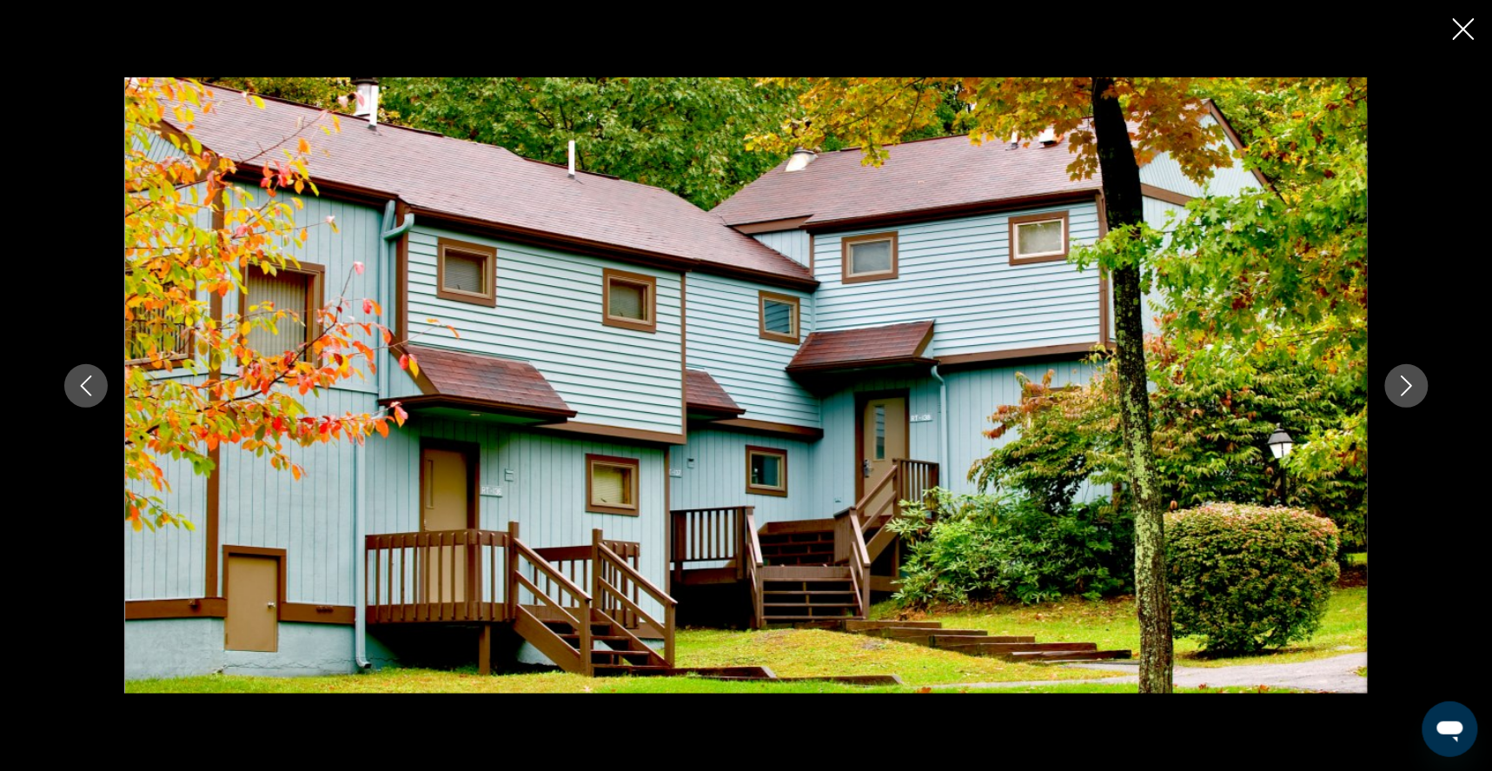
click at [1417, 387] on icon "Next image" at bounding box center [1406, 385] width 21 height 21
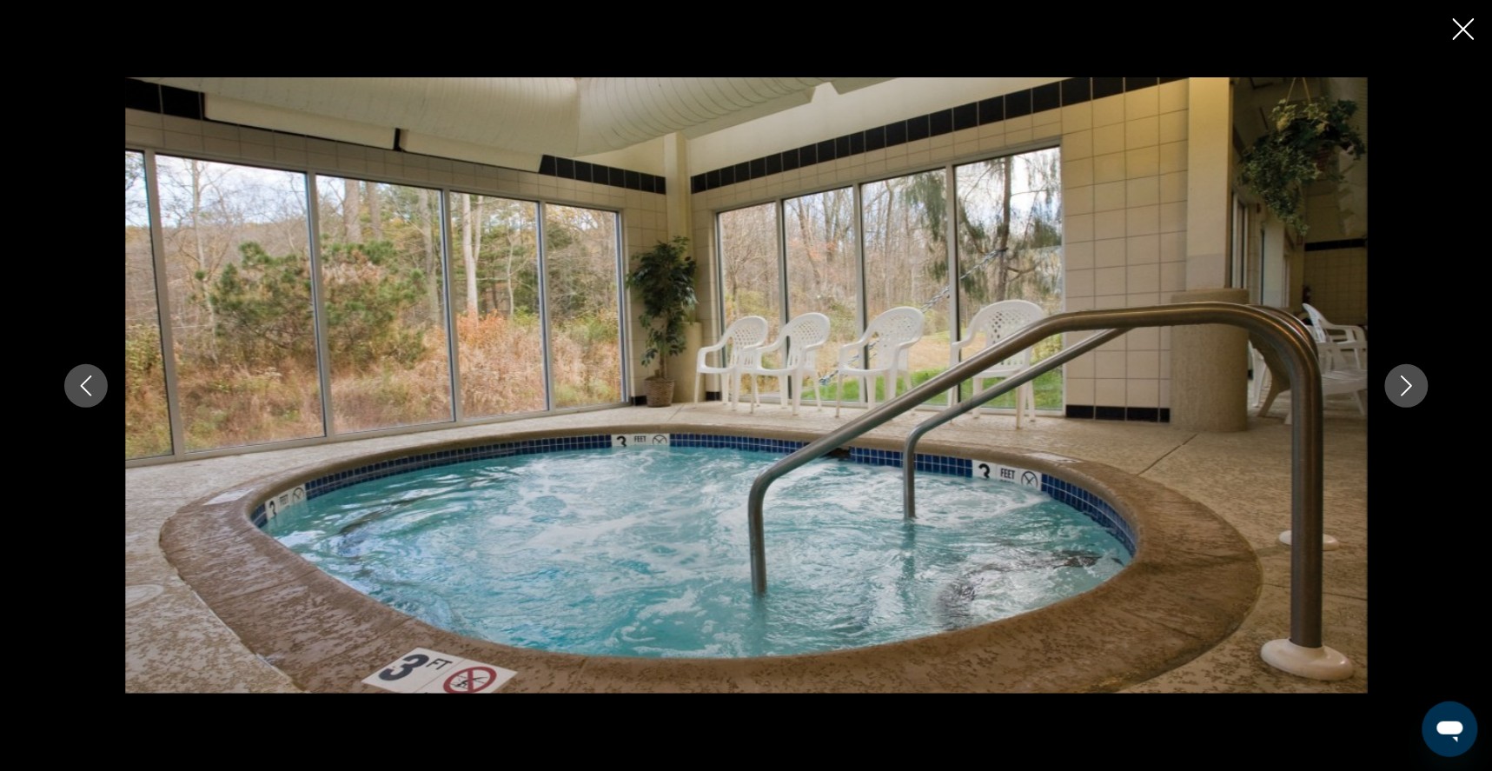
click at [1417, 388] on icon "Next image" at bounding box center [1406, 385] width 21 height 21
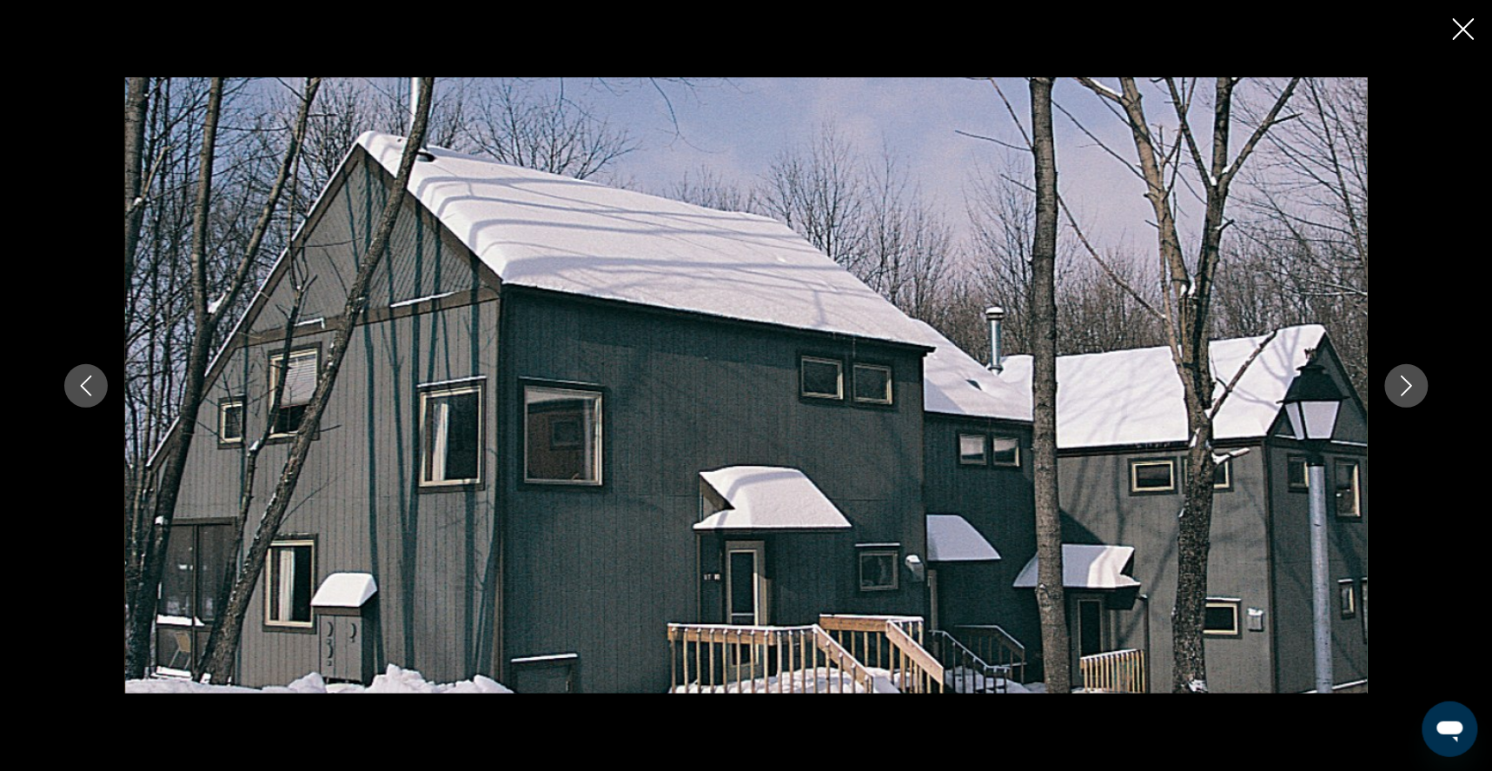
click at [1417, 388] on icon "Next image" at bounding box center [1406, 385] width 21 height 21
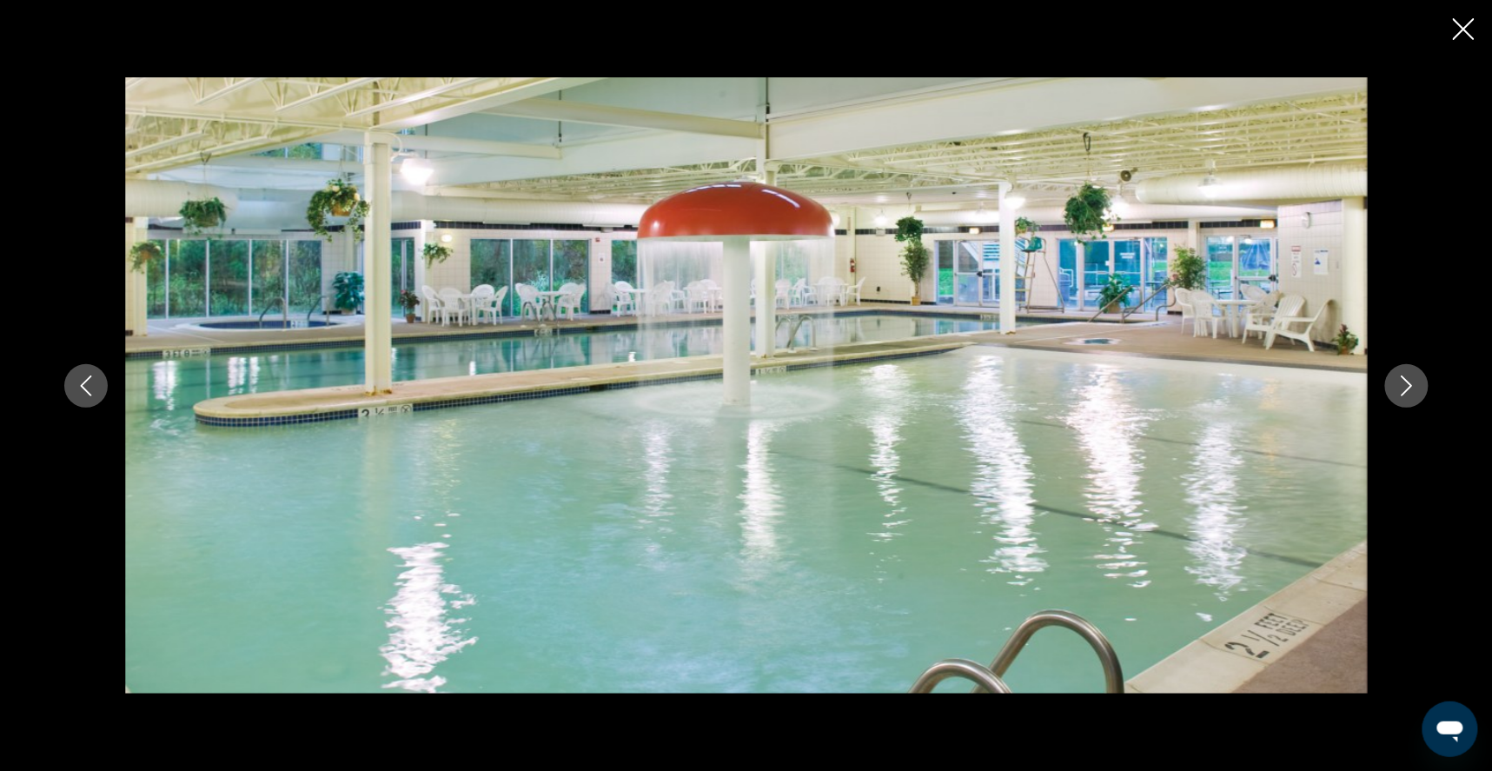
click at [1417, 388] on icon "Next image" at bounding box center [1406, 385] width 21 height 21
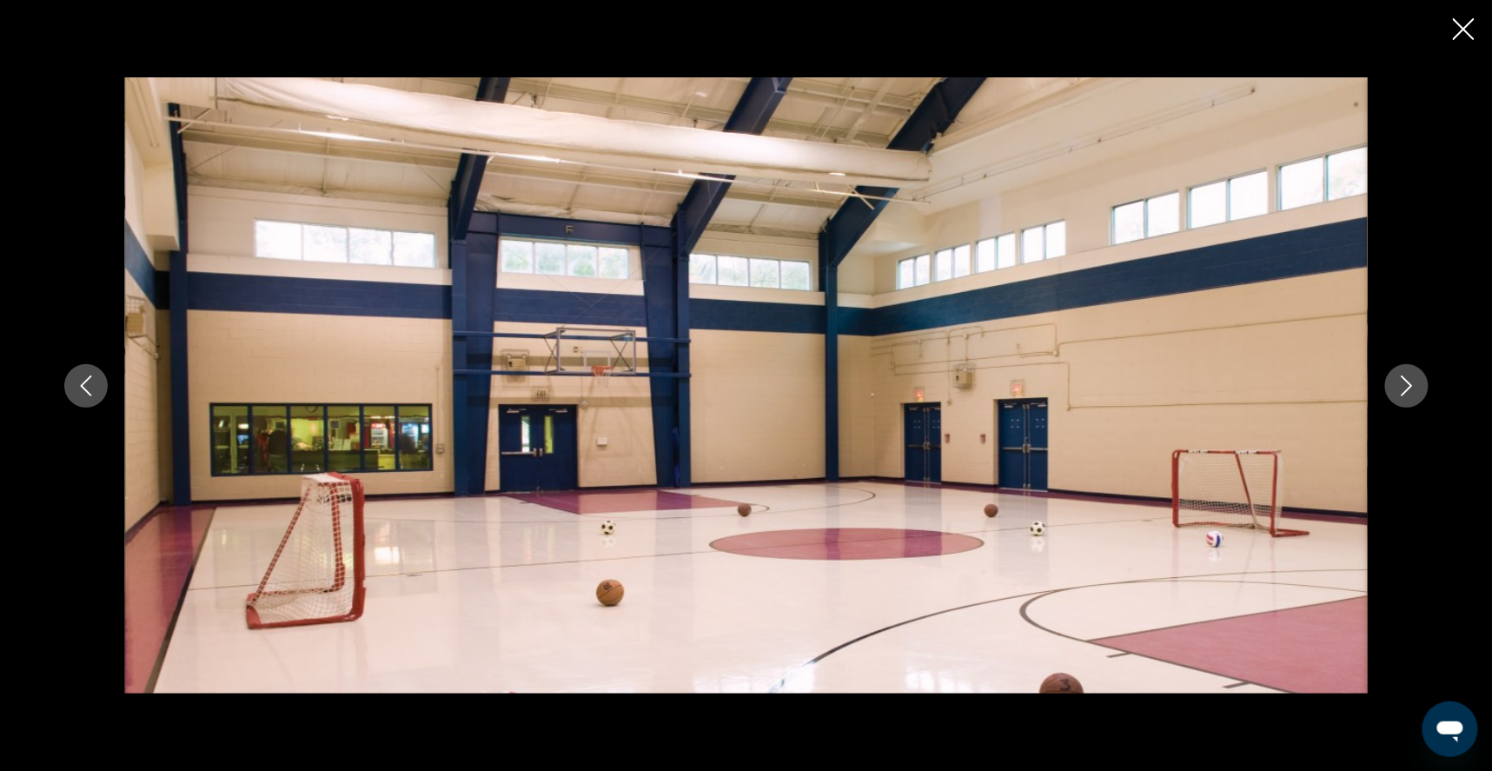
click at [1417, 388] on icon "Next image" at bounding box center [1406, 385] width 21 height 21
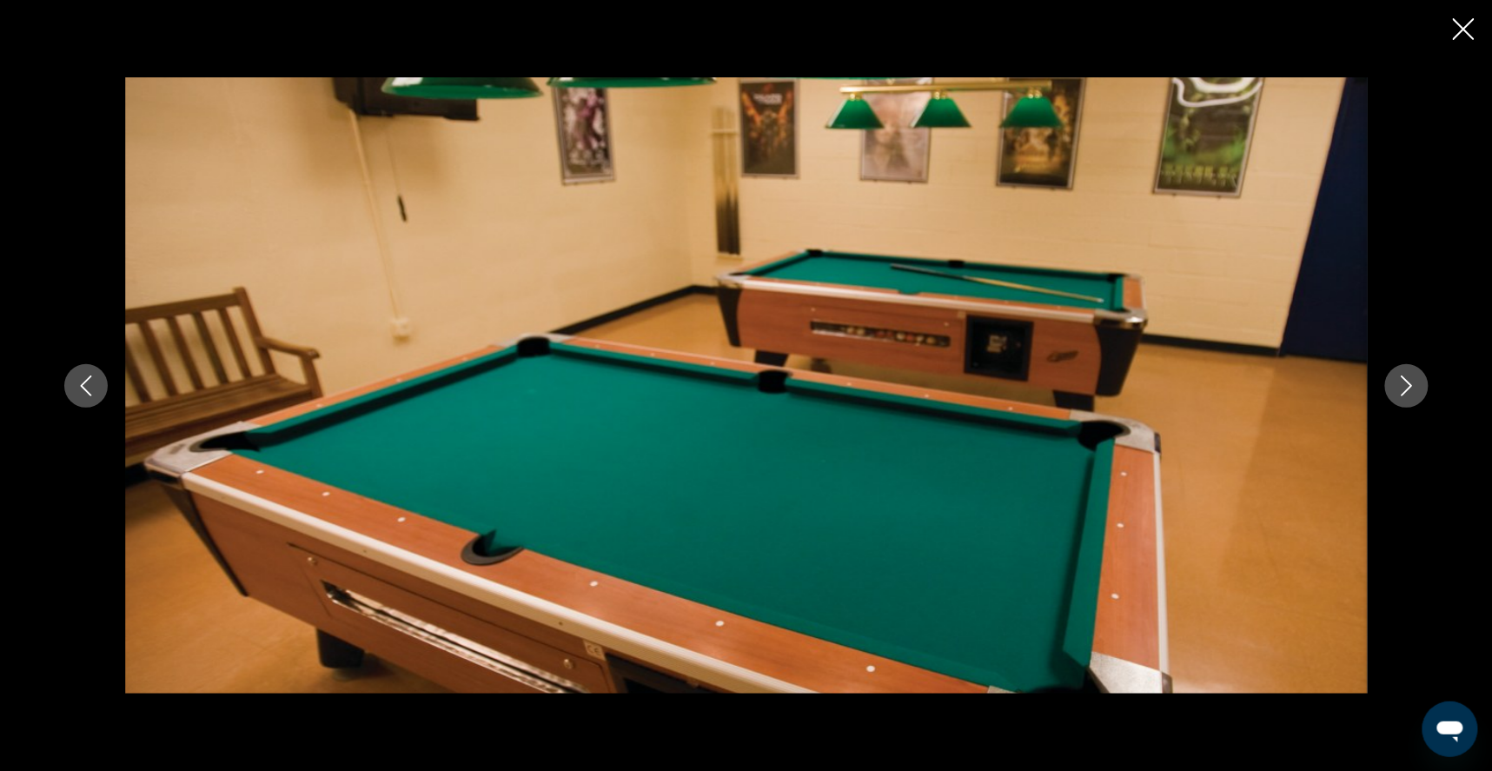
click at [1417, 388] on icon "Next image" at bounding box center [1406, 385] width 21 height 21
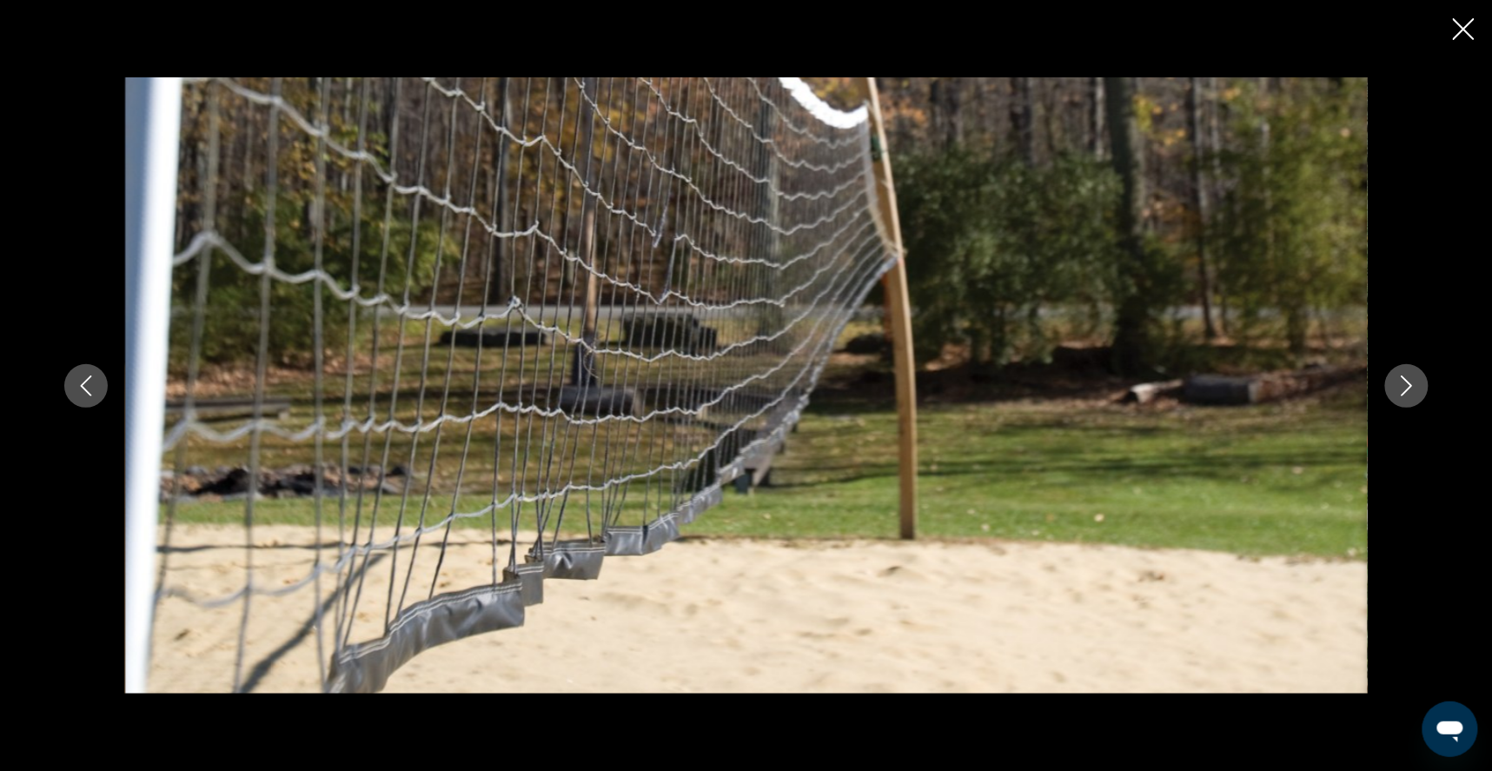
click at [1417, 388] on icon "Next image" at bounding box center [1406, 385] width 21 height 21
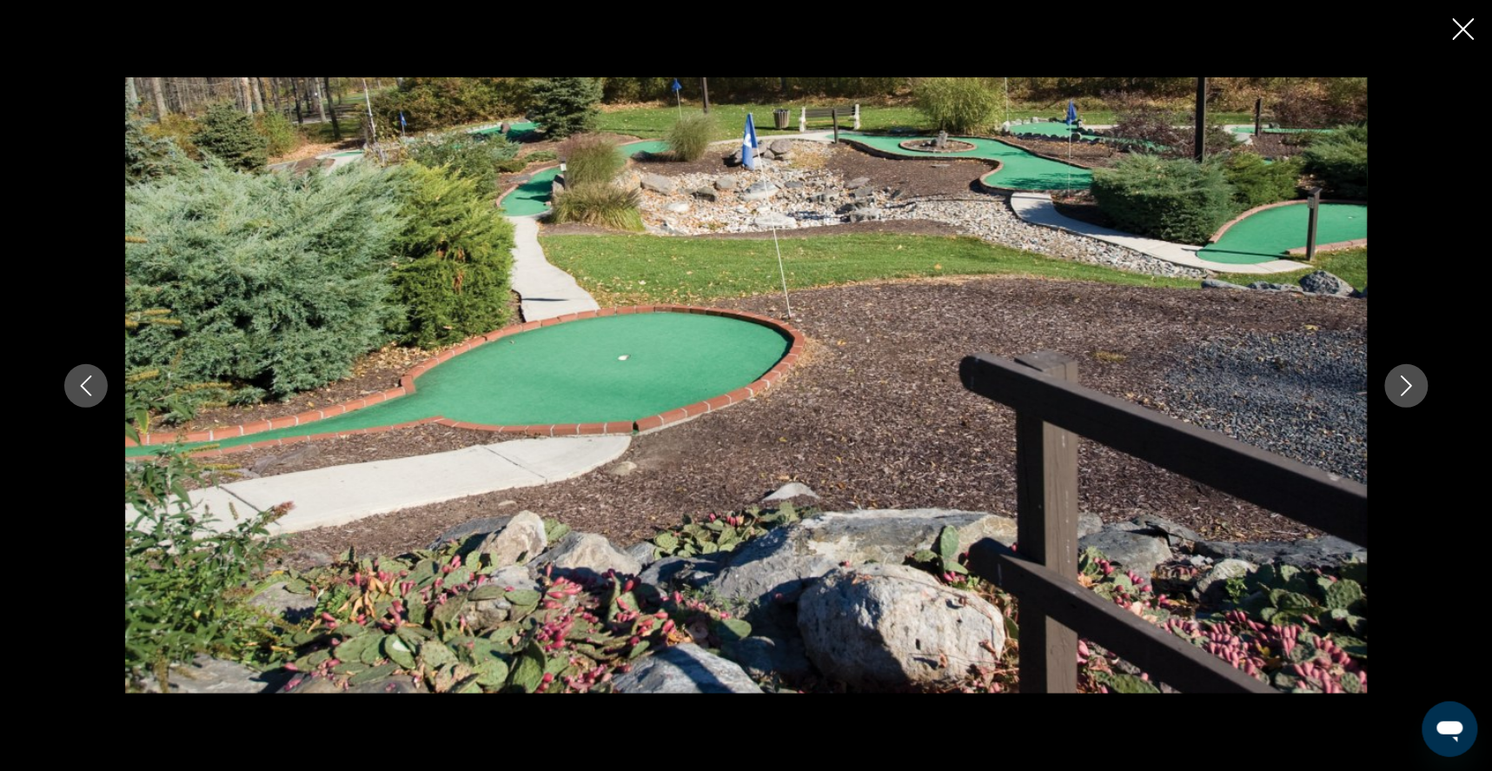
click at [1417, 388] on icon "Next image" at bounding box center [1406, 385] width 21 height 21
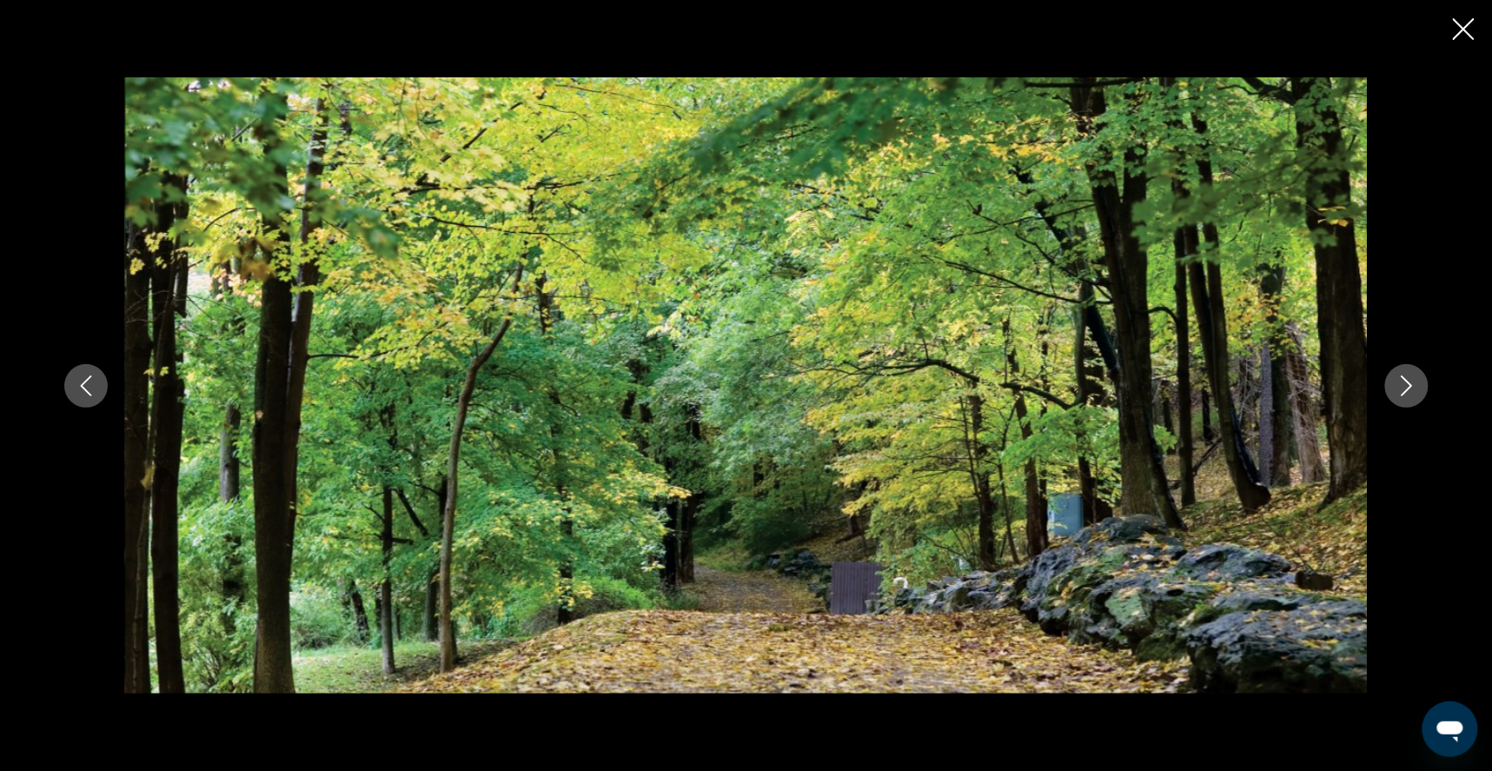
click at [1417, 389] on icon "Next image" at bounding box center [1406, 385] width 21 height 21
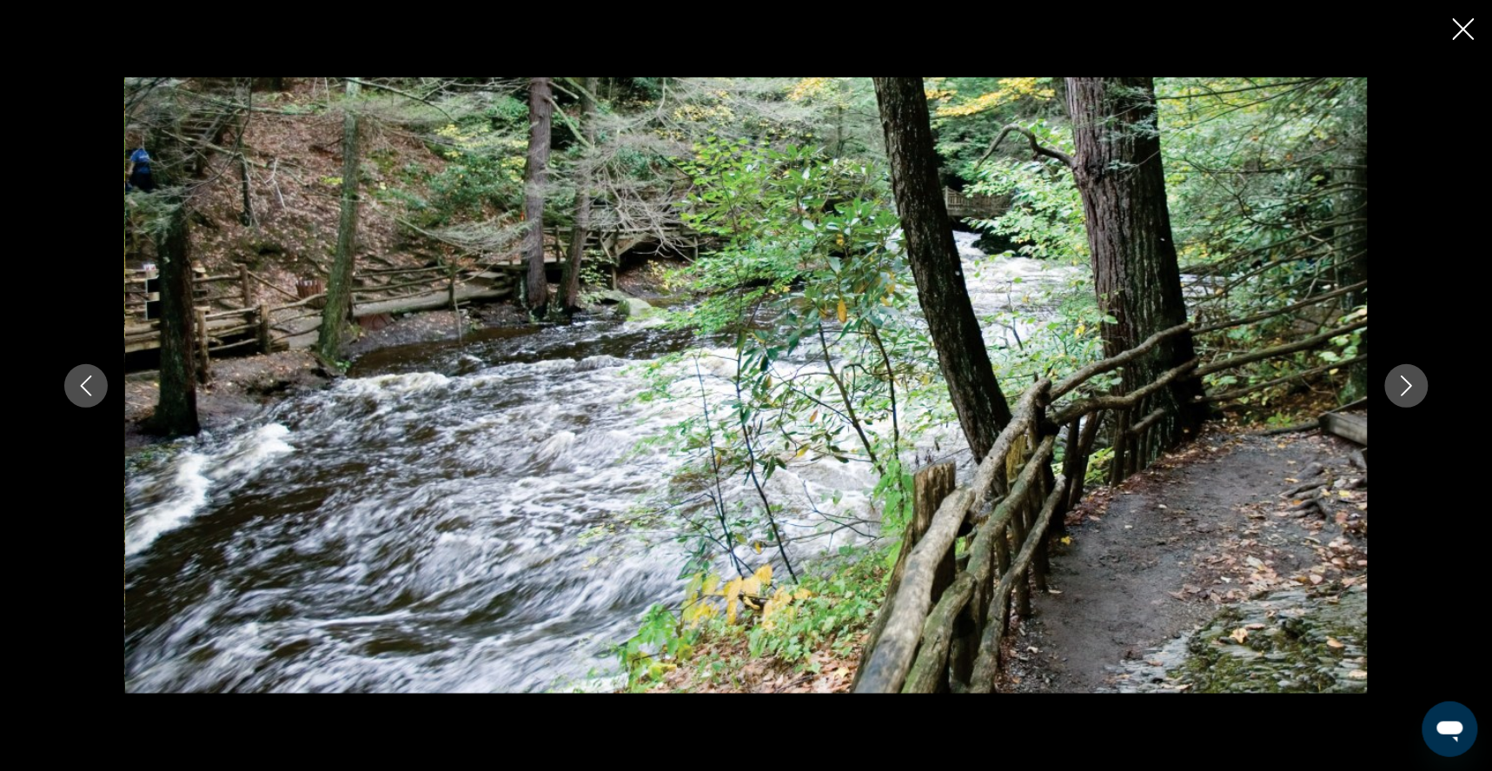
click at [1417, 389] on icon "Next image" at bounding box center [1406, 385] width 21 height 21
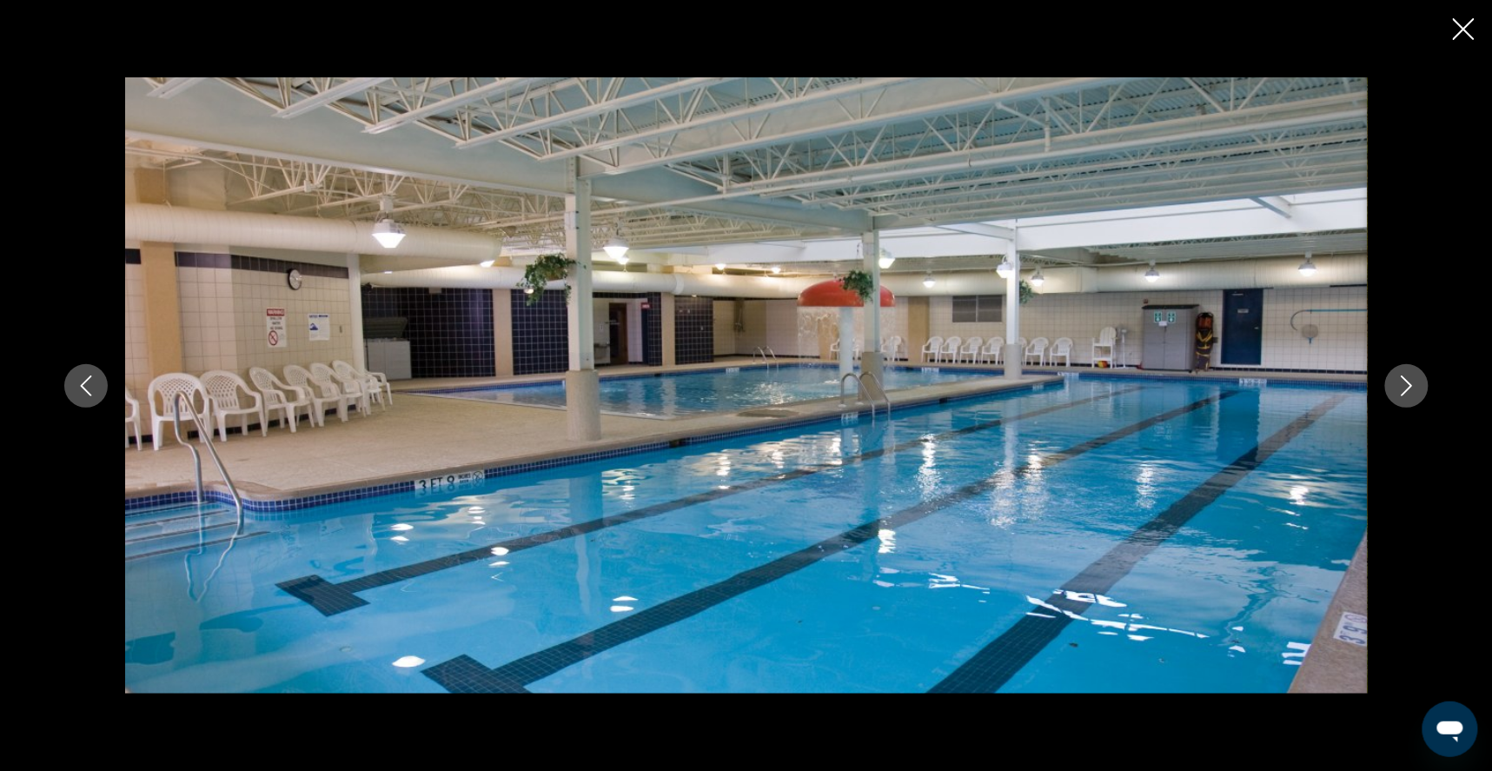
click at [1464, 30] on icon "Close slideshow" at bounding box center [1464, 29] width 22 height 22
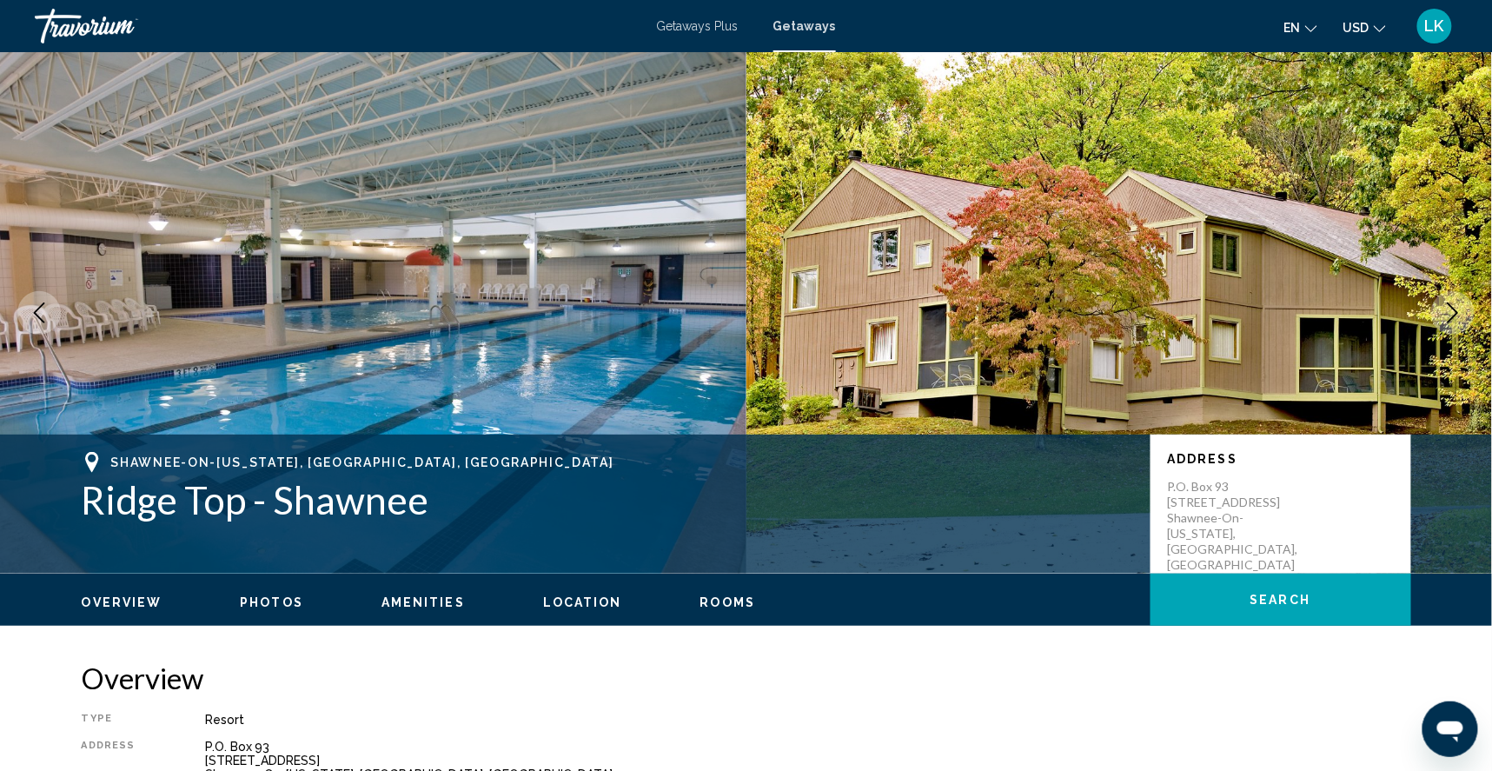
scroll to position [0, 0]
